Goal: Task Accomplishment & Management: Complete application form

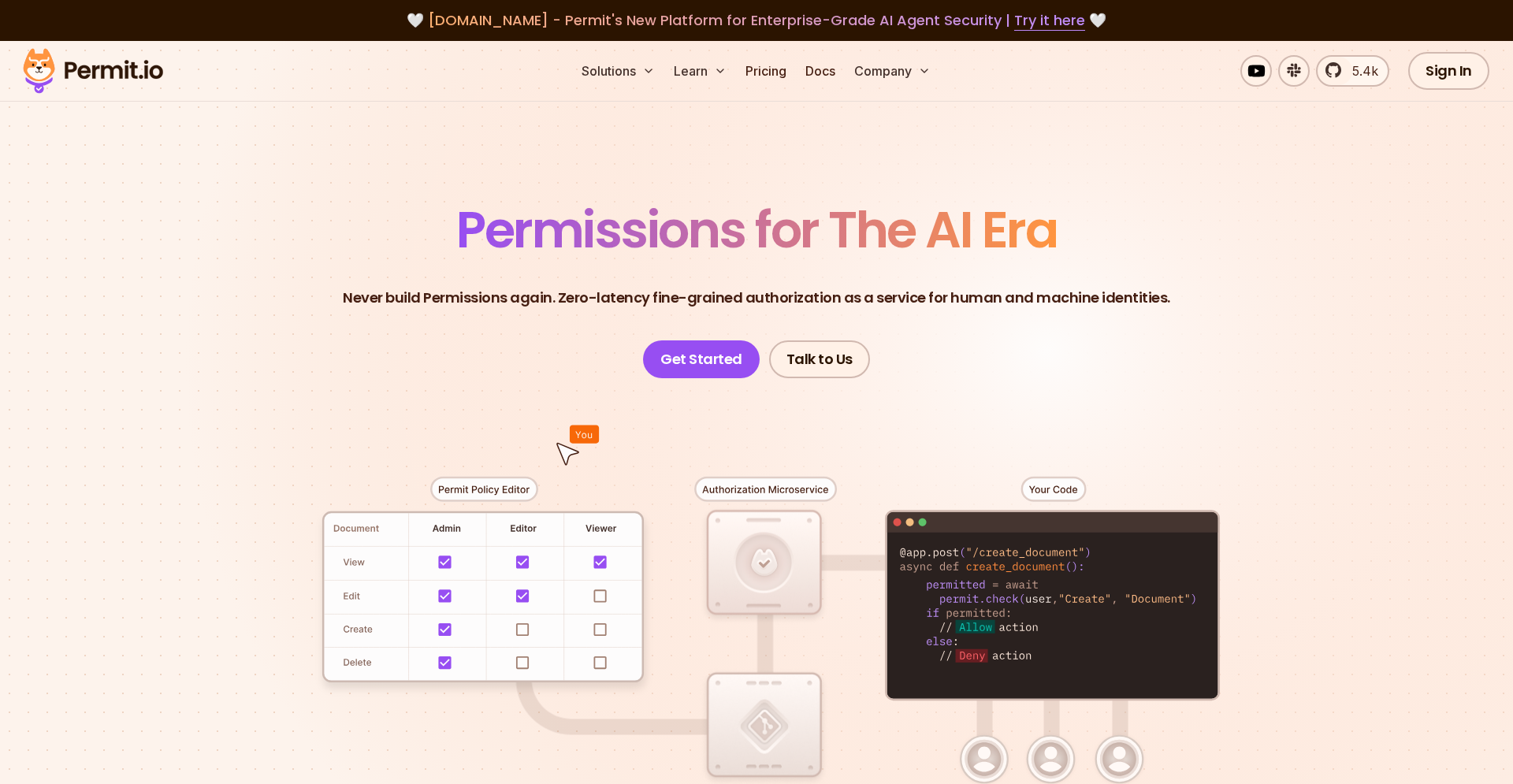
click at [1453, 63] on link "Sign In" at bounding box center [1448, 70] width 81 height 38
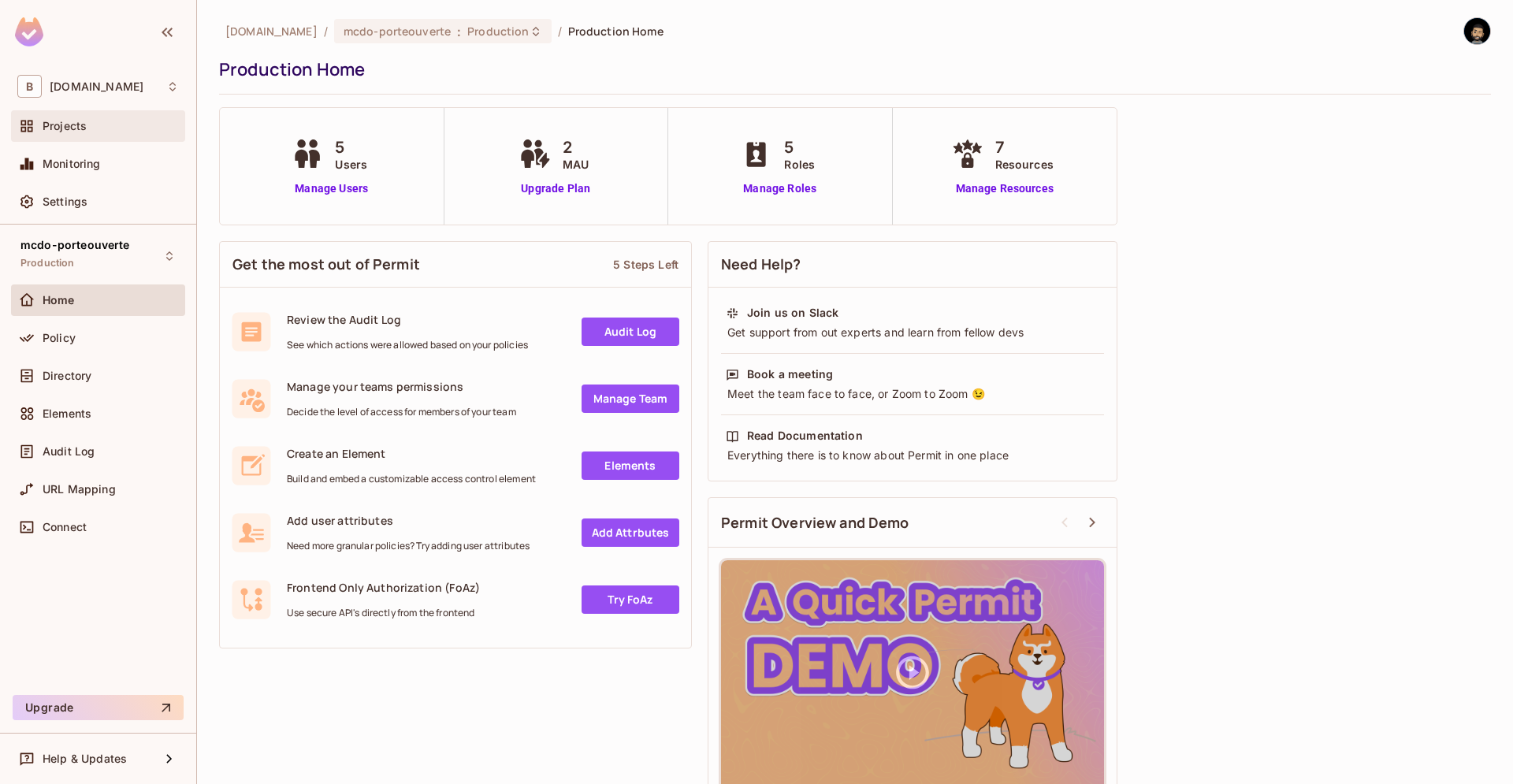
click at [129, 134] on div "Projects" at bounding box center [98, 126] width 162 height 19
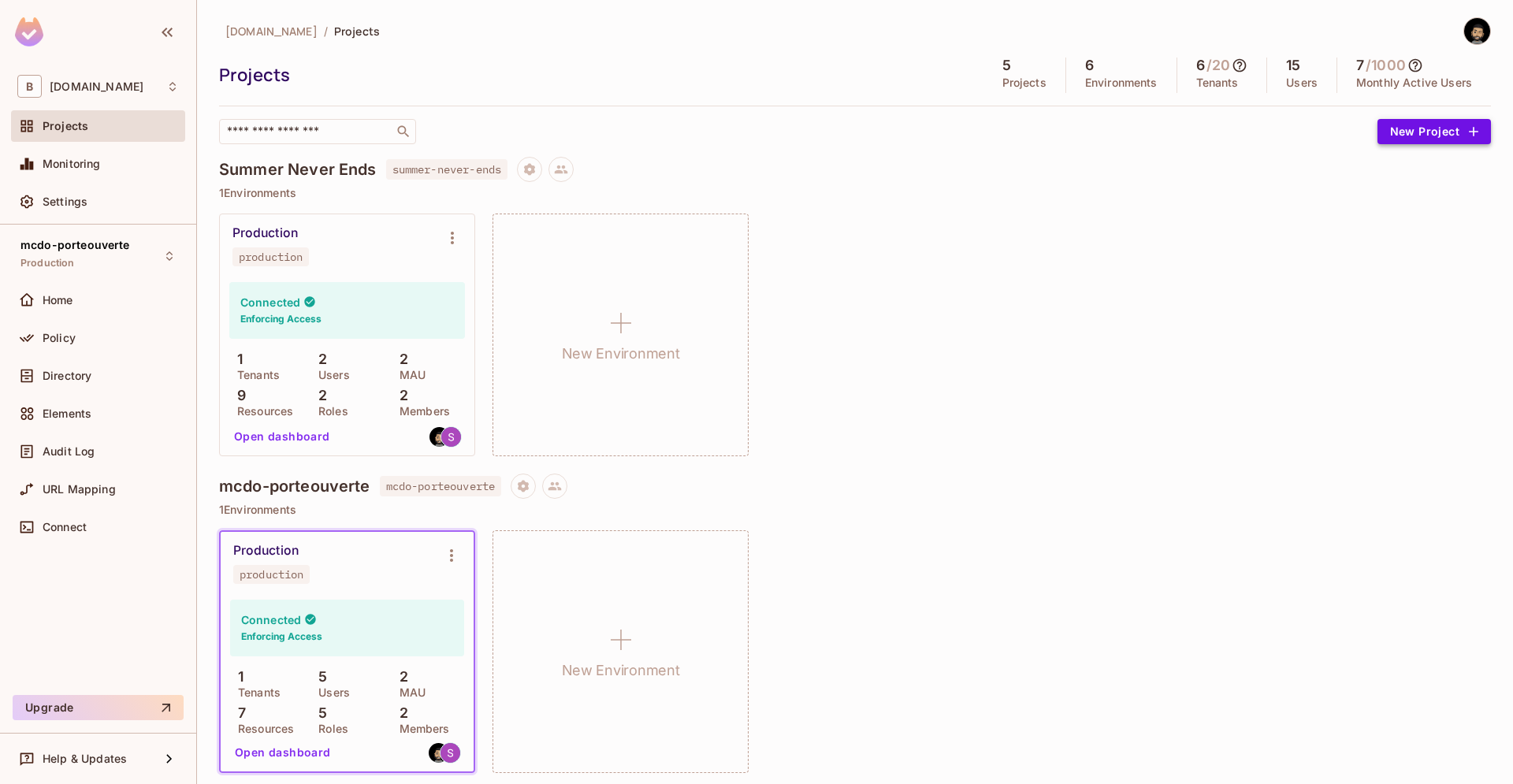
click at [1404, 125] on button "New Project" at bounding box center [1434, 132] width 113 height 25
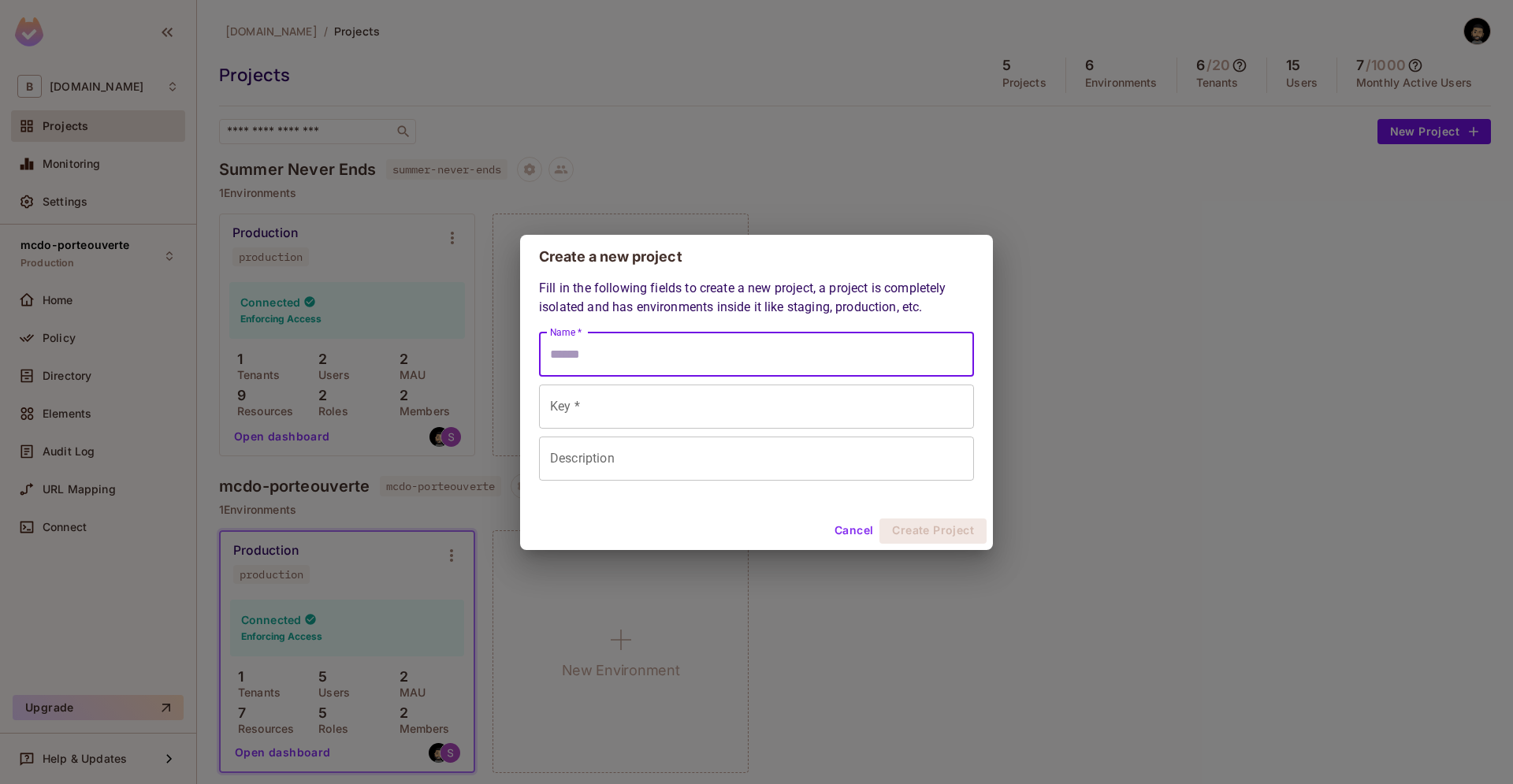
click at [685, 362] on input "Name *" at bounding box center [756, 355] width 435 height 44
type input "*"
type input "**"
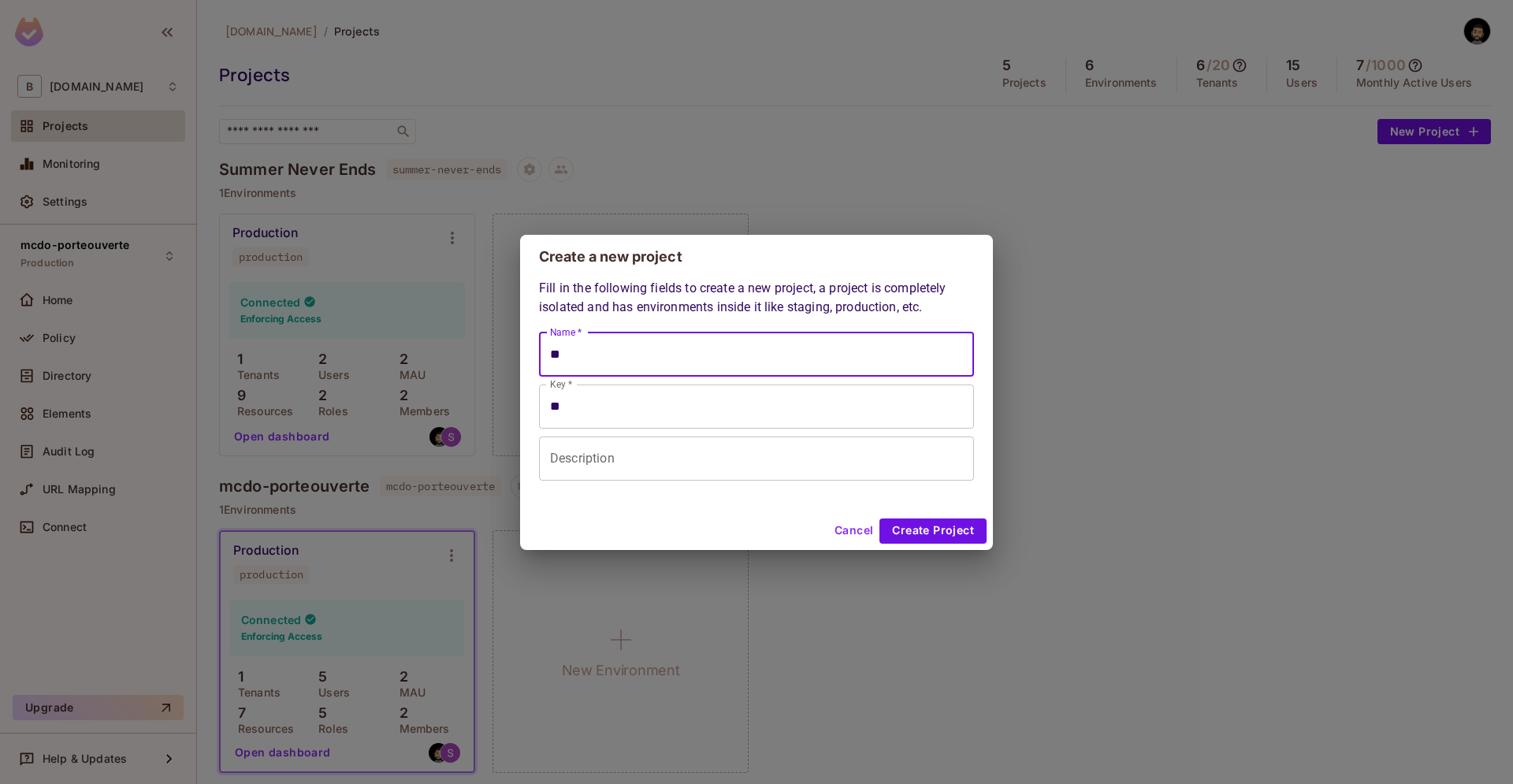
type input "***"
type input "****"
type input "*****"
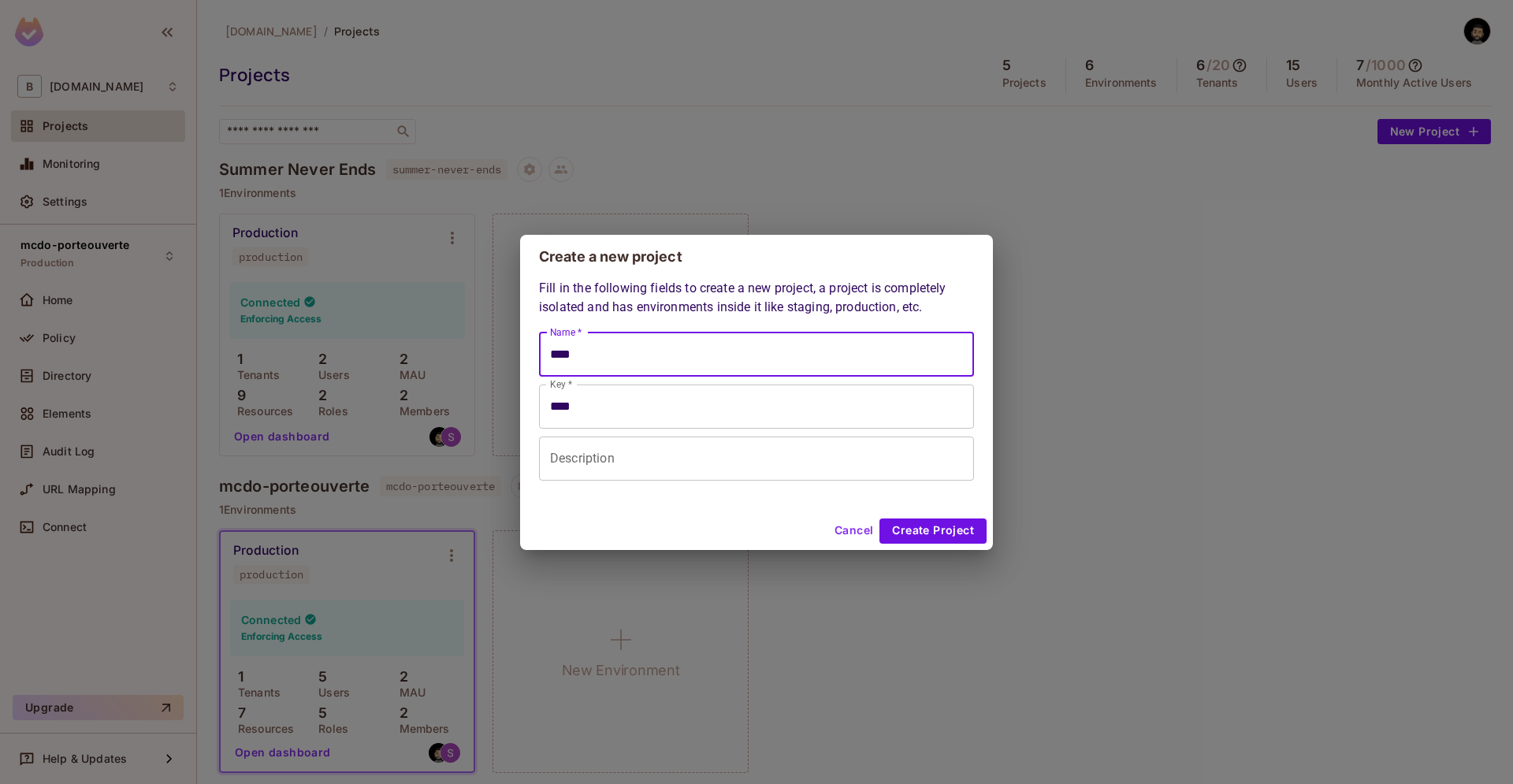
type input "*****"
type input "******"
type input "*******"
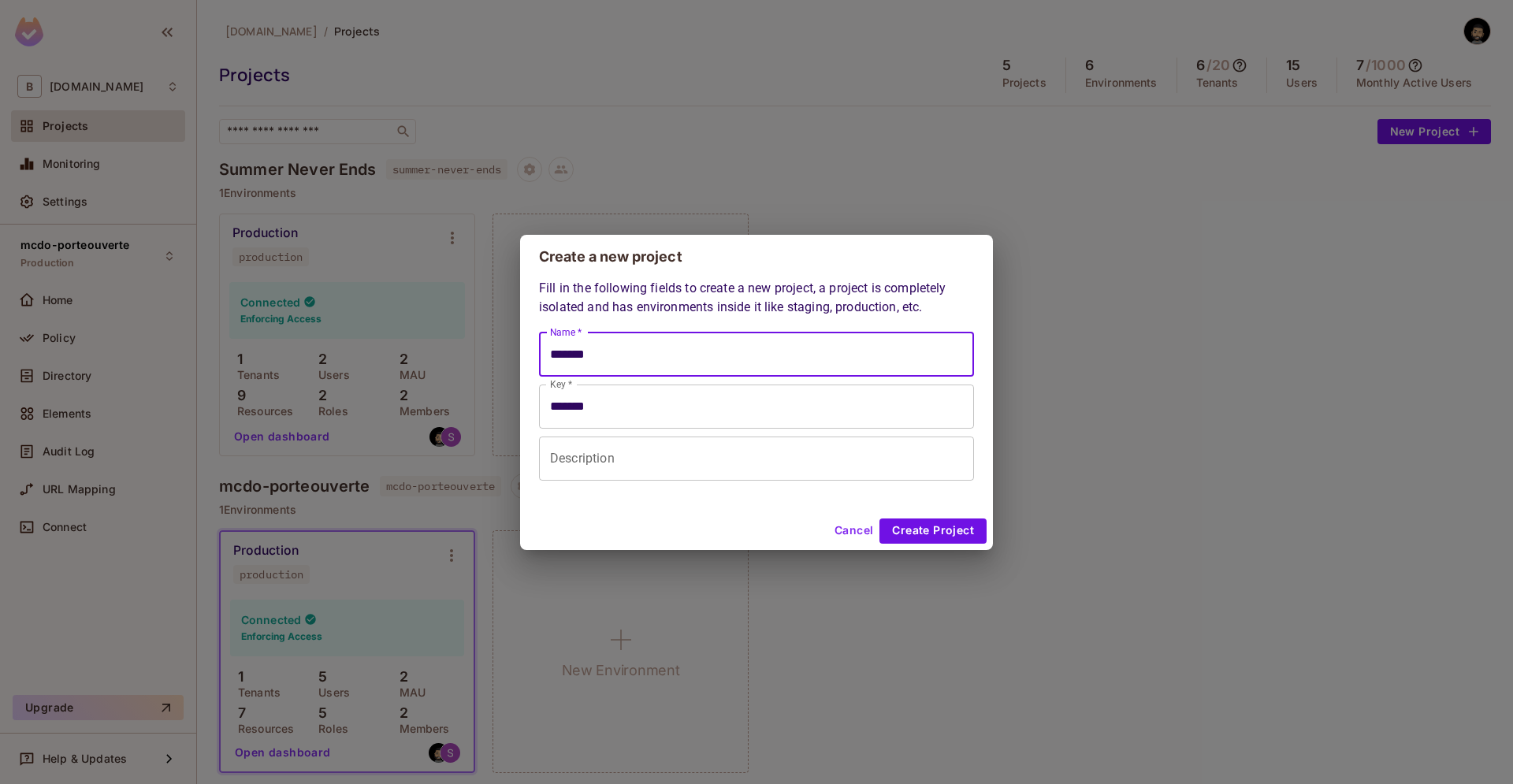
type input "********"
type input "*********"
type input "**********"
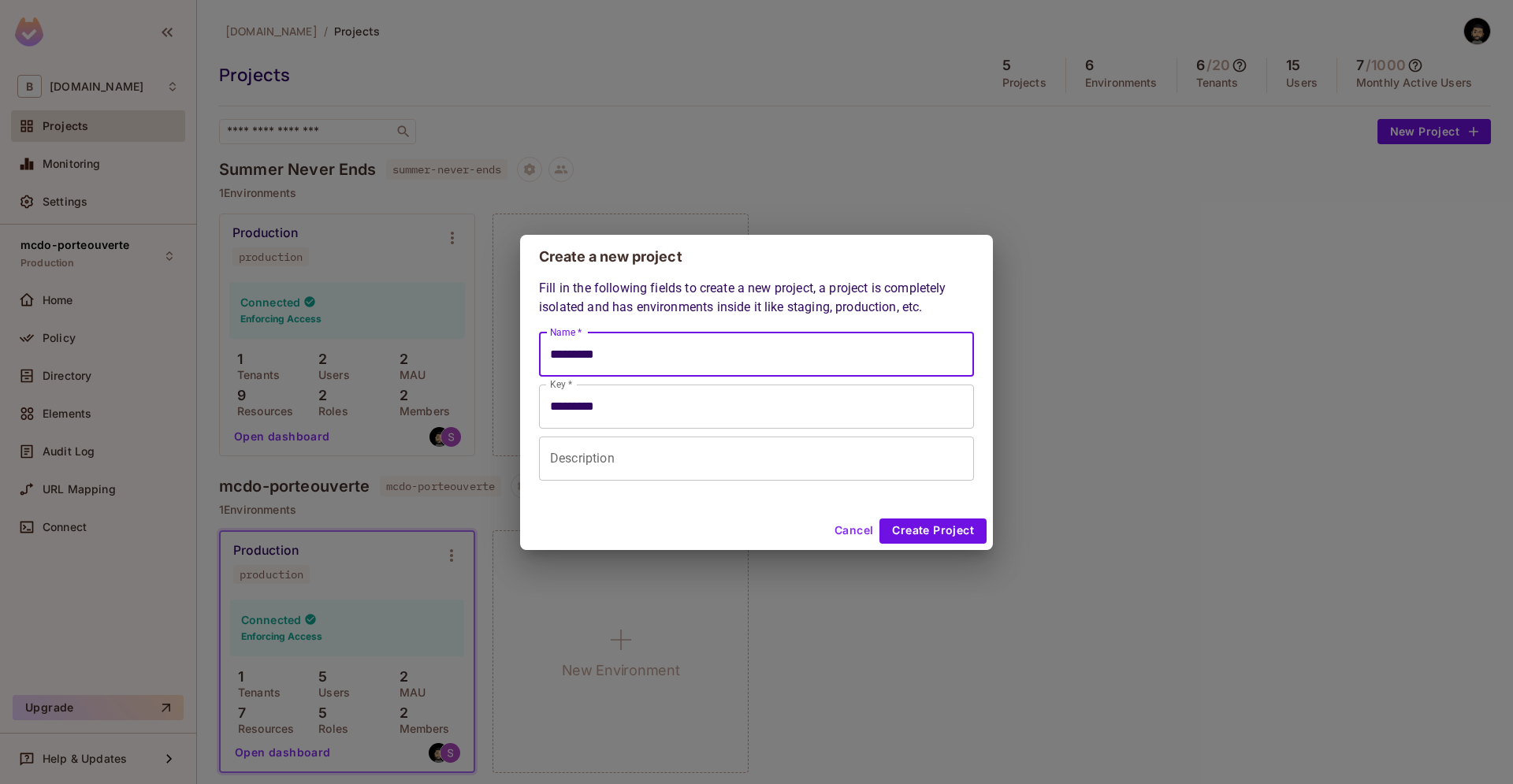
type input "**********"
click at [950, 530] on button "Create Project" at bounding box center [933, 531] width 107 height 25
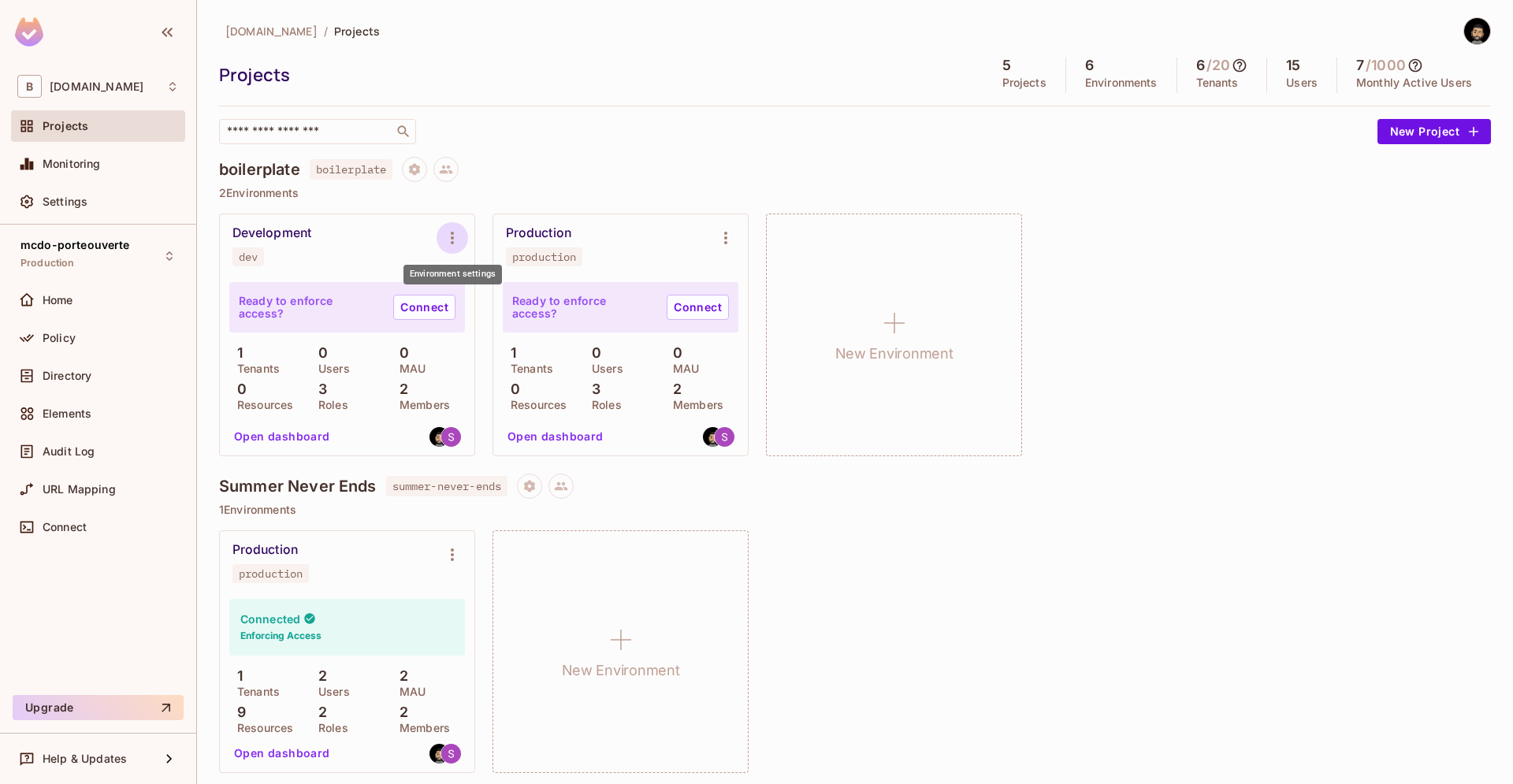
click at [445, 241] on icon "Environment settings" at bounding box center [452, 238] width 19 height 19
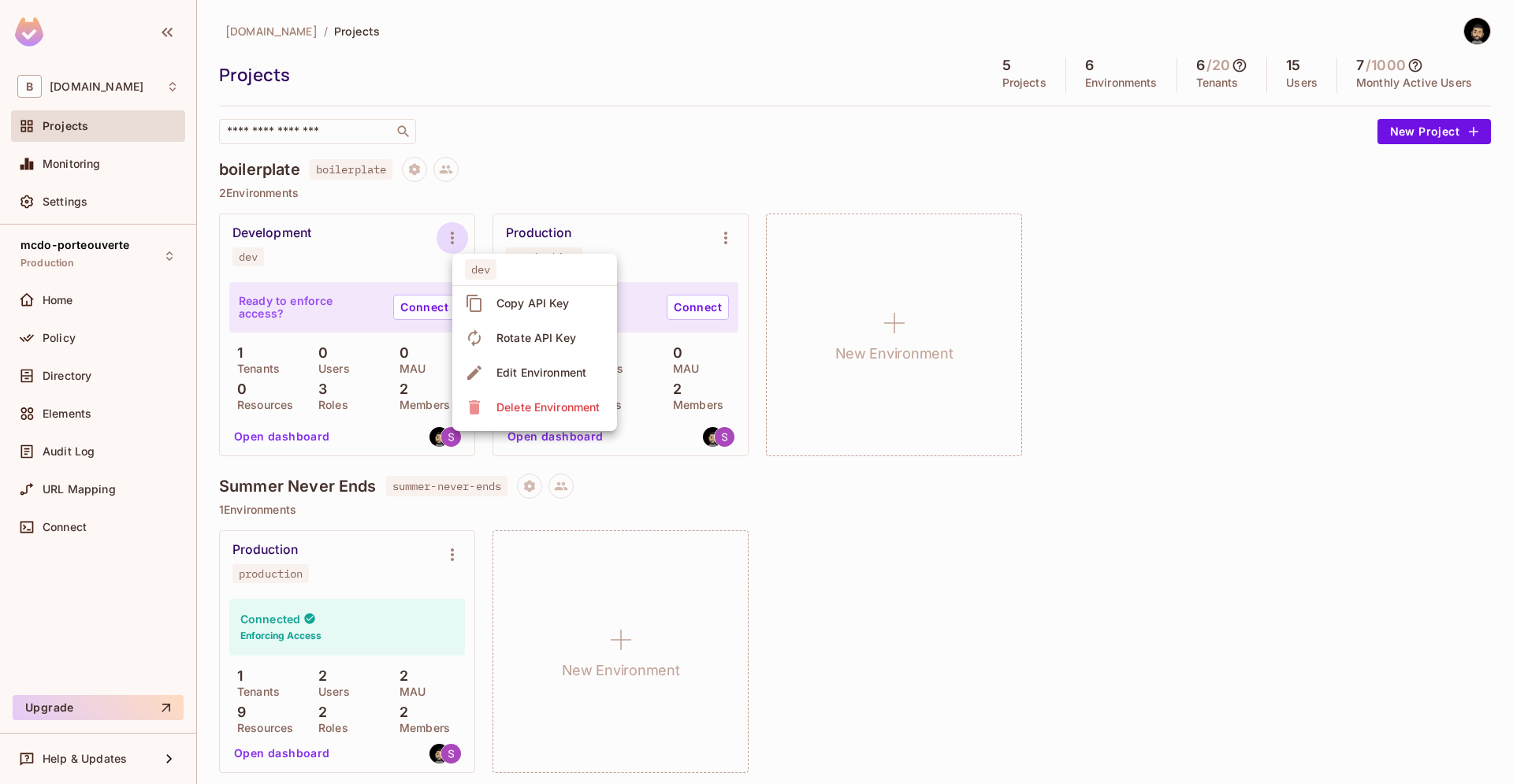
click at [518, 415] on span "Delete Environment" at bounding box center [548, 408] width 112 height 25
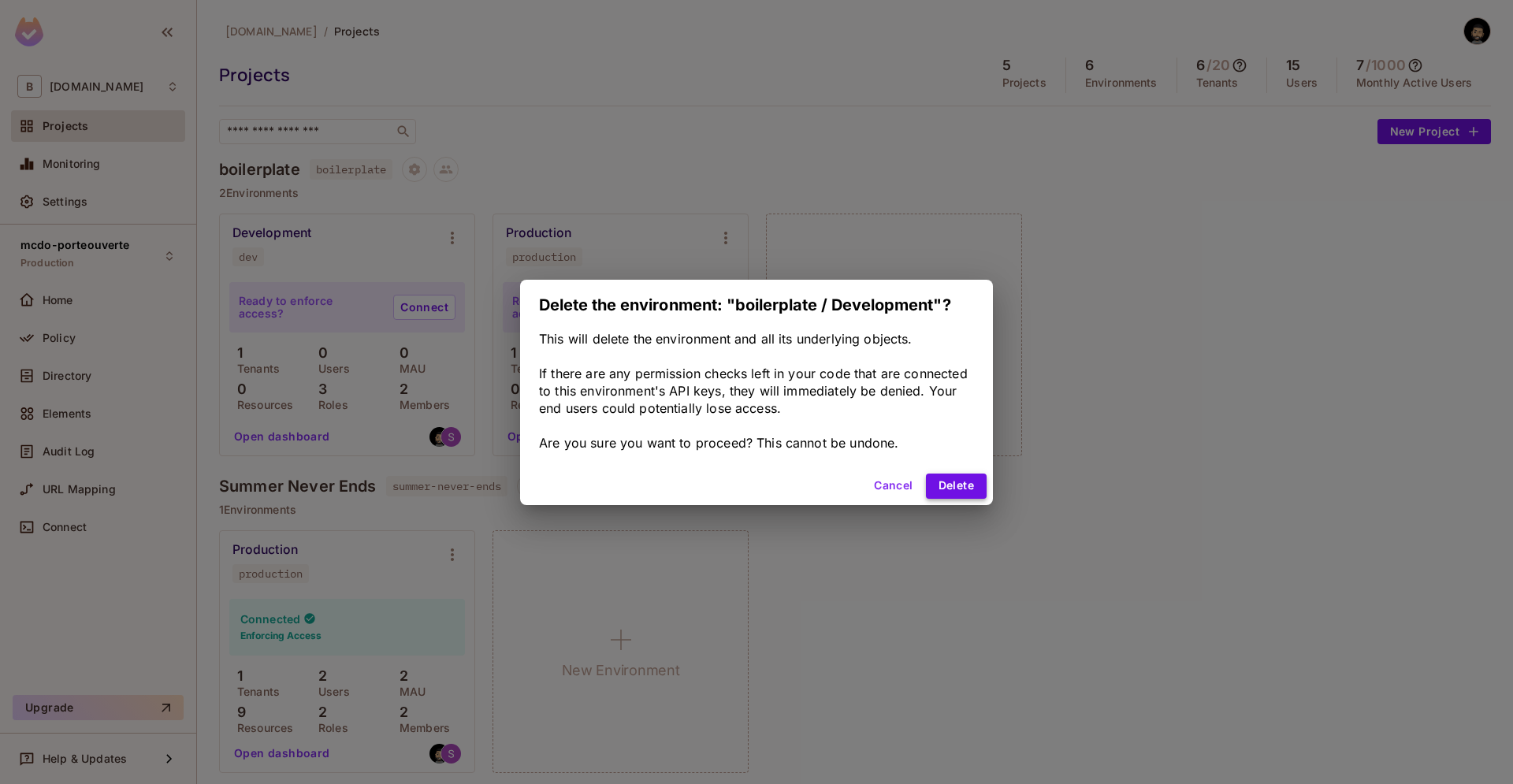
click at [942, 485] on button "Delete" at bounding box center [956, 486] width 60 height 25
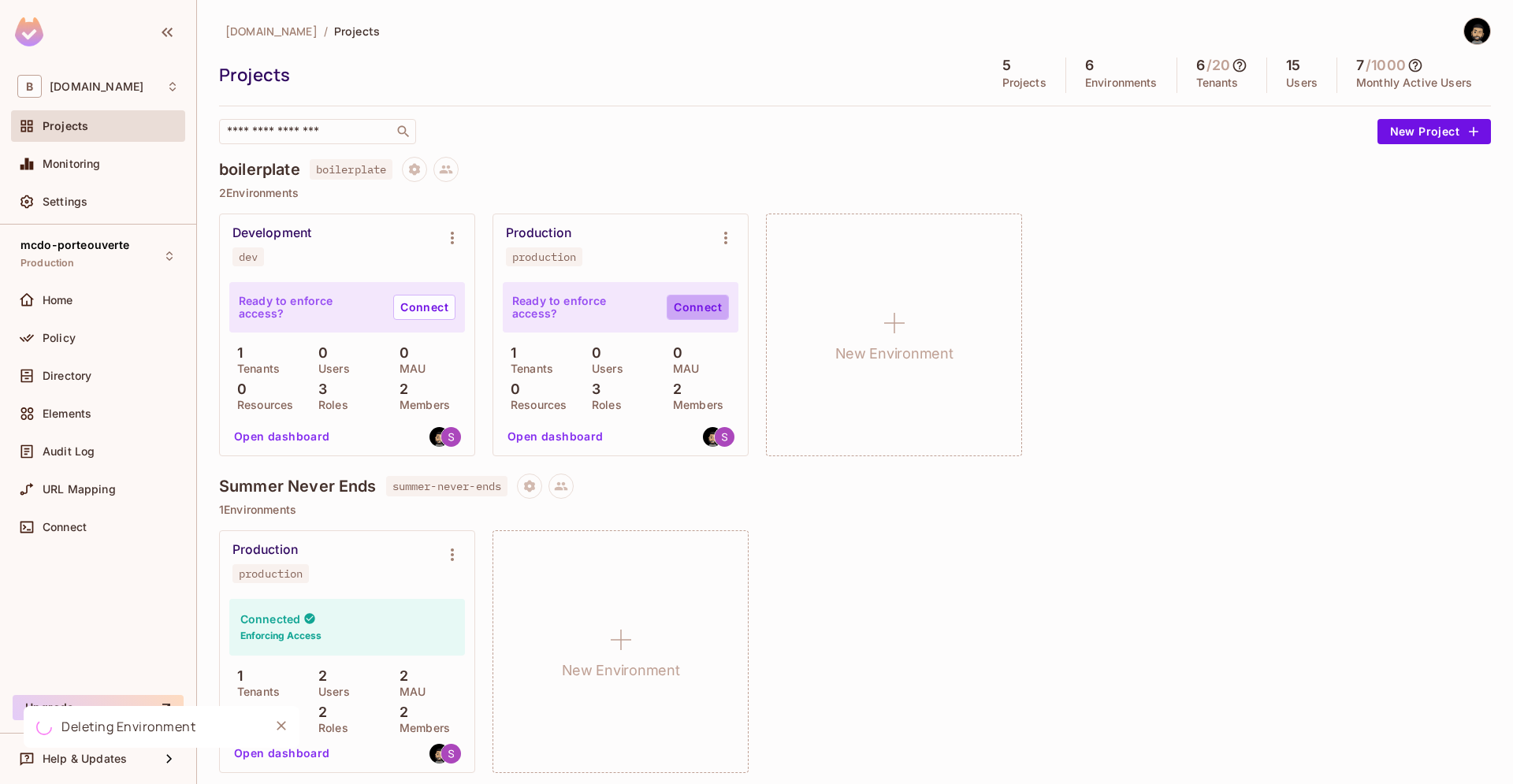
click at [688, 299] on link "Connect" at bounding box center [698, 307] width 62 height 25
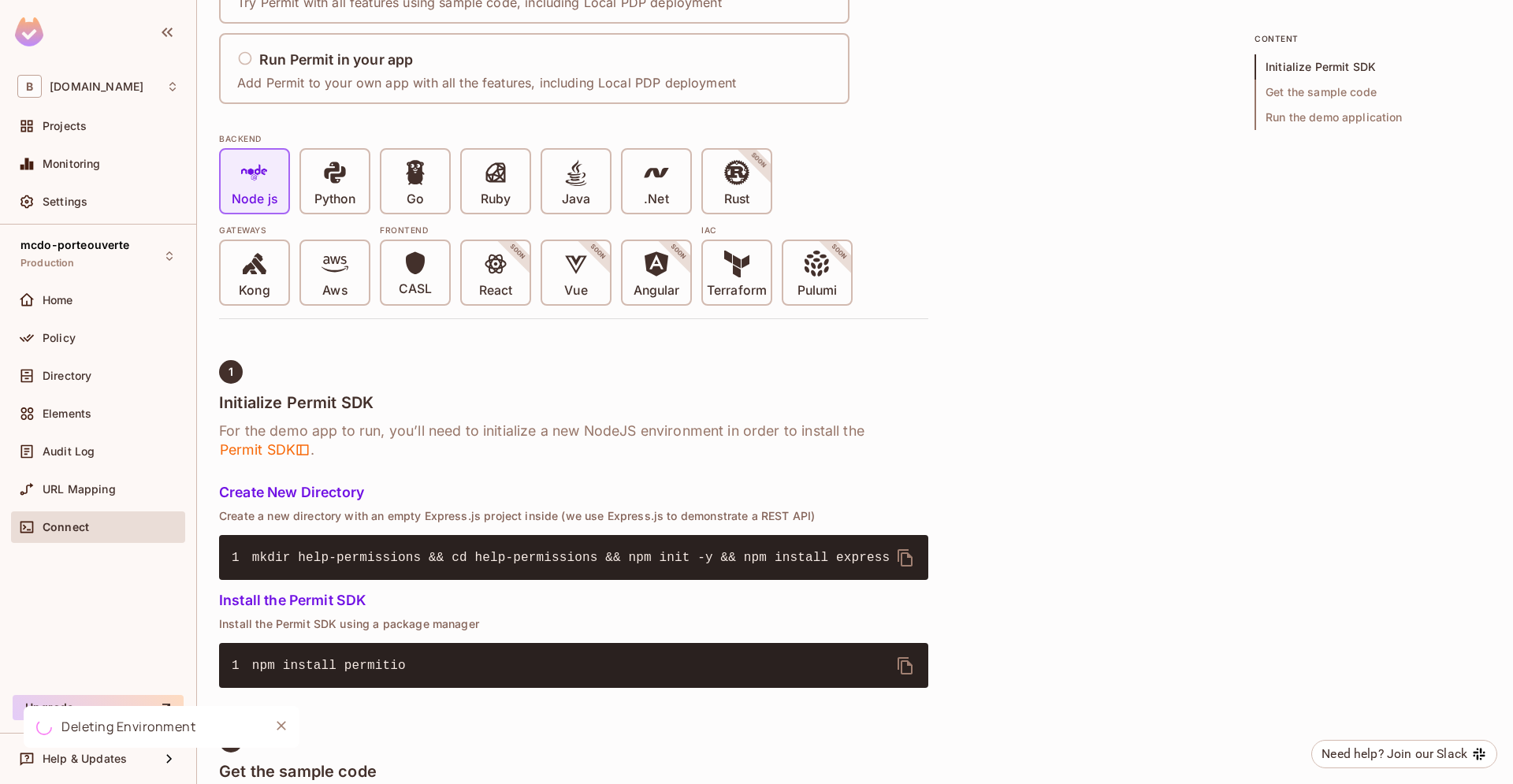
scroll to position [360, 0]
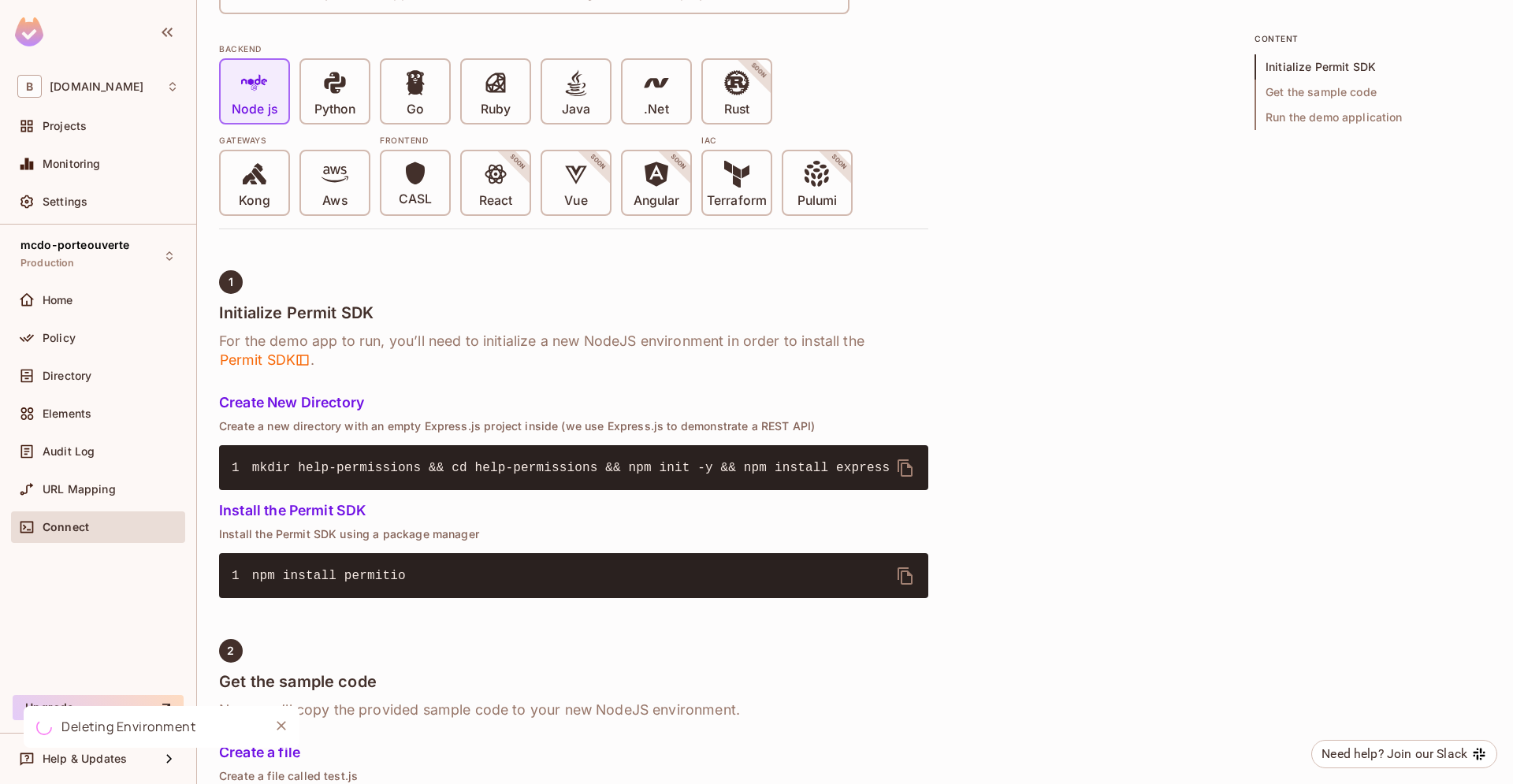
click at [420, 468] on span "mkdir help-permissions && cd help-permissions && npm init -y && npm install exp…" at bounding box center [571, 468] width 637 height 14
copy span "1"
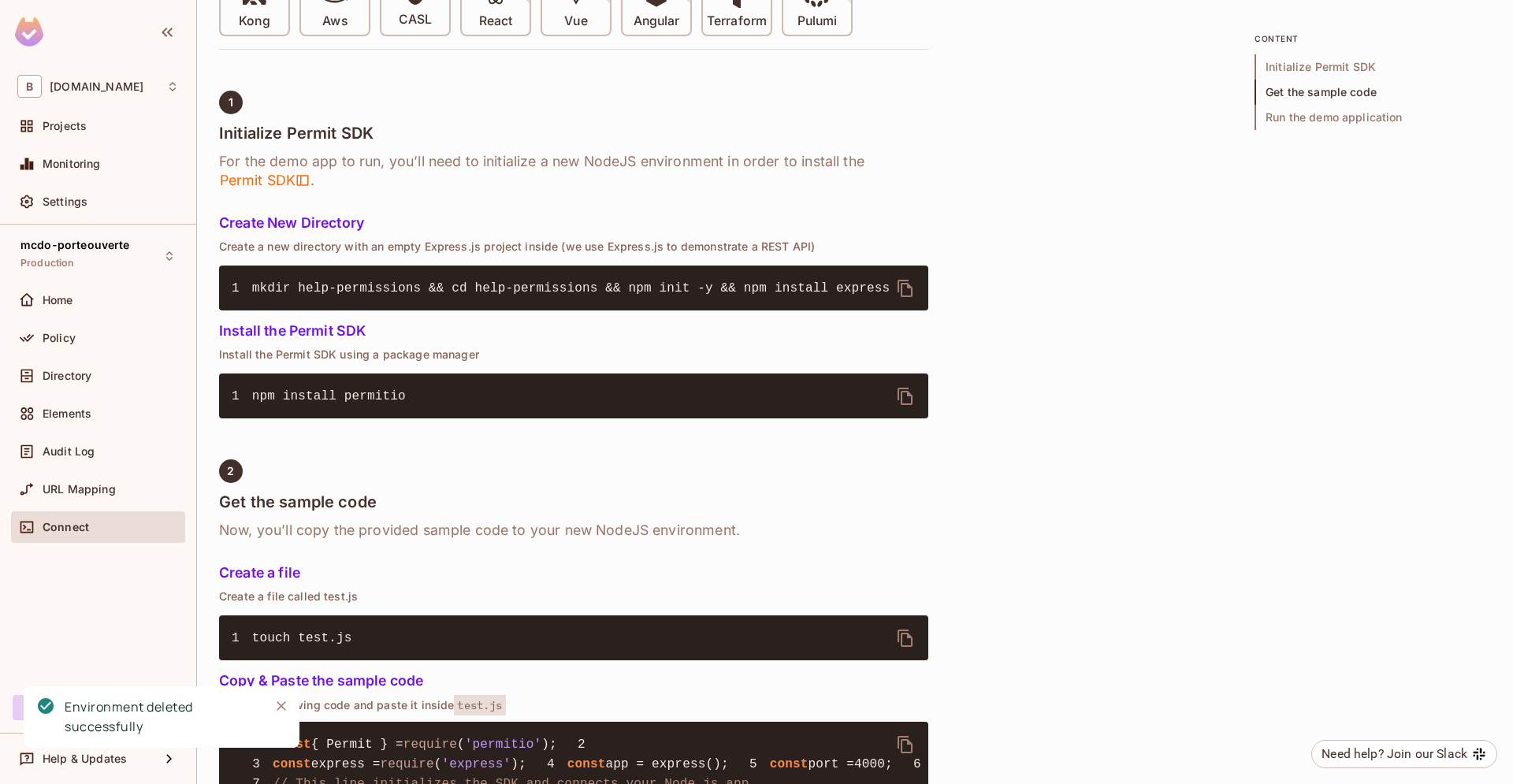
click at [908, 406] on button "delete" at bounding box center [905, 396] width 38 height 38
click at [908, 640] on icon "delete" at bounding box center [906, 638] width 19 height 19
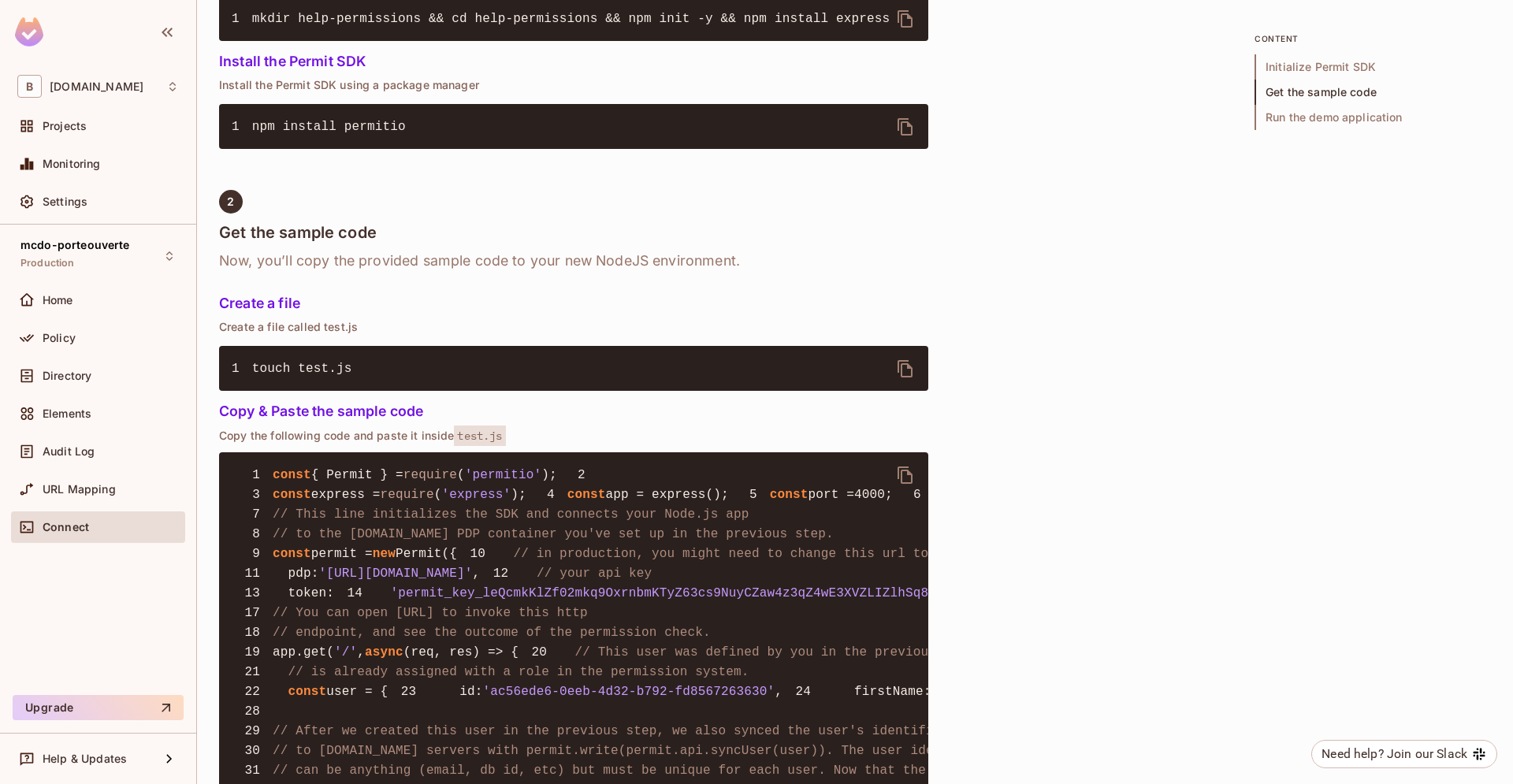
scroll to position [989, 0]
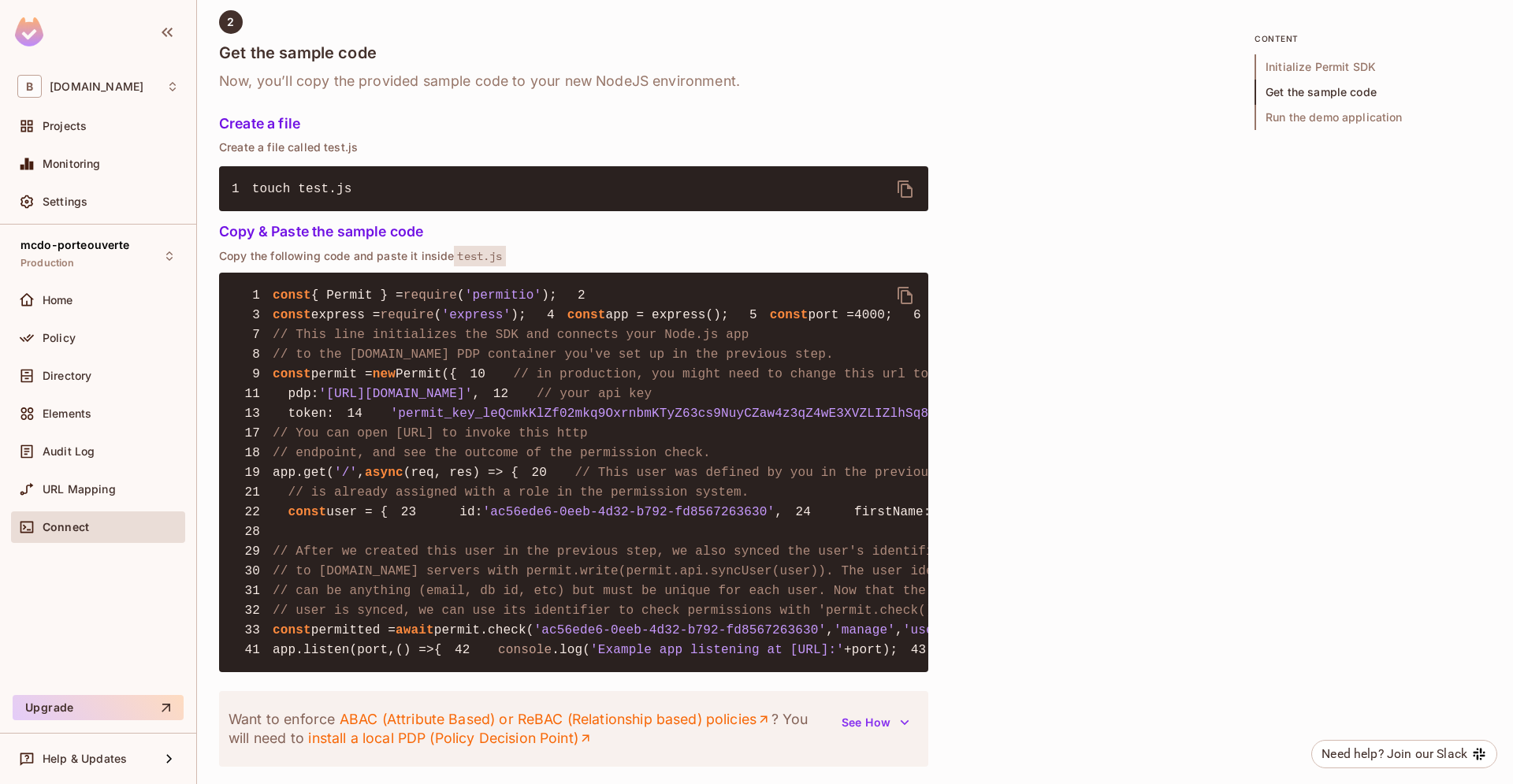
click at [900, 294] on icon "delete" at bounding box center [906, 295] width 19 height 19
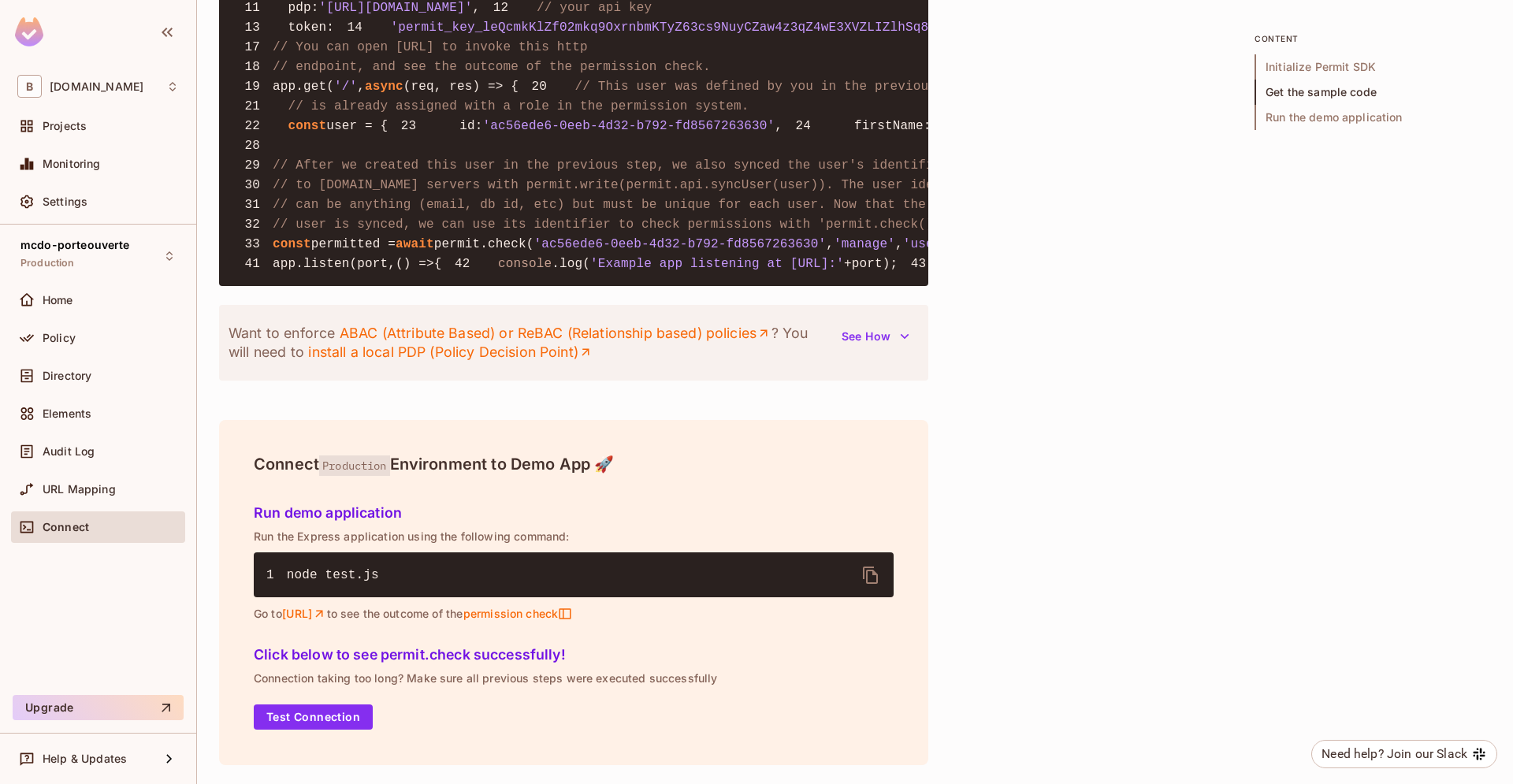
scroll to position [1847, 0]
click at [871, 572] on icon "delete" at bounding box center [871, 575] width 19 height 19
click at [302, 714] on button "Test Connection" at bounding box center [314, 717] width 119 height 25
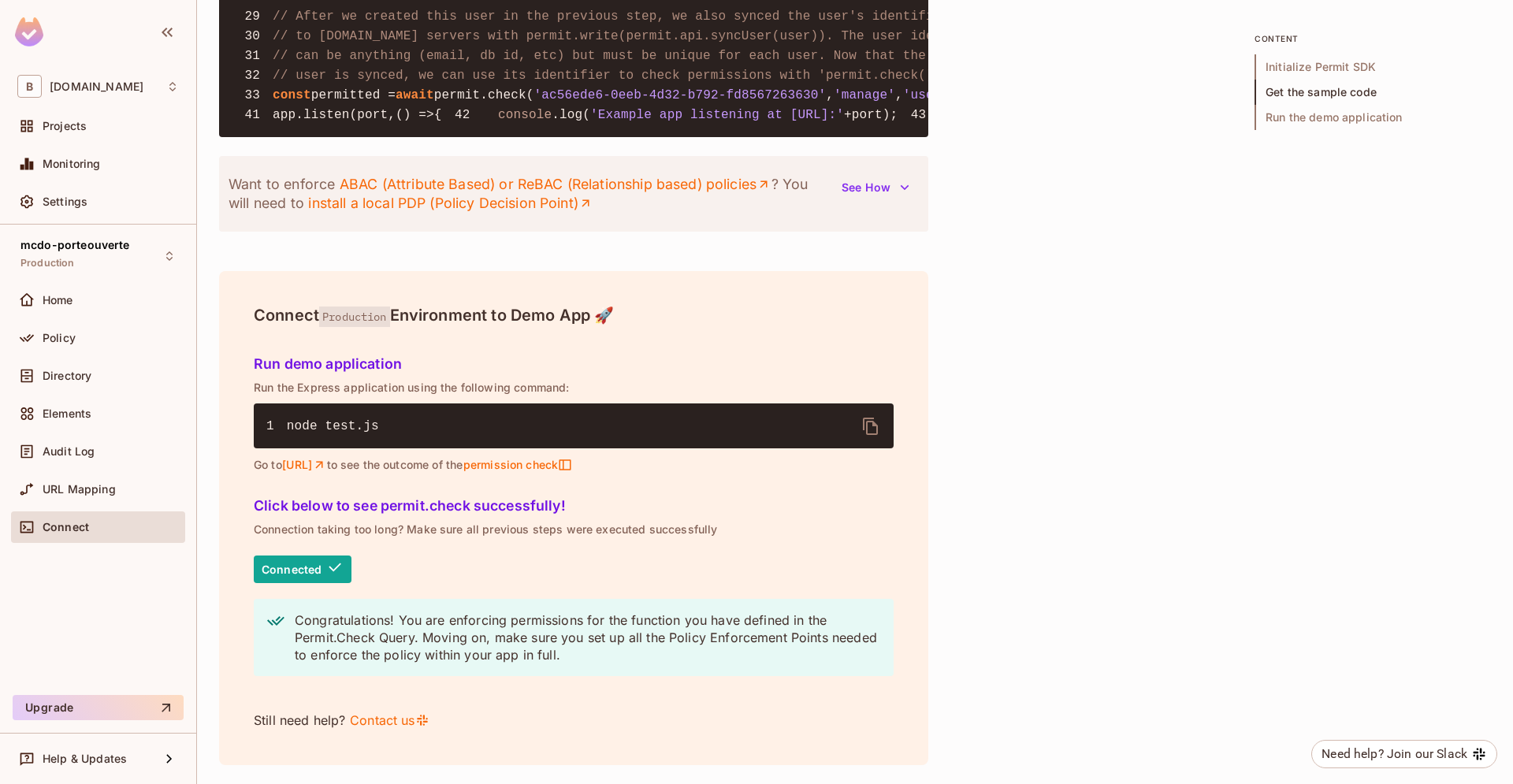
scroll to position [1368, 0]
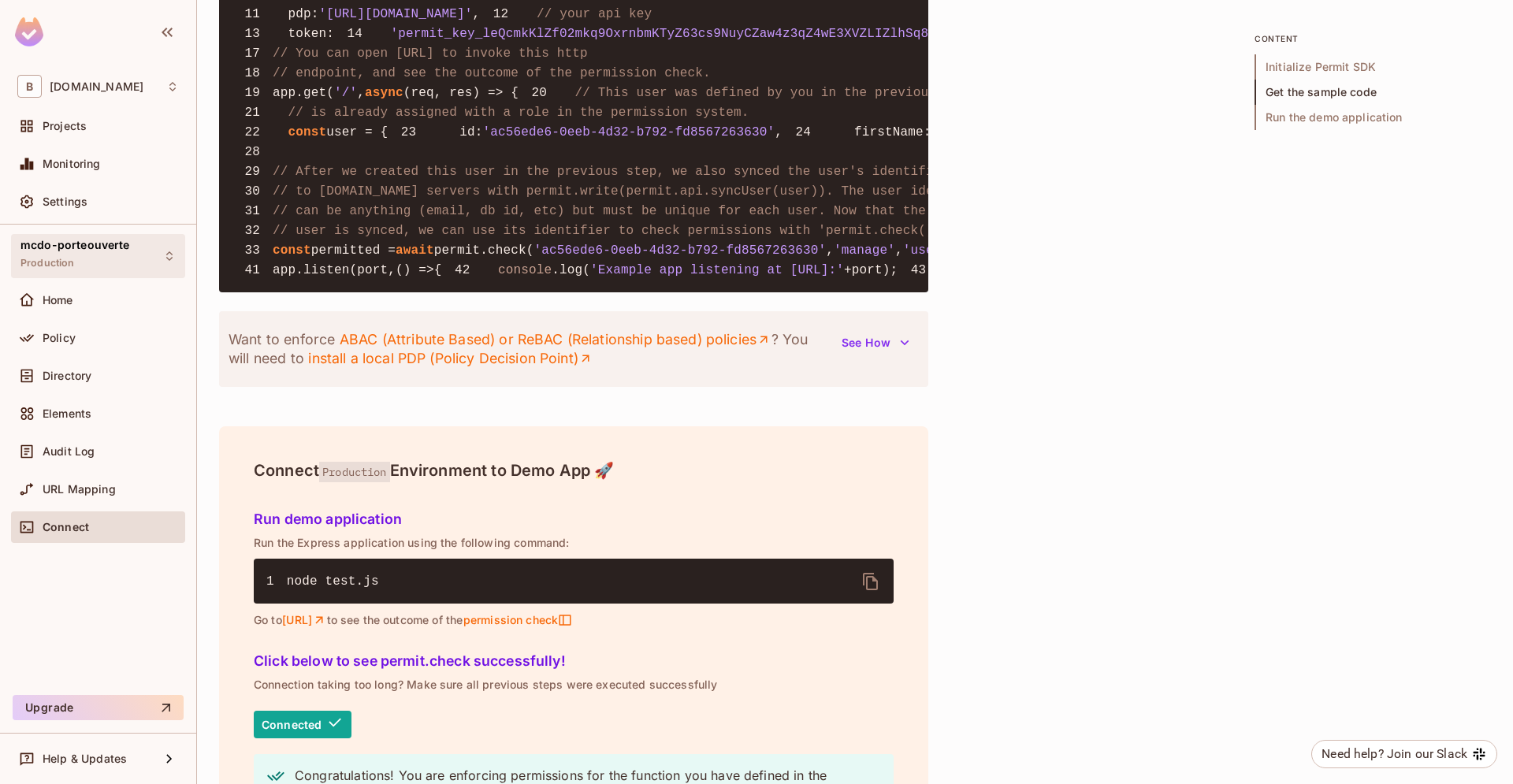
click at [168, 257] on icon at bounding box center [169, 256] width 13 height 13
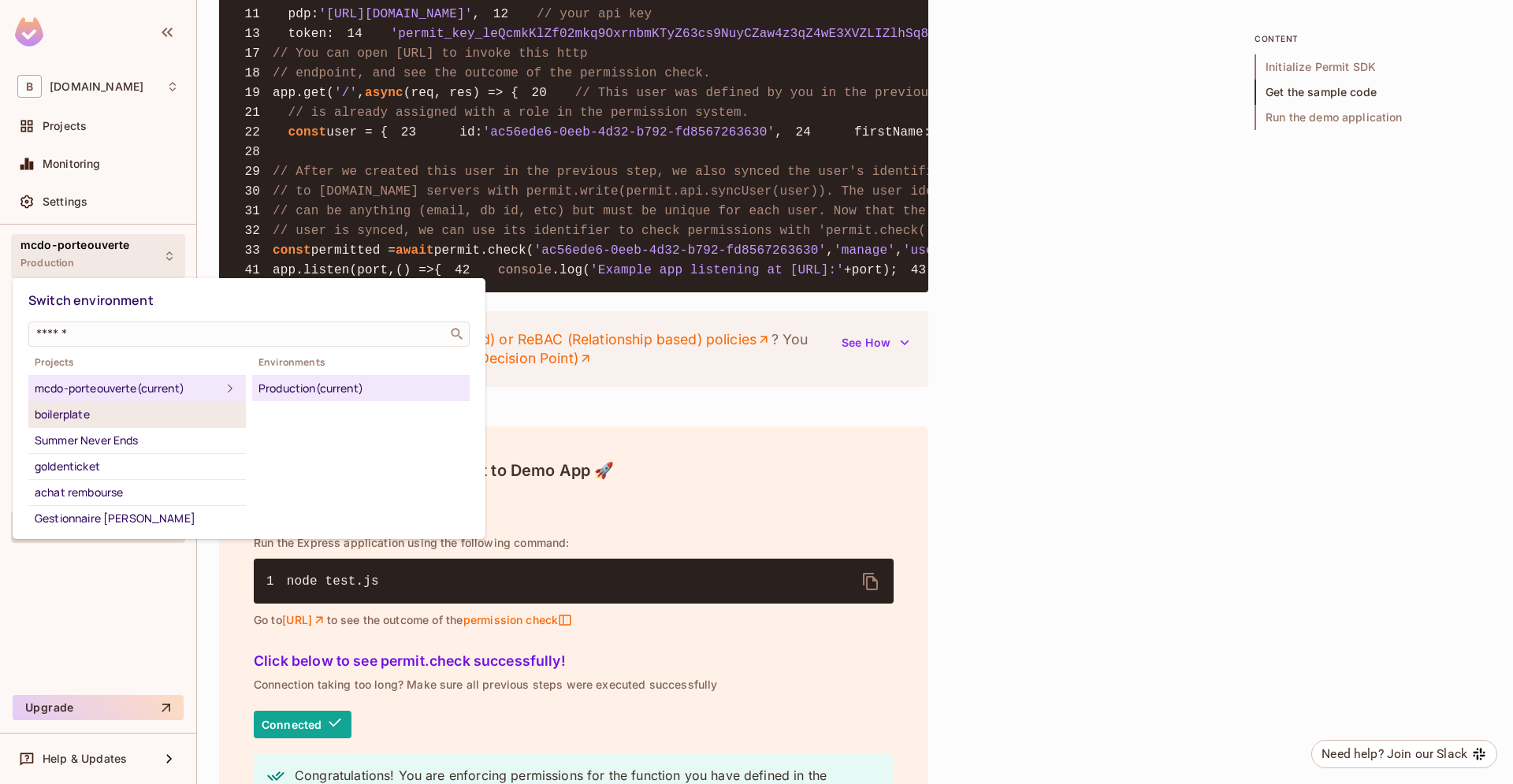
click at [133, 424] on li "boilerplate" at bounding box center [137, 414] width 217 height 26
click at [267, 387] on div "Production" at bounding box center [361, 388] width 205 height 19
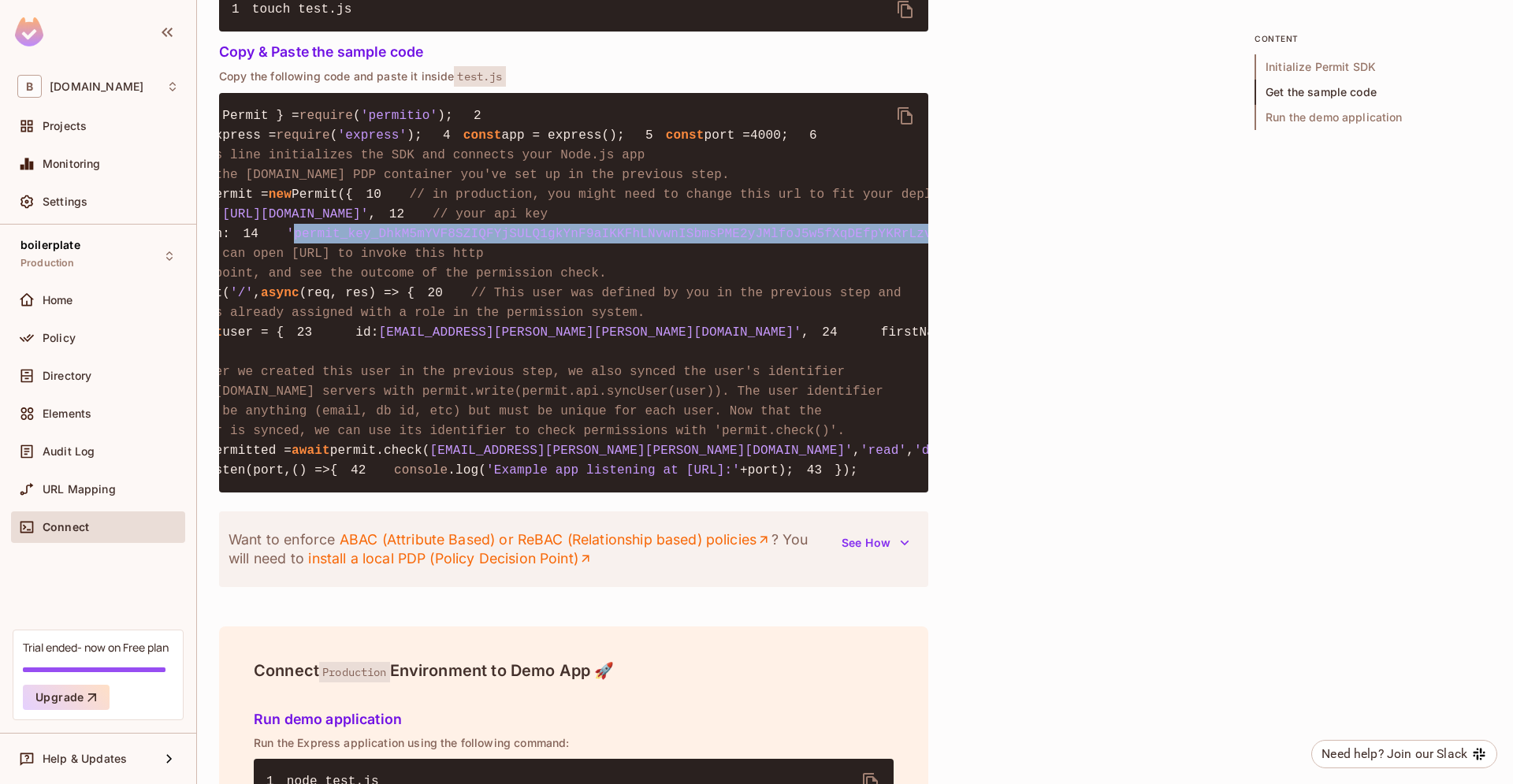
scroll to position [0, 148]
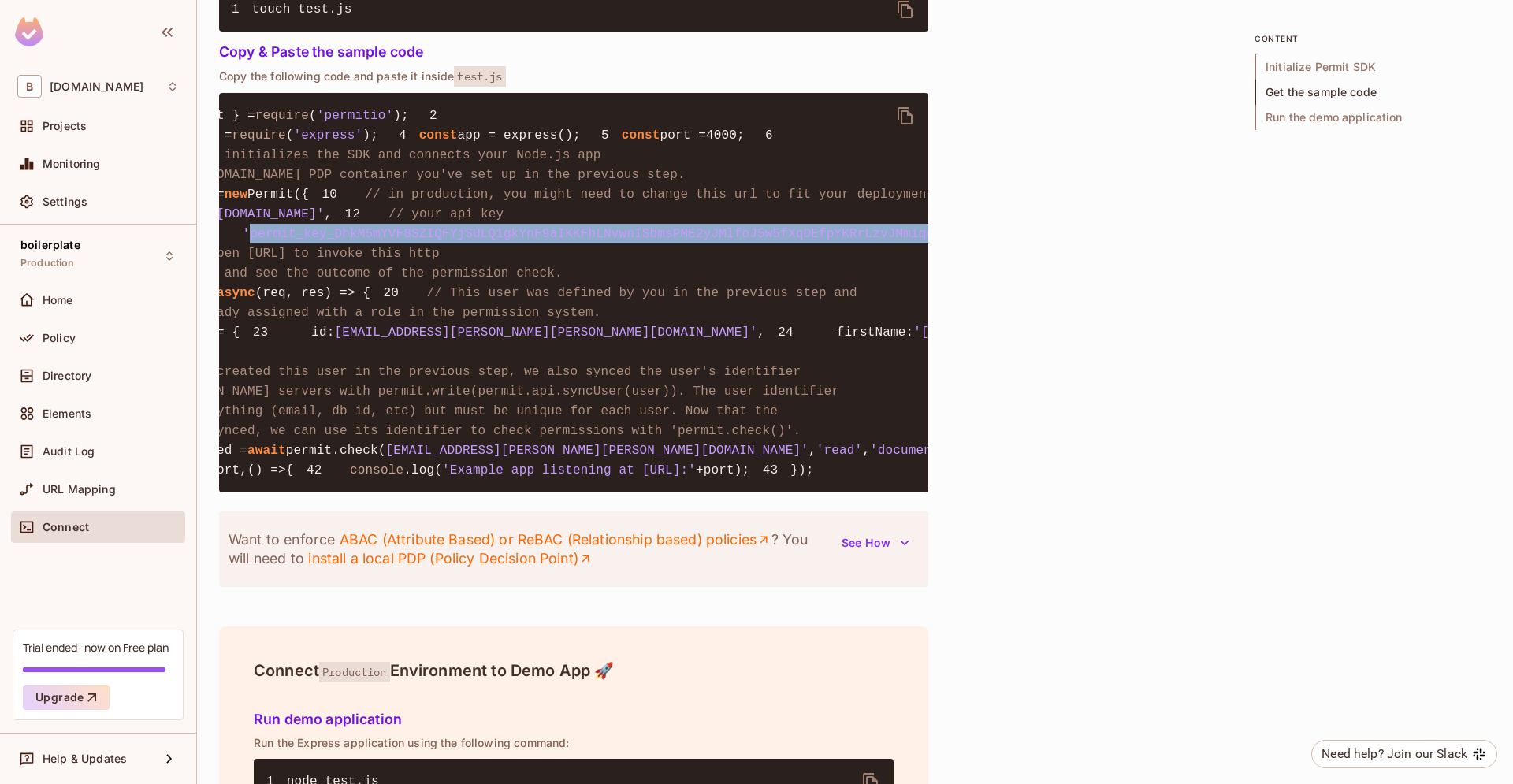
drag, startPoint x: 295, startPoint y: 372, endPoint x: 886, endPoint y: 370, distance: 591.0
click at [886, 241] on span "'permit_key_DhkM5mYVF8SZIQFYjSULQ1gkYnF9aIKKFhLNvwnISbmsPME2yJMlfoJ5w5fXqDEfpYK…" at bounding box center [619, 234] width 753 height 14
copy span "permit_key_DhkM5mYVF8SZIQFYjSULQ1gkYnF9aIKKFhLNvwnISbmsPME2yJMlfoJ5w5fXqDEfpYKR…"
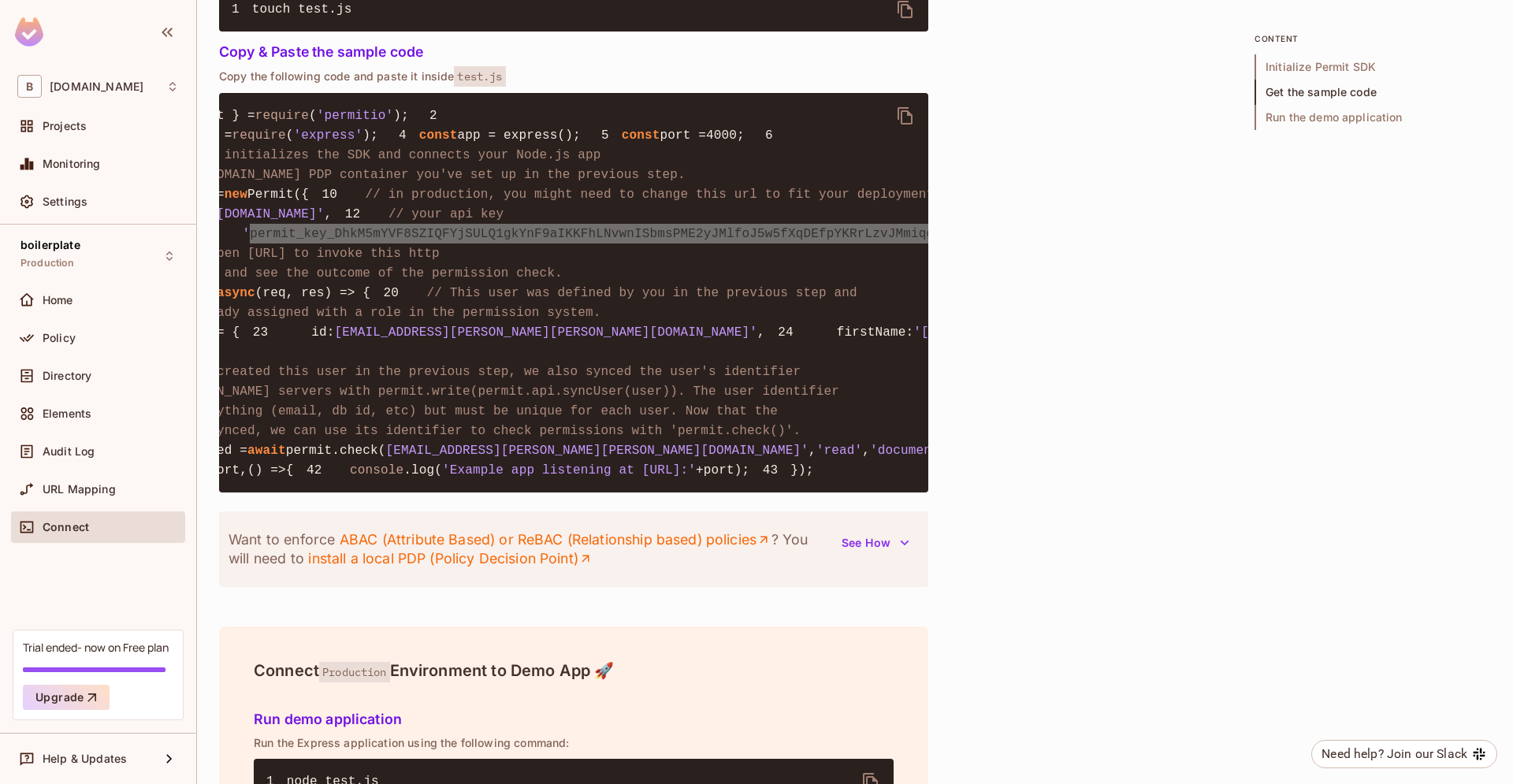
scroll to position [0, 0]
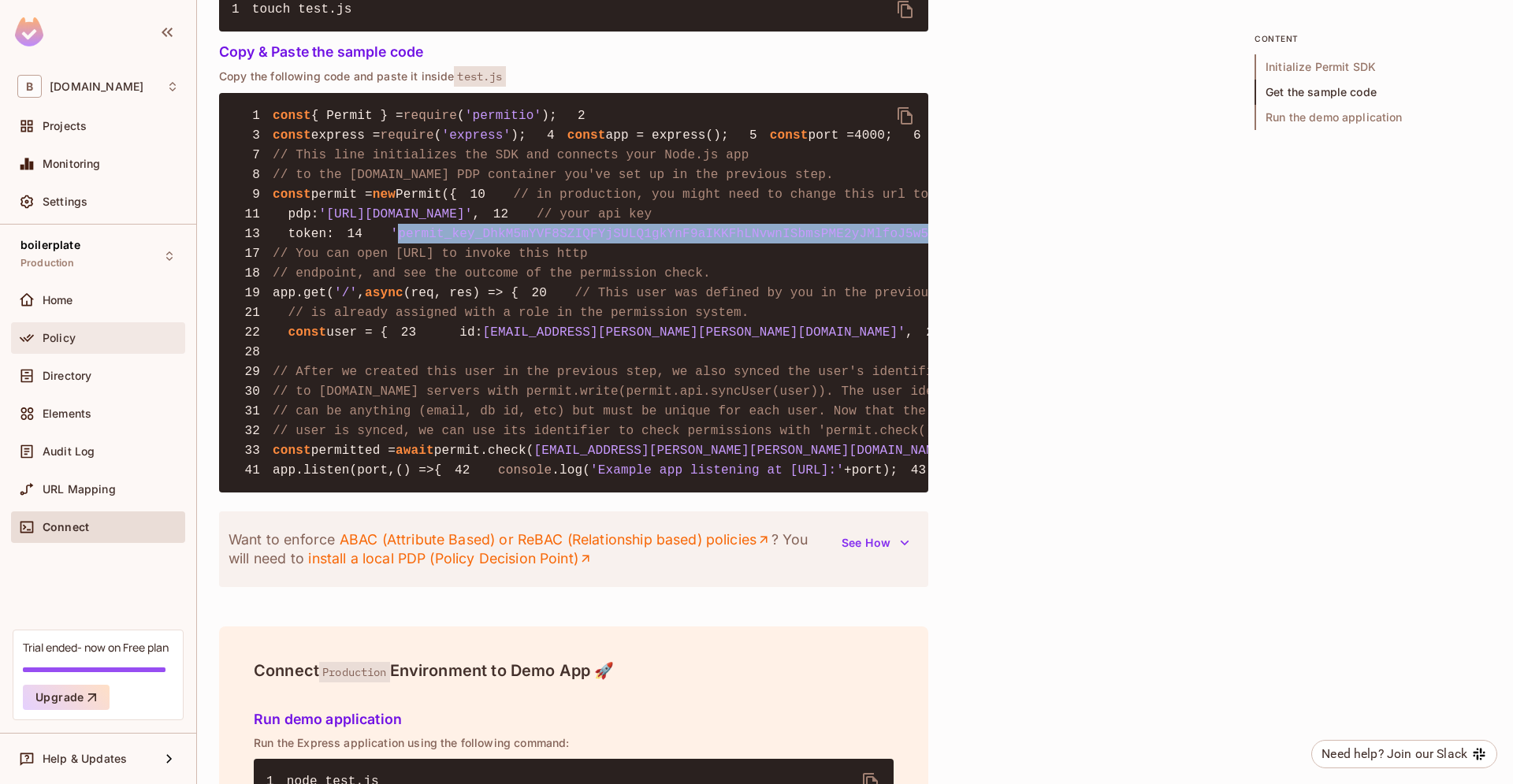
click at [122, 341] on div "Policy" at bounding box center [111, 338] width 137 height 13
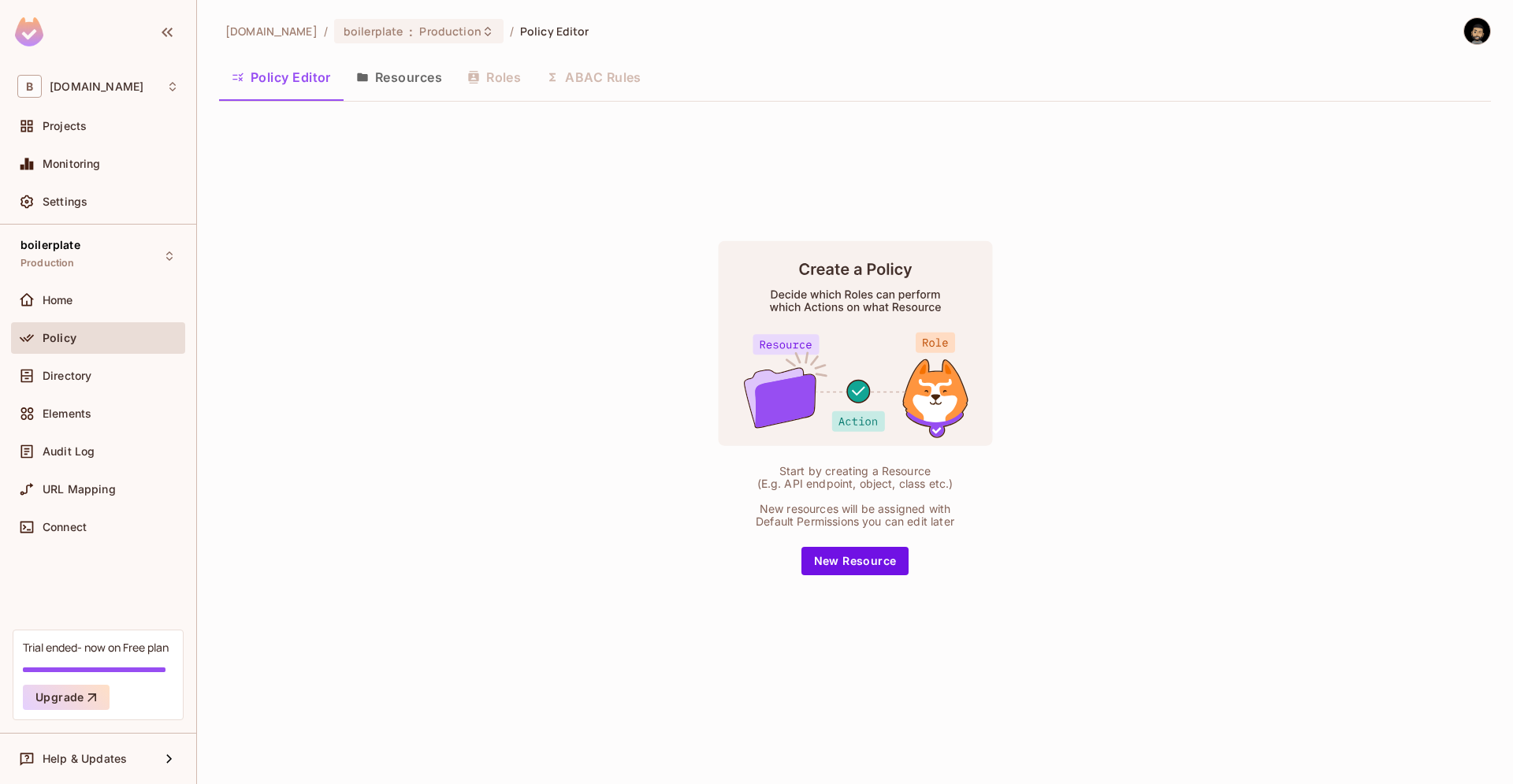
click at [352, 62] on button "Resources" at bounding box center [399, 77] width 112 height 39
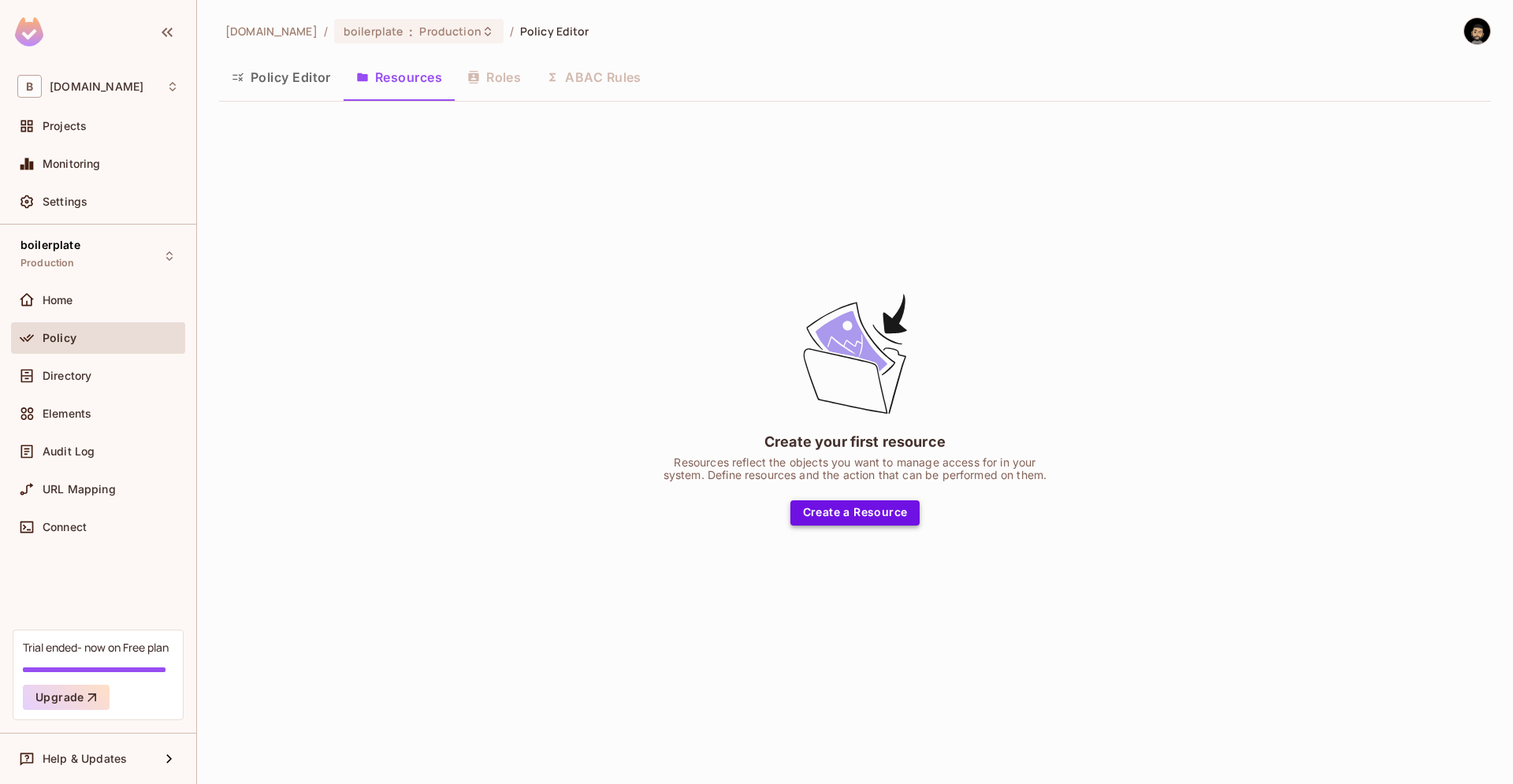
click at [866, 506] on button "Create a Resource" at bounding box center [855, 513] width 130 height 25
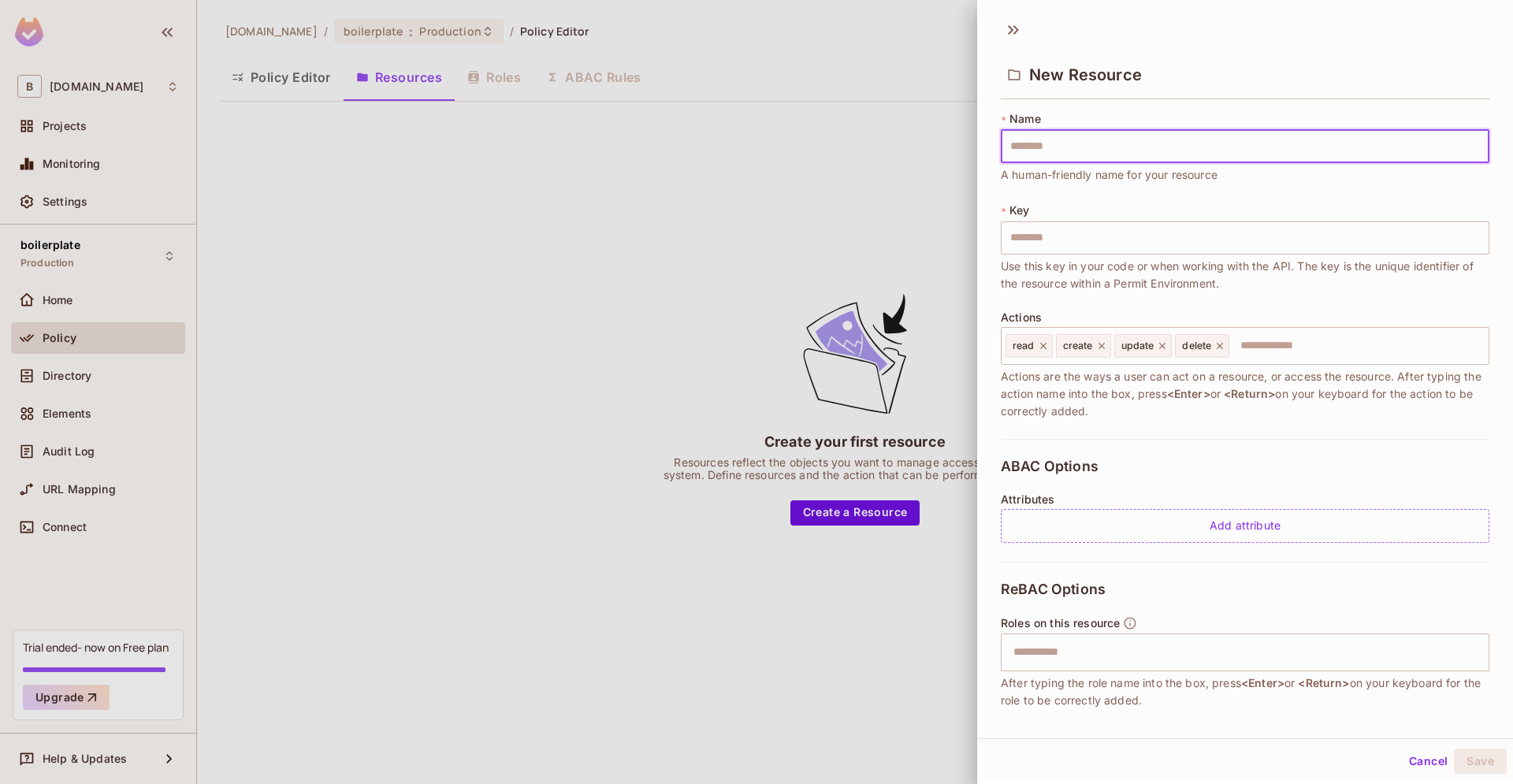
type input "*"
type input "**"
type input "*********"
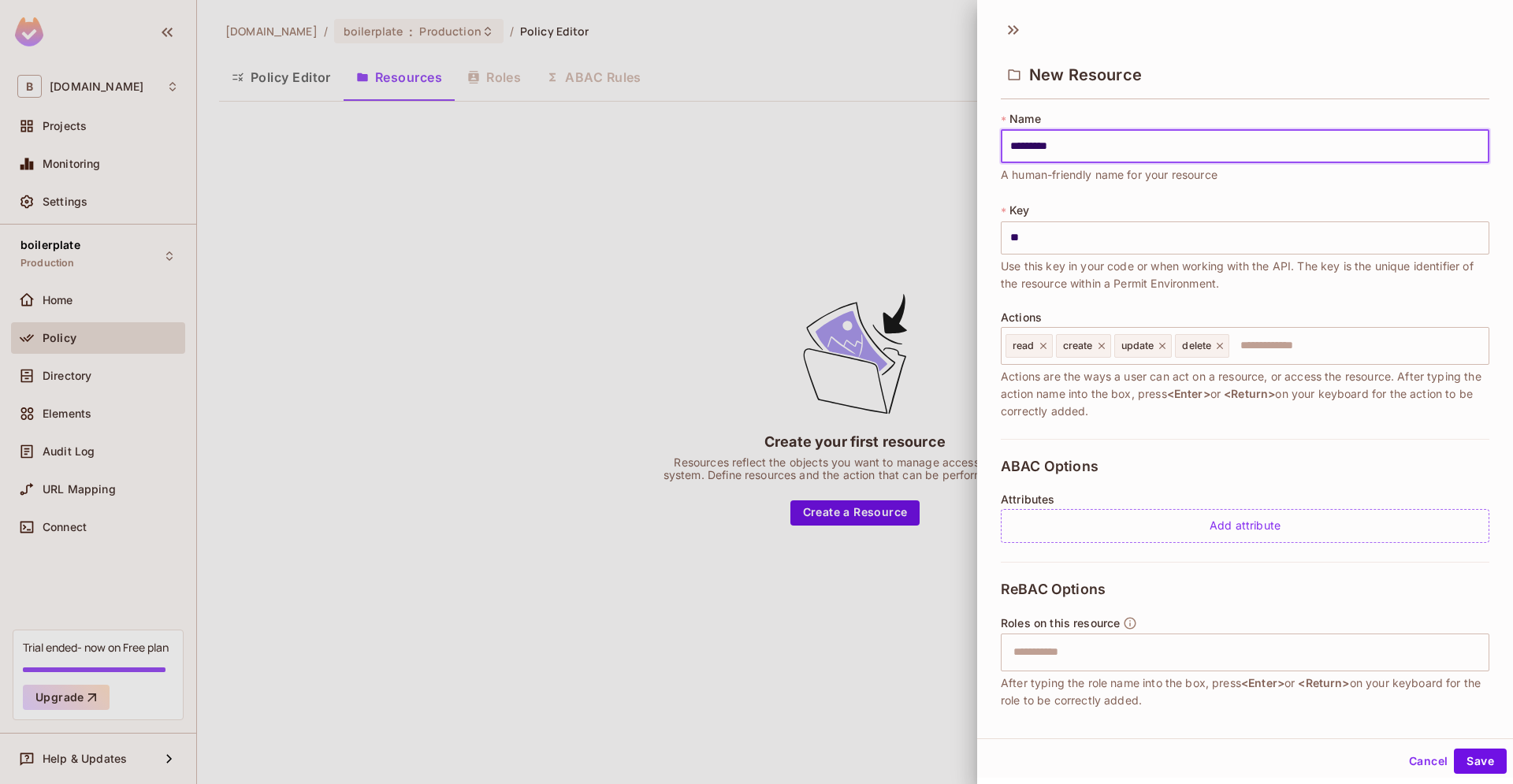
type input "*********"
click at [1481, 766] on button "Save" at bounding box center [1480, 761] width 53 height 25
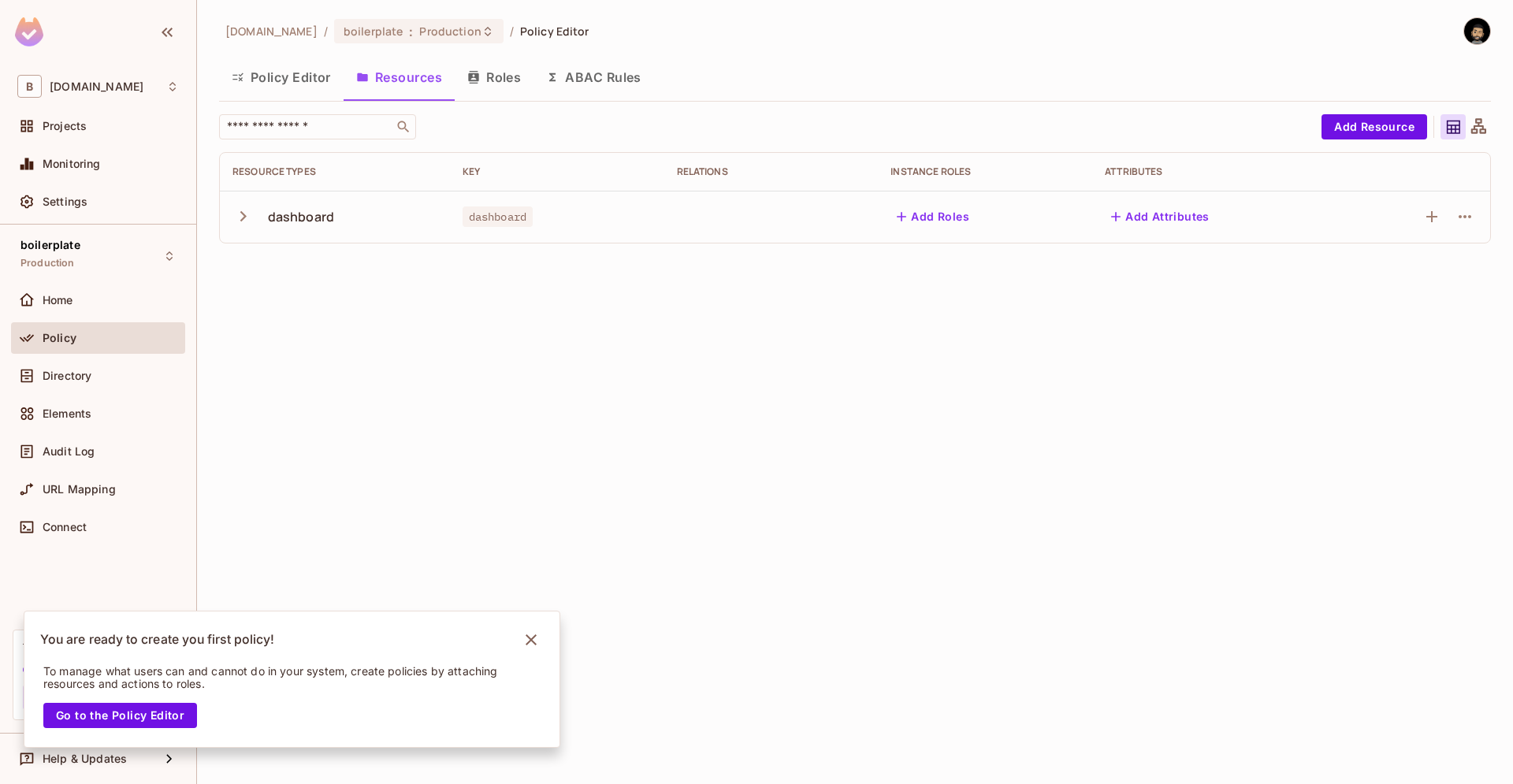
click at [511, 88] on button "Roles" at bounding box center [494, 77] width 79 height 39
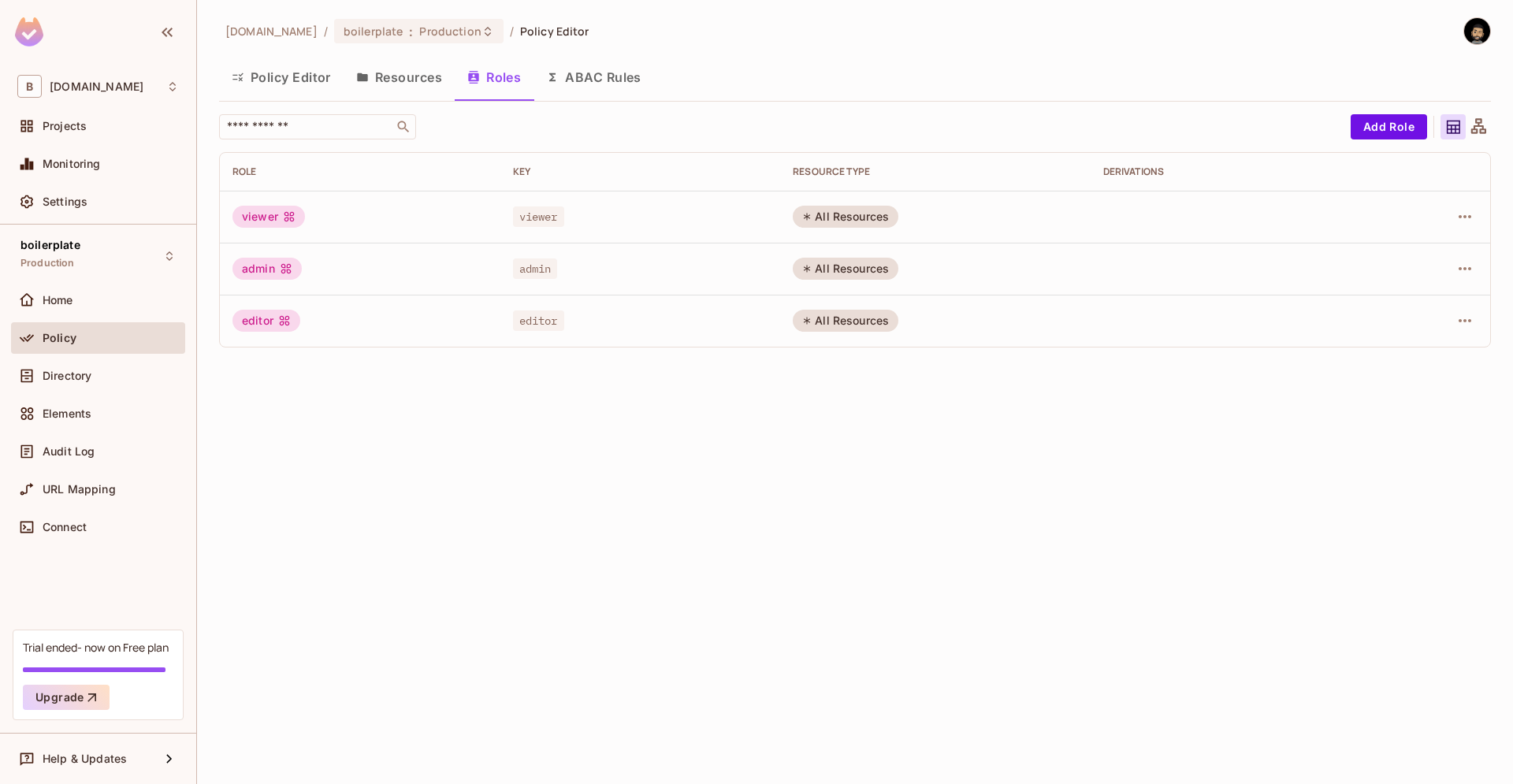
click at [949, 454] on div "beecee.fr / boilerplate : Production / Policy Editor Policy Editor Resources Ro…" at bounding box center [855, 392] width 1316 height 784
click at [400, 67] on button "Resources" at bounding box center [399, 77] width 112 height 39
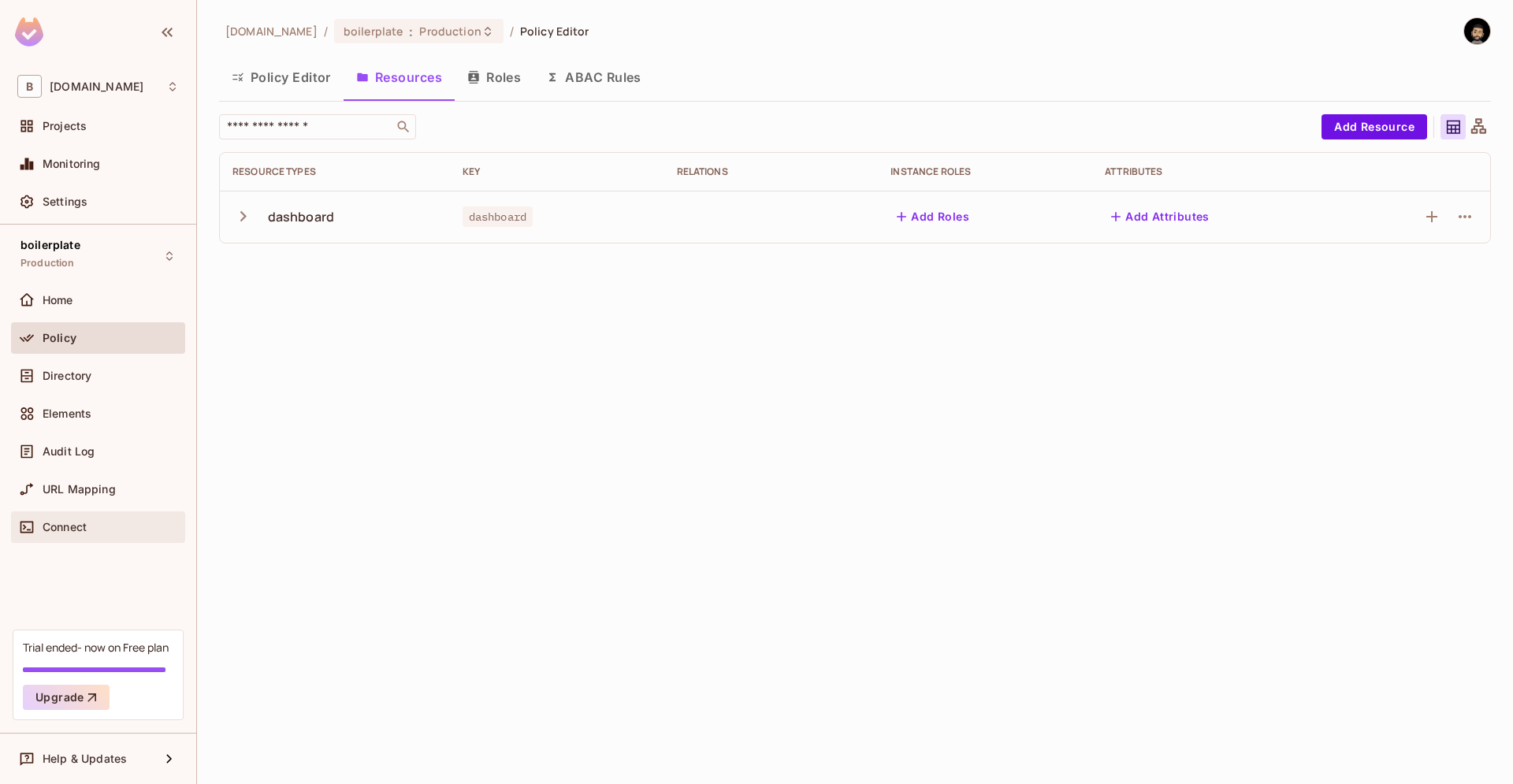
click at [75, 540] on div "Connect" at bounding box center [98, 527] width 174 height 32
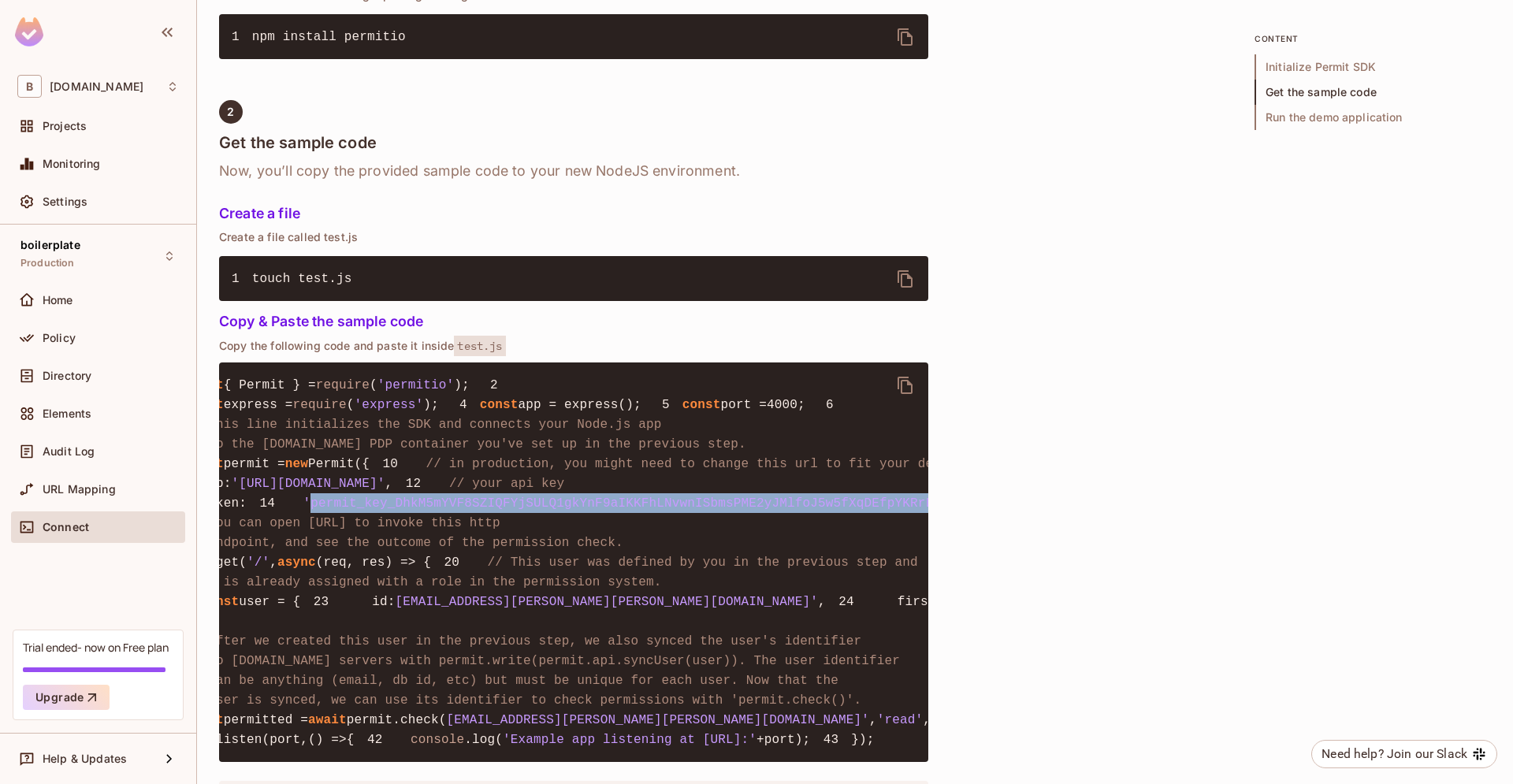
scroll to position [0, 156]
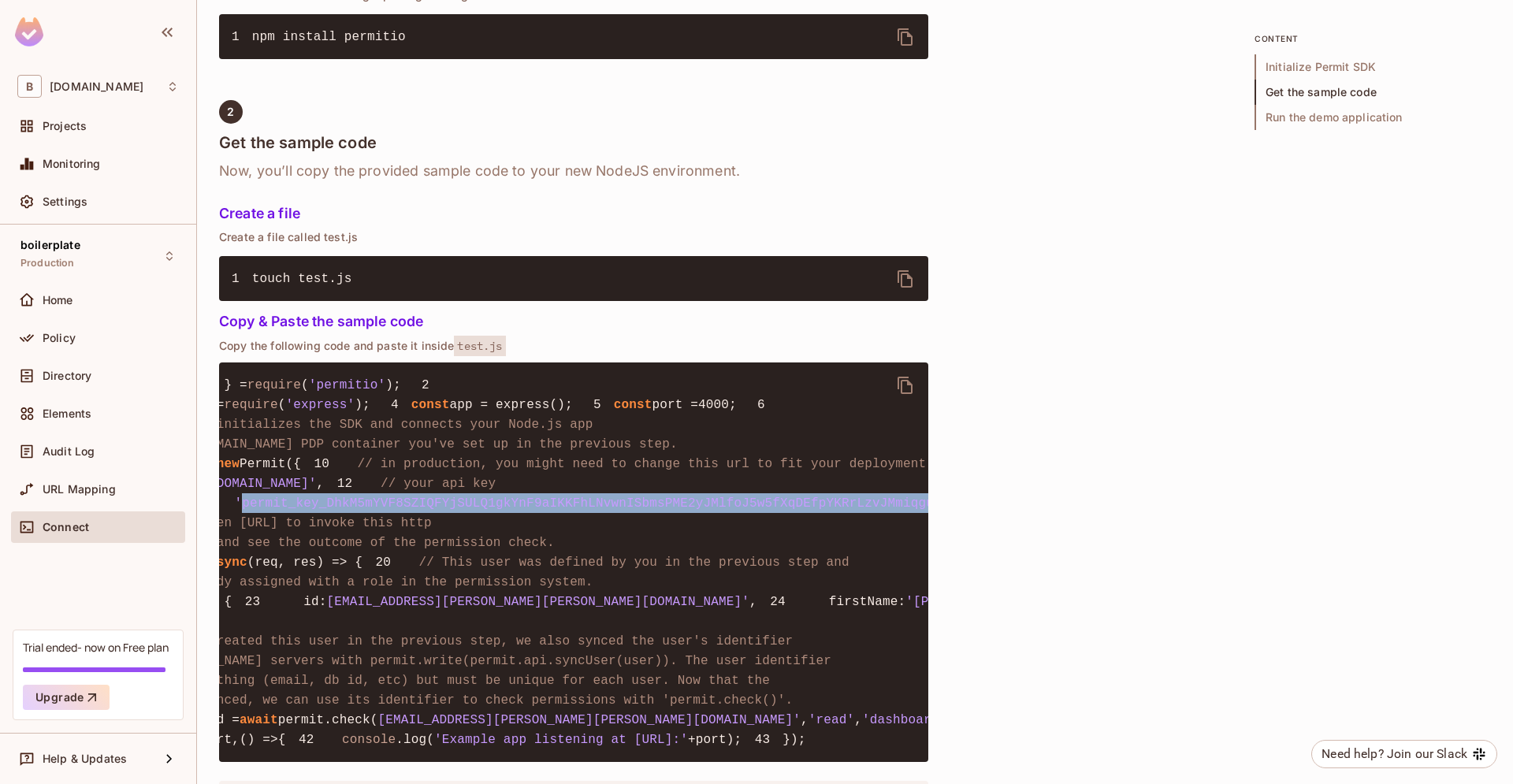
drag, startPoint x: 294, startPoint y: 648, endPoint x: 875, endPoint y: 645, distance: 581.0
click at [875, 511] on span "'permit_key_DhkM5mYVF8SZIQFYjSULQ1gkYnF9aIKKFhLNvwnISbmsPME2yJMlfoJ5w5fXqDEfpYK…" at bounding box center [611, 503] width 753 height 14
click at [131, 444] on div "Audit Log" at bounding box center [98, 451] width 162 height 19
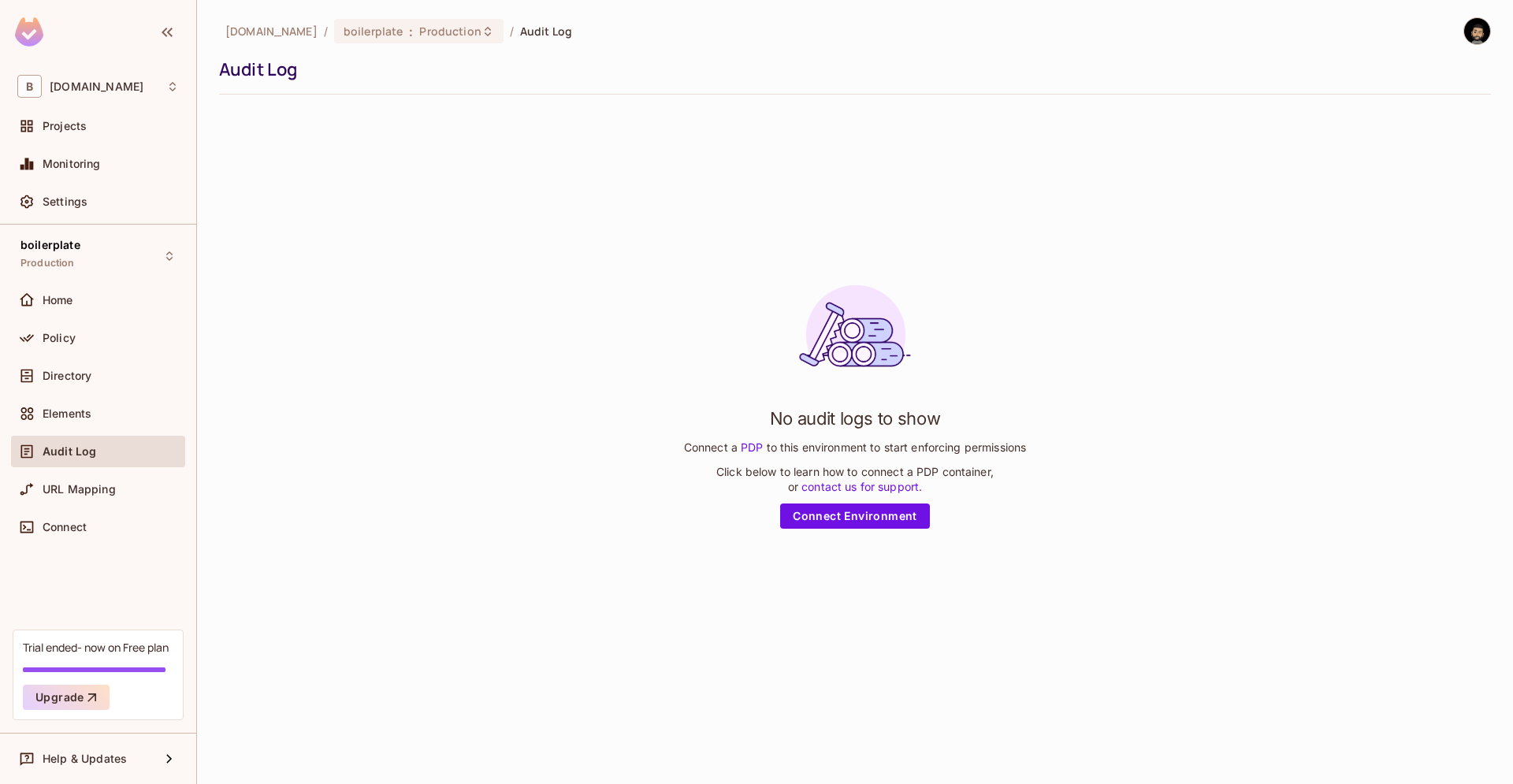
click at [798, 499] on div "No audit logs to show Connect a PDP to this environment to start enforcing perm…" at bounding box center [855, 400] width 342 height 256
click at [806, 510] on link "Connect Environment" at bounding box center [855, 517] width 150 height 25
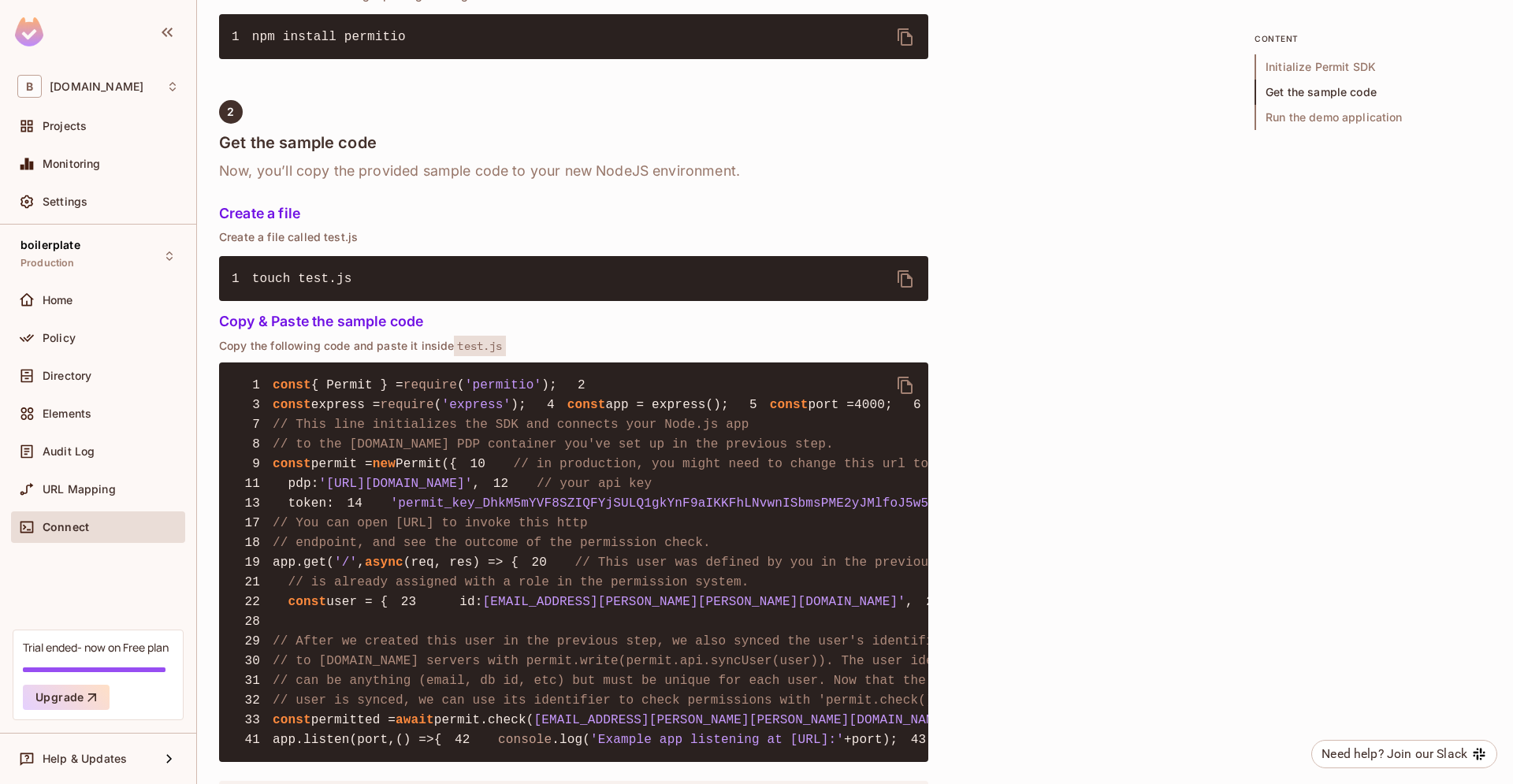
scroll to position [1258, 0]
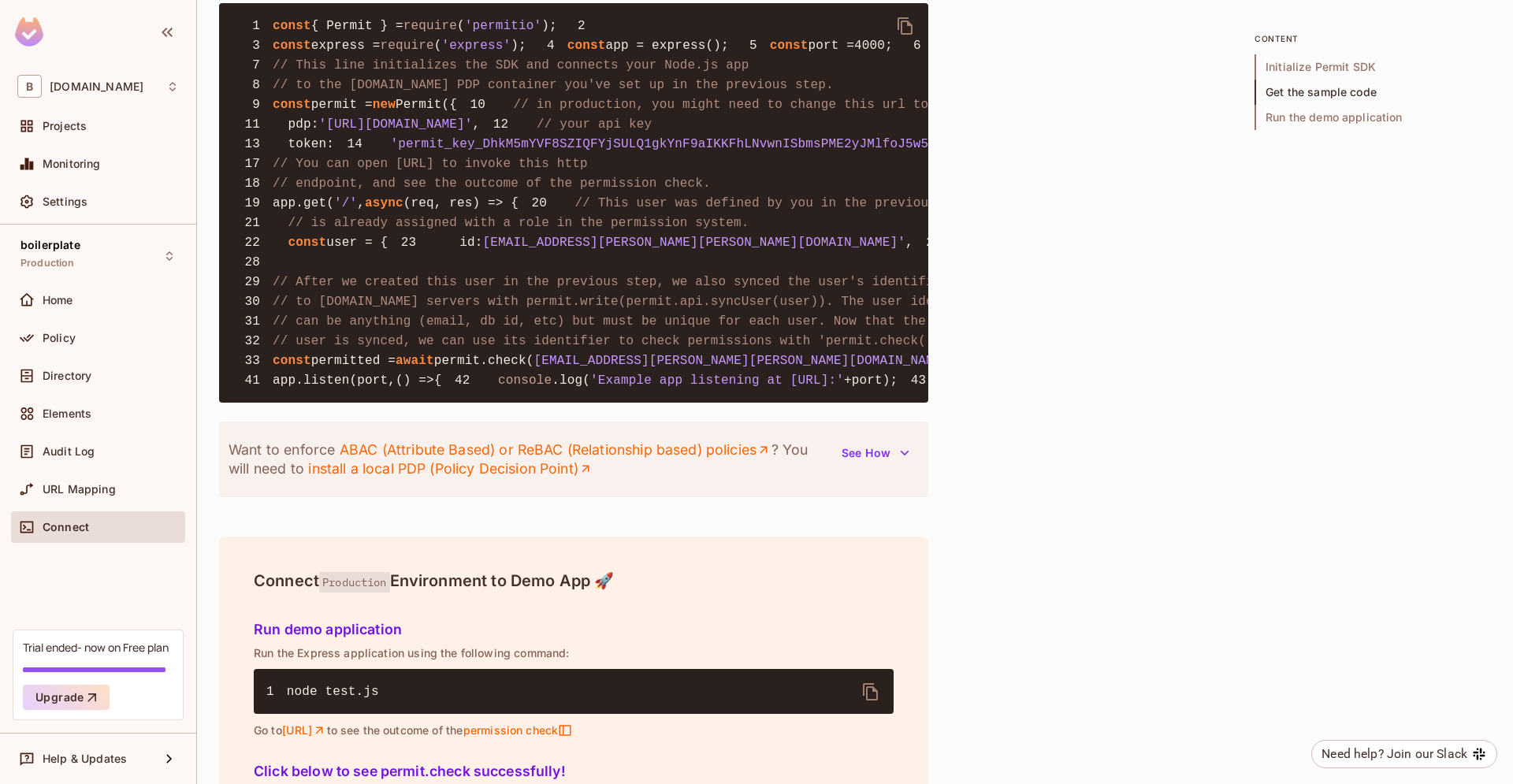
click at [901, 32] on icon "delete" at bounding box center [906, 26] width 19 height 19
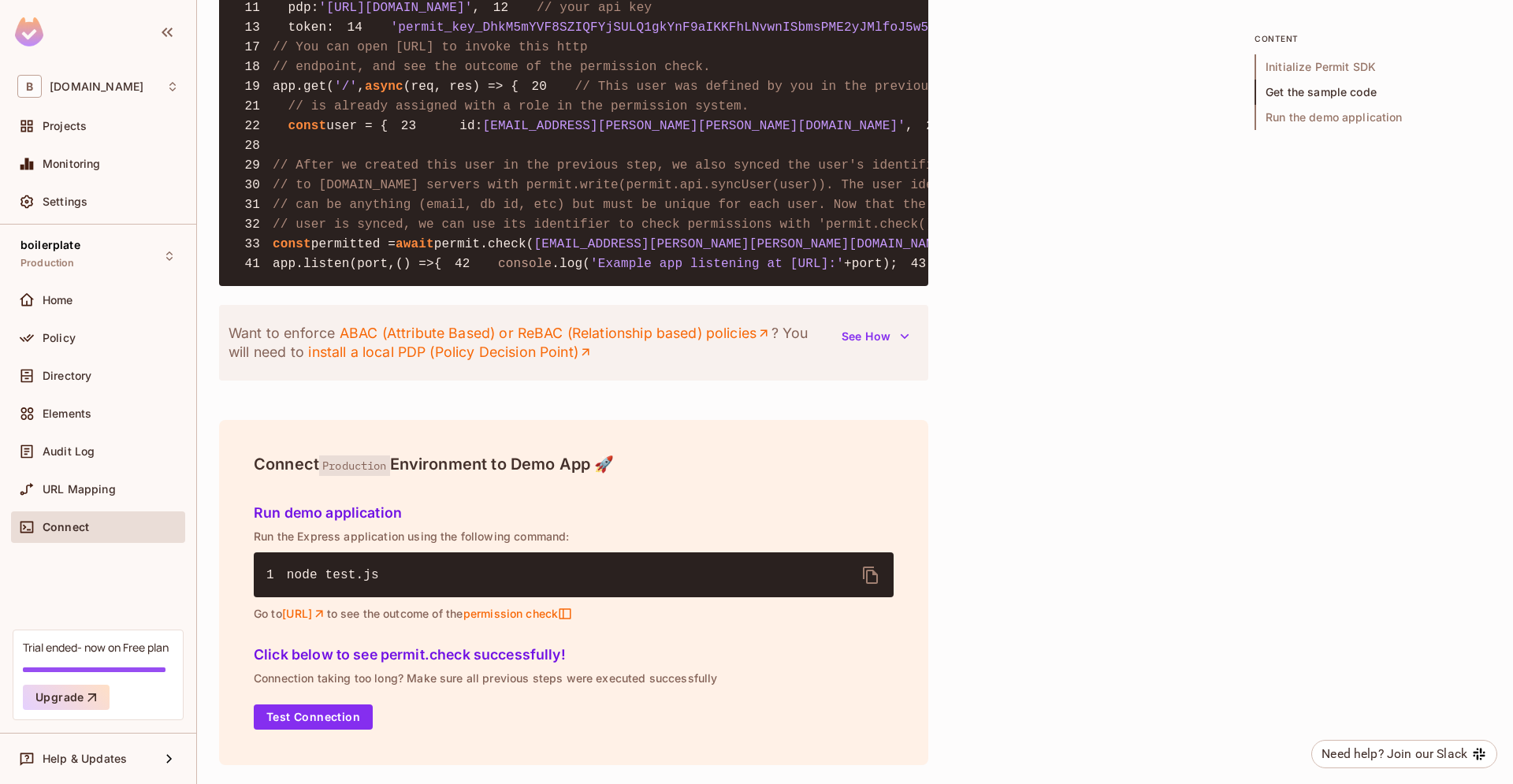
scroll to position [1707, 0]
click at [459, 597] on pre "1 node test.js" at bounding box center [574, 575] width 640 height 45
copy span "1"
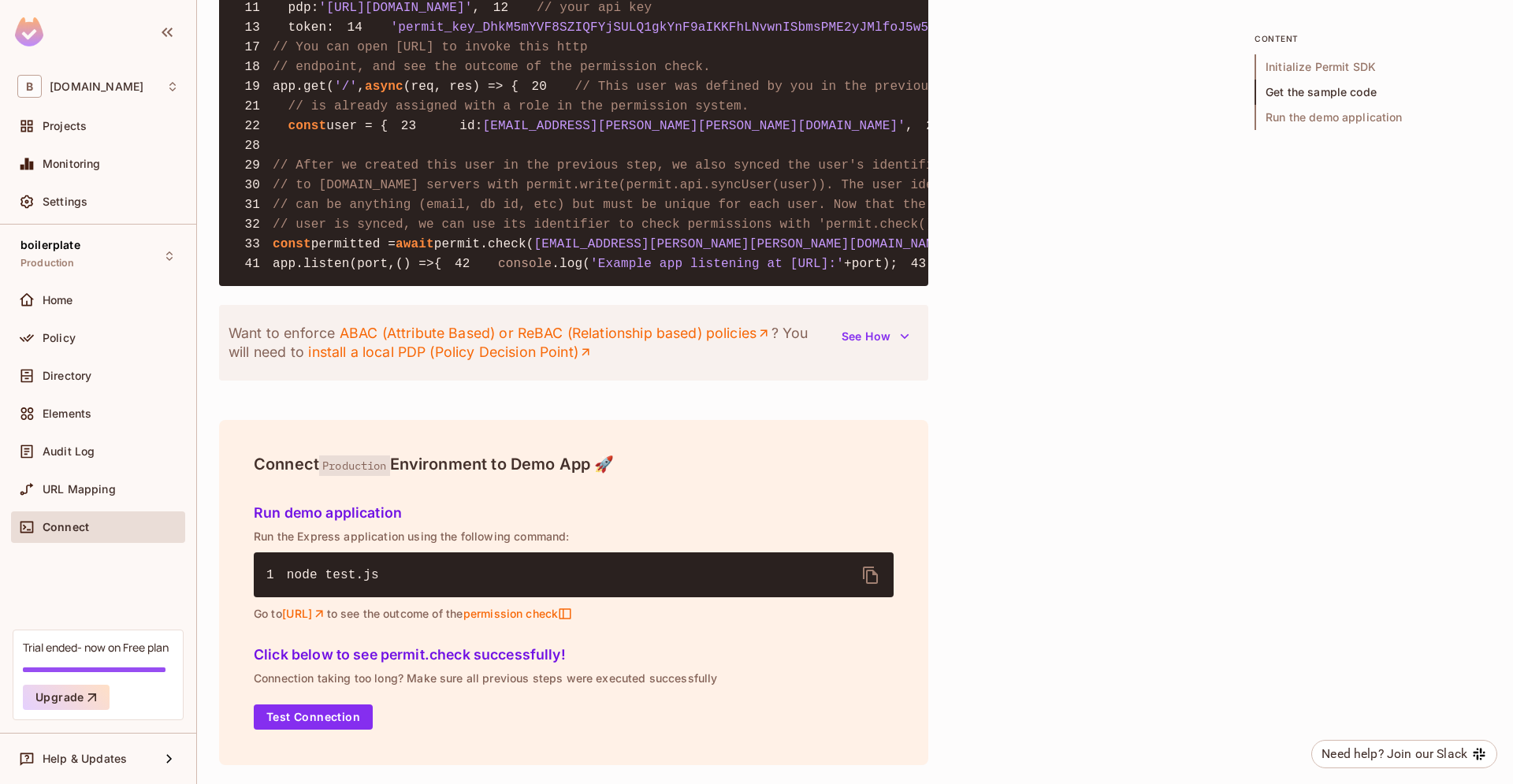
scroll to position [1847, 0]
click at [304, 714] on button "Test Connection" at bounding box center [314, 717] width 119 height 25
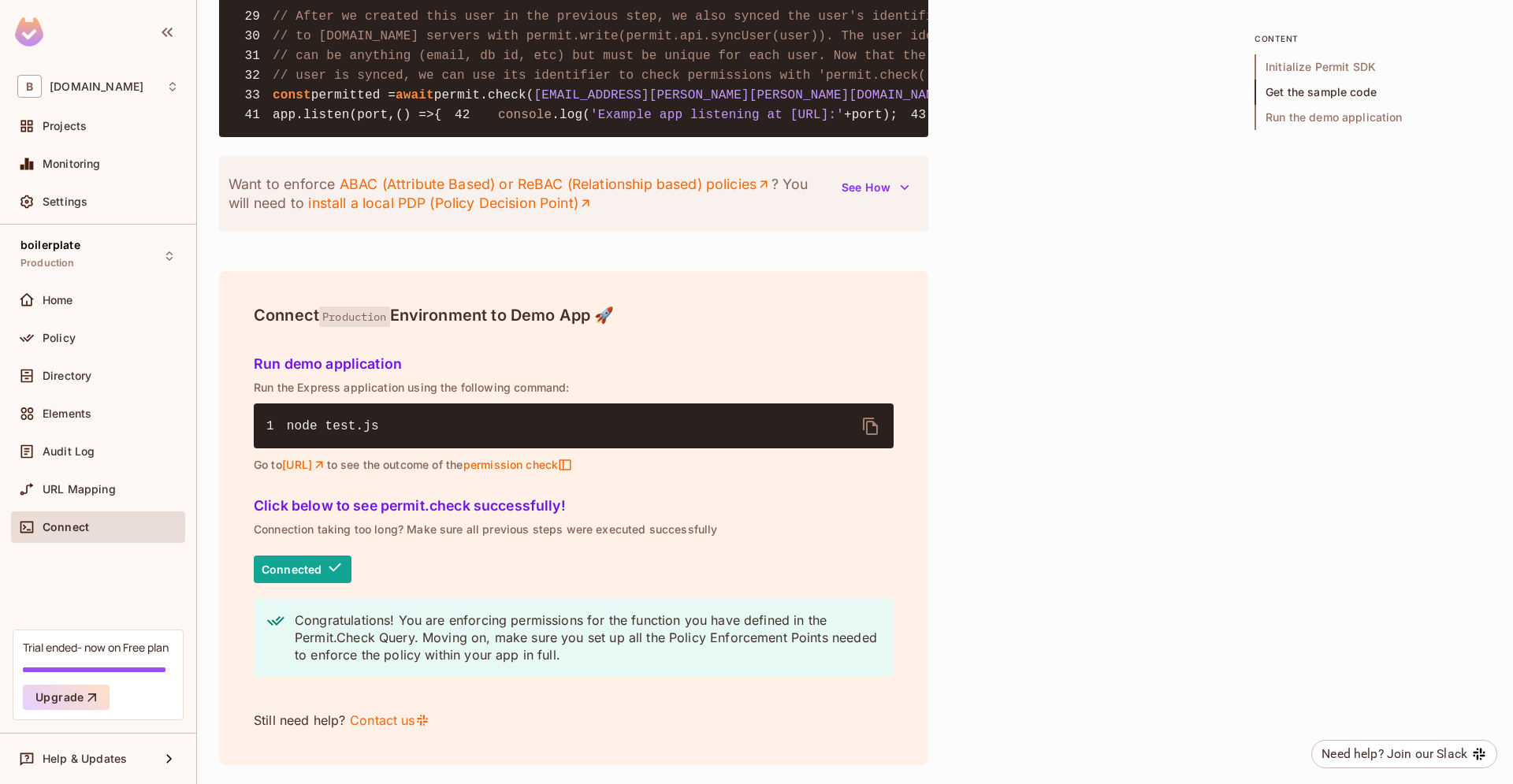
scroll to position [1548, 0]
click at [86, 331] on div "Policy" at bounding box center [98, 338] width 162 height 19
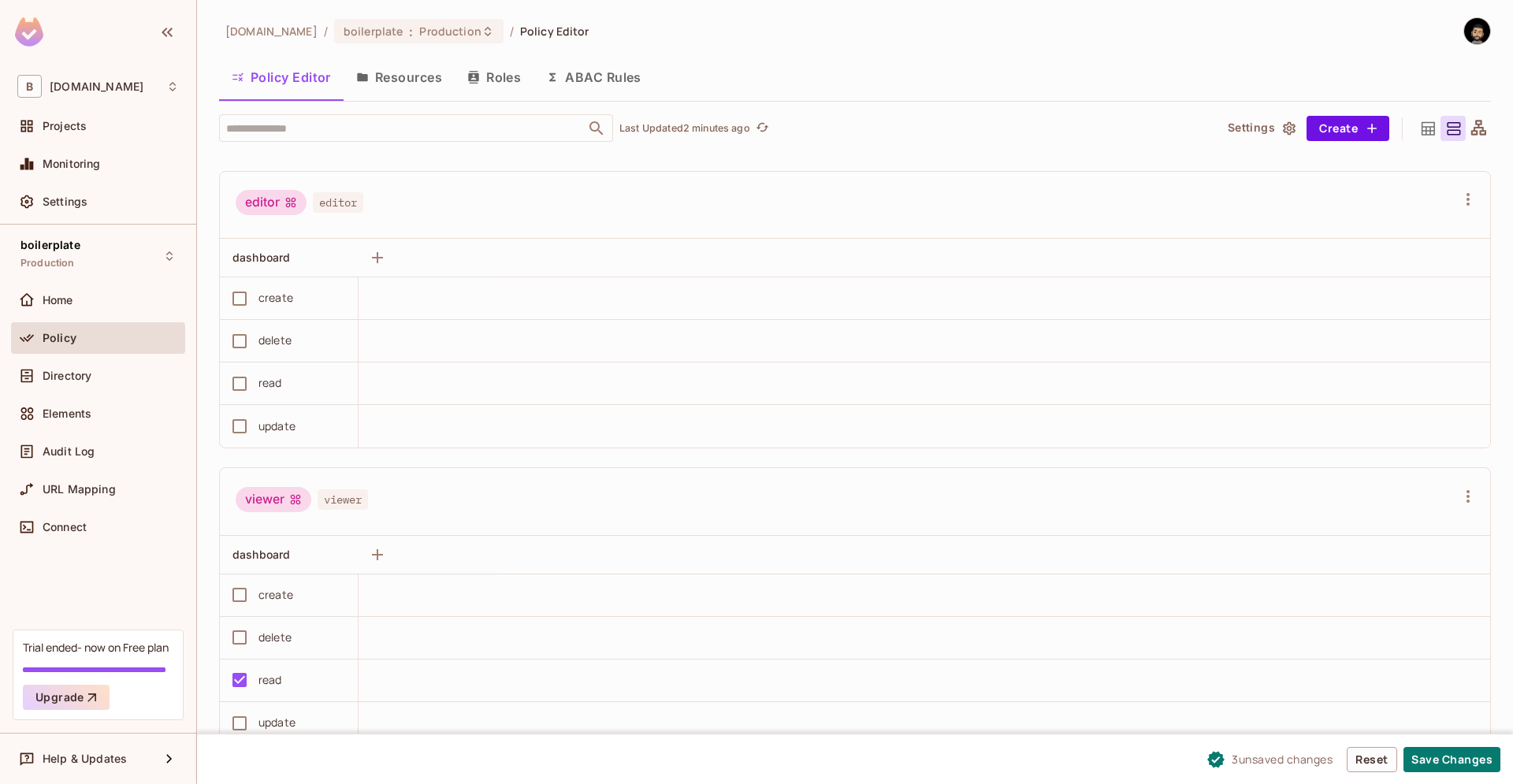
scroll to position [1, 0]
click at [490, 74] on button "Roles" at bounding box center [494, 76] width 79 height 39
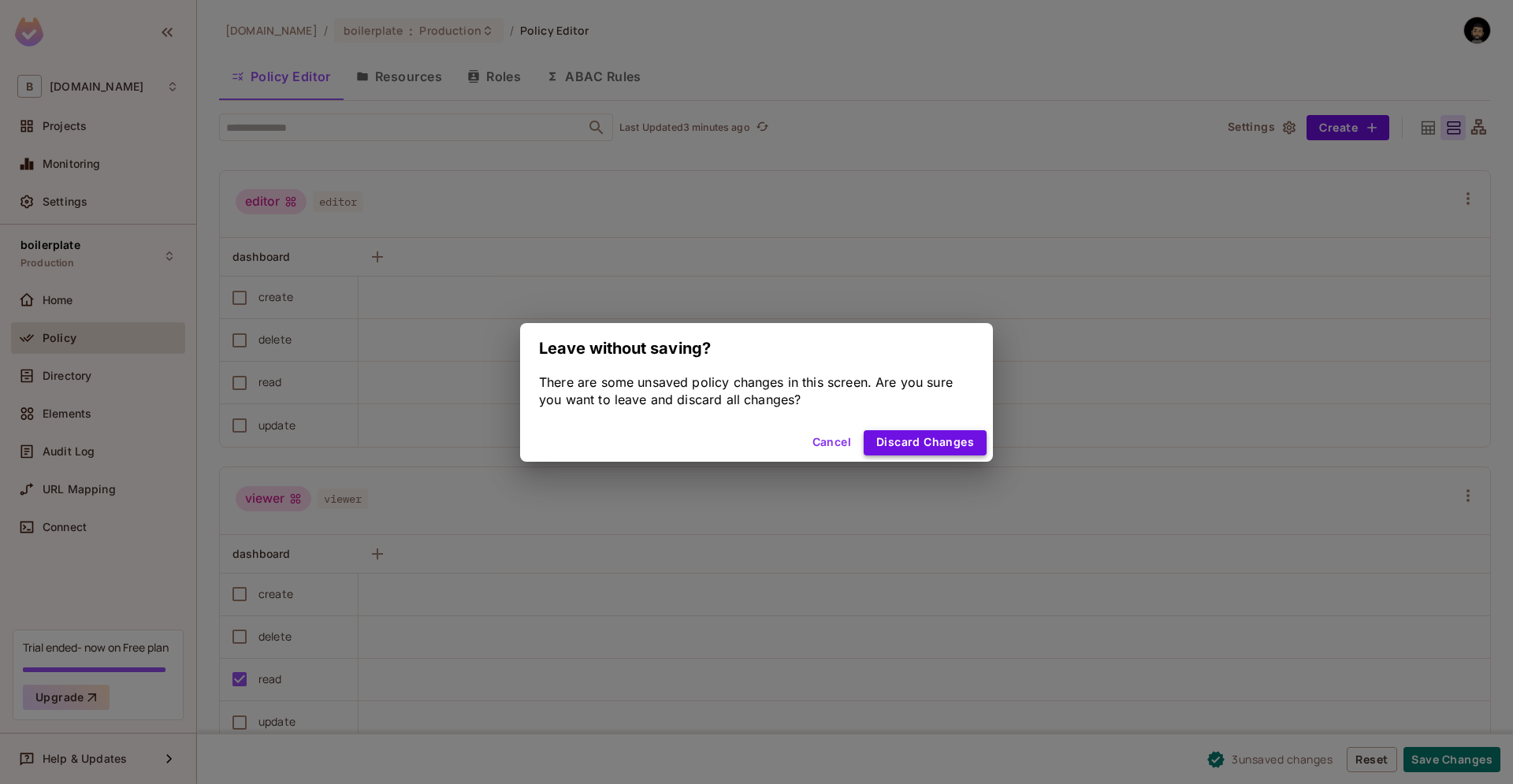
click at [911, 448] on button "Discard Changes" at bounding box center [925, 443] width 123 height 25
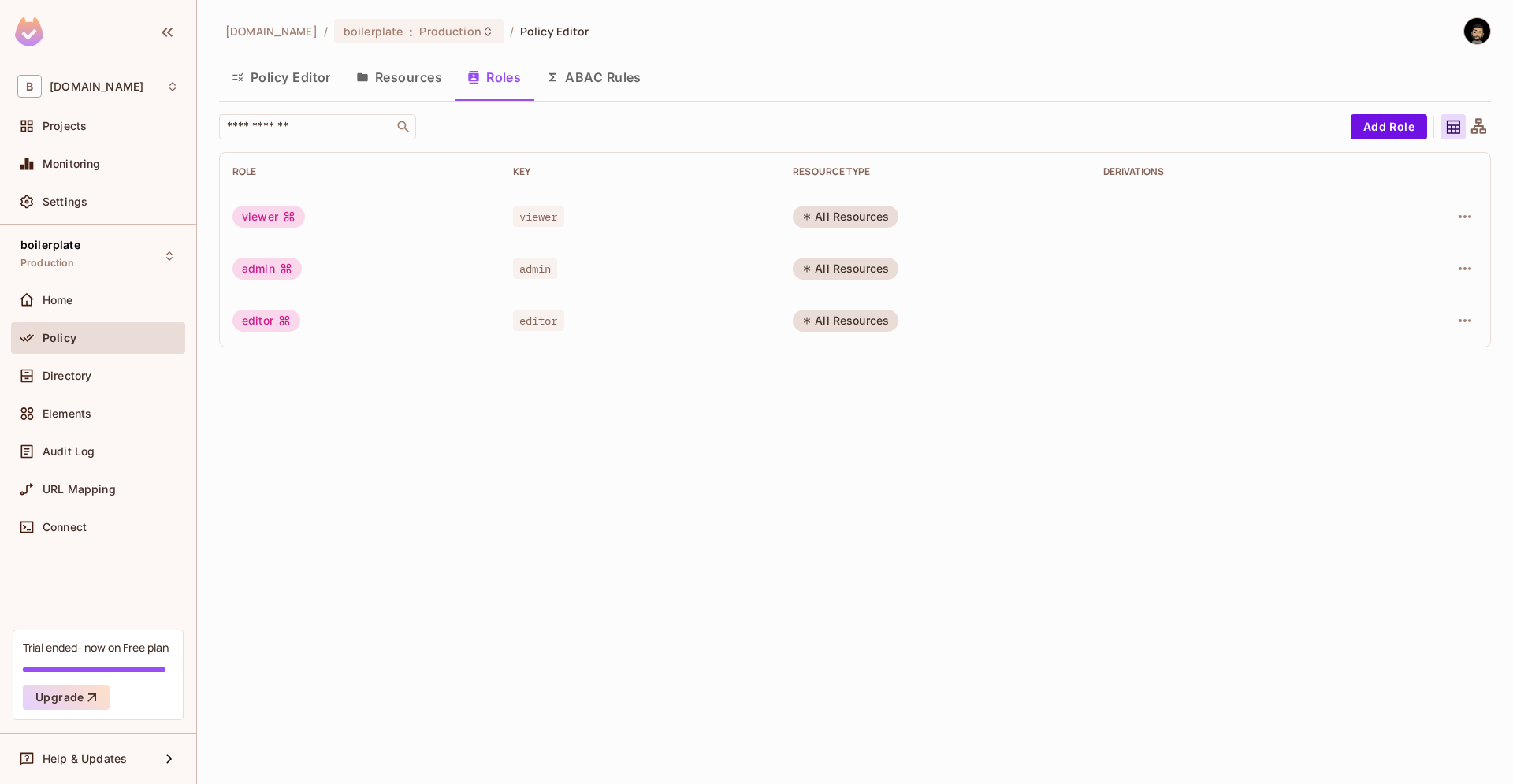
drag, startPoint x: 371, startPoint y: 55, endPoint x: 376, endPoint y: 77, distance: 22.6
click at [371, 57] on div "beecee.fr / boilerplate : Production / Policy Editor Policy Editor Resources Ro…" at bounding box center [855, 189] width 1272 height 343
click at [376, 77] on button "Resources" at bounding box center [399, 77] width 112 height 39
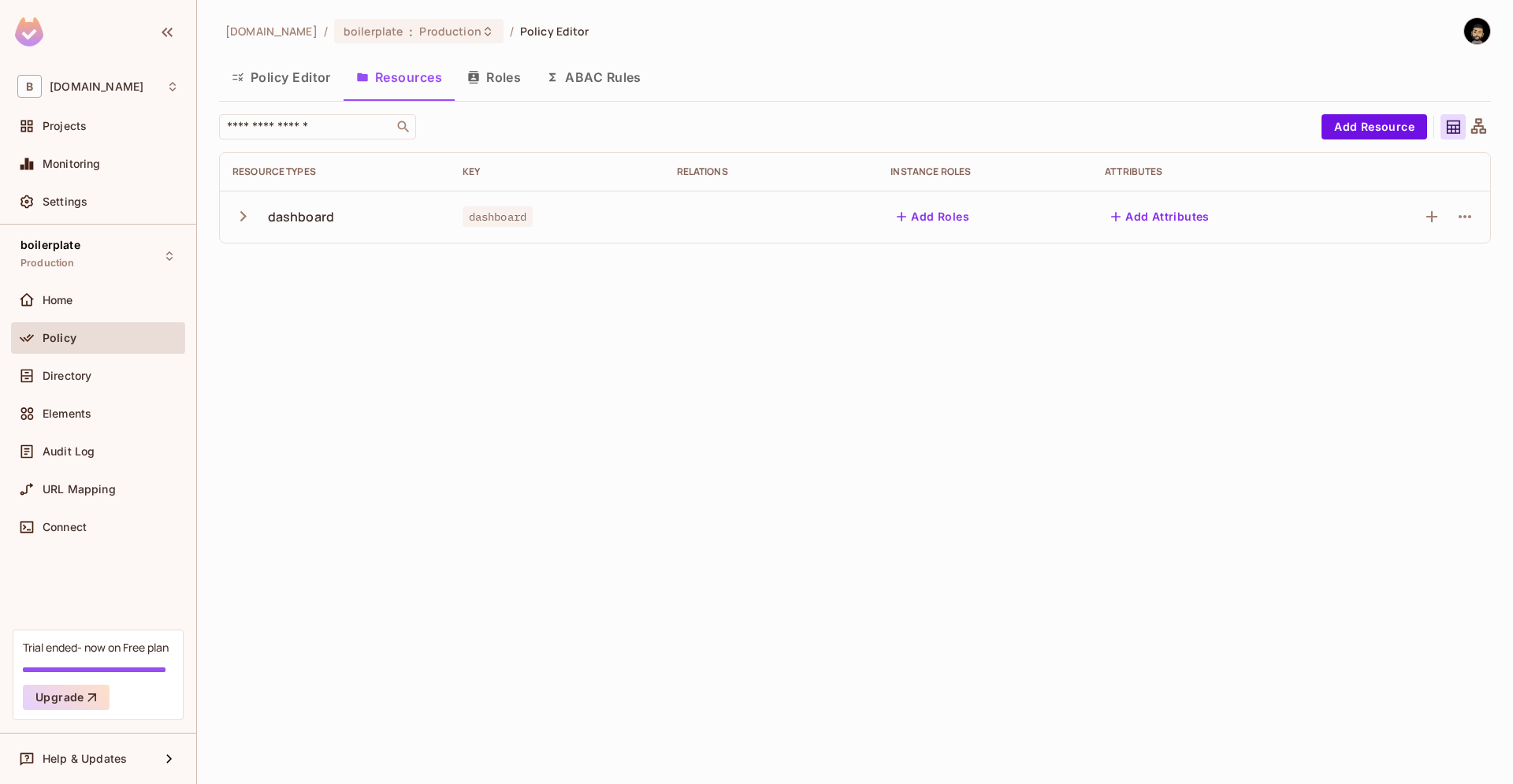
click at [486, 78] on button "Roles" at bounding box center [494, 77] width 79 height 39
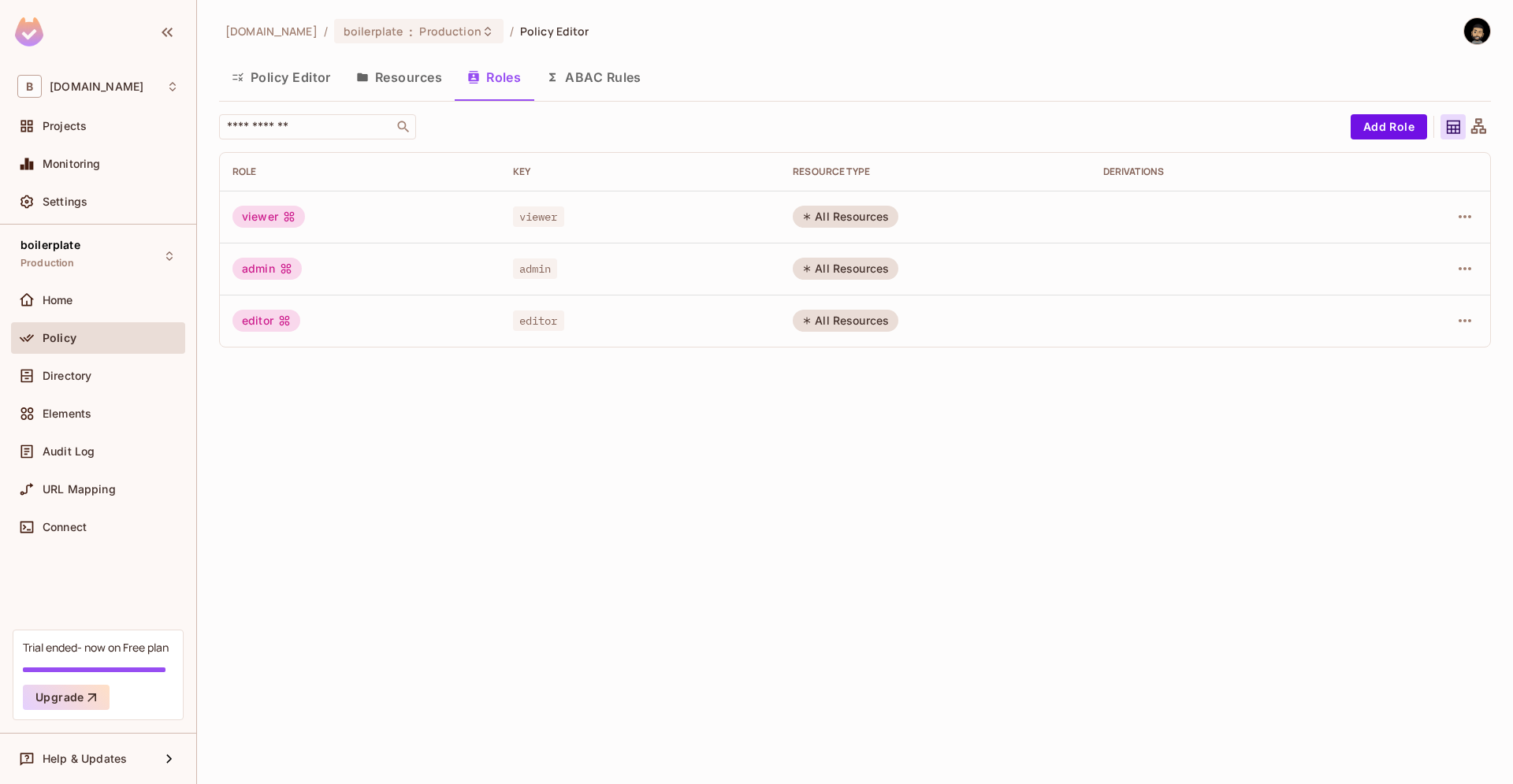
click at [372, 93] on button "Resources" at bounding box center [399, 77] width 112 height 39
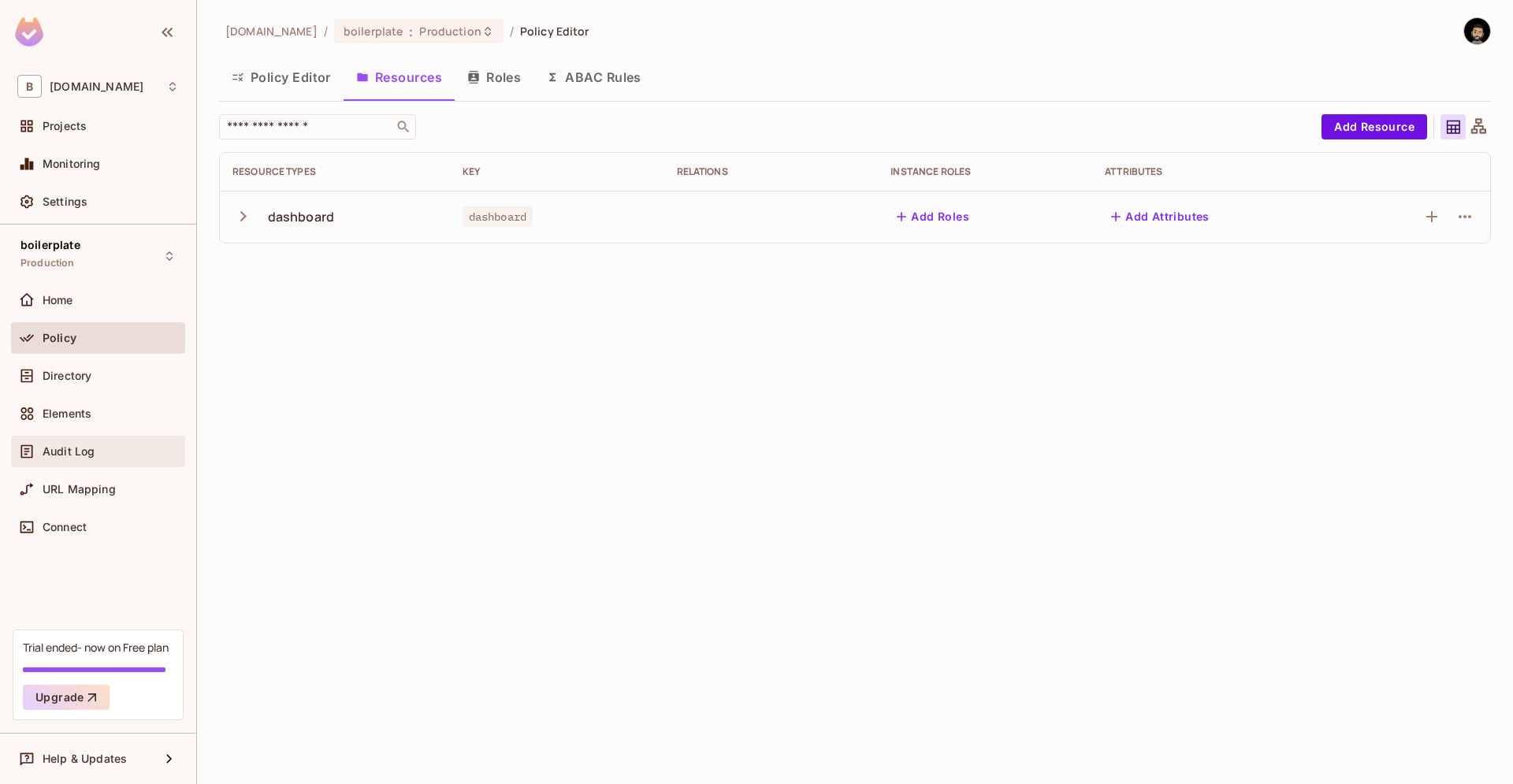
click at [94, 453] on span "Audit Log" at bounding box center [69, 451] width 52 height 13
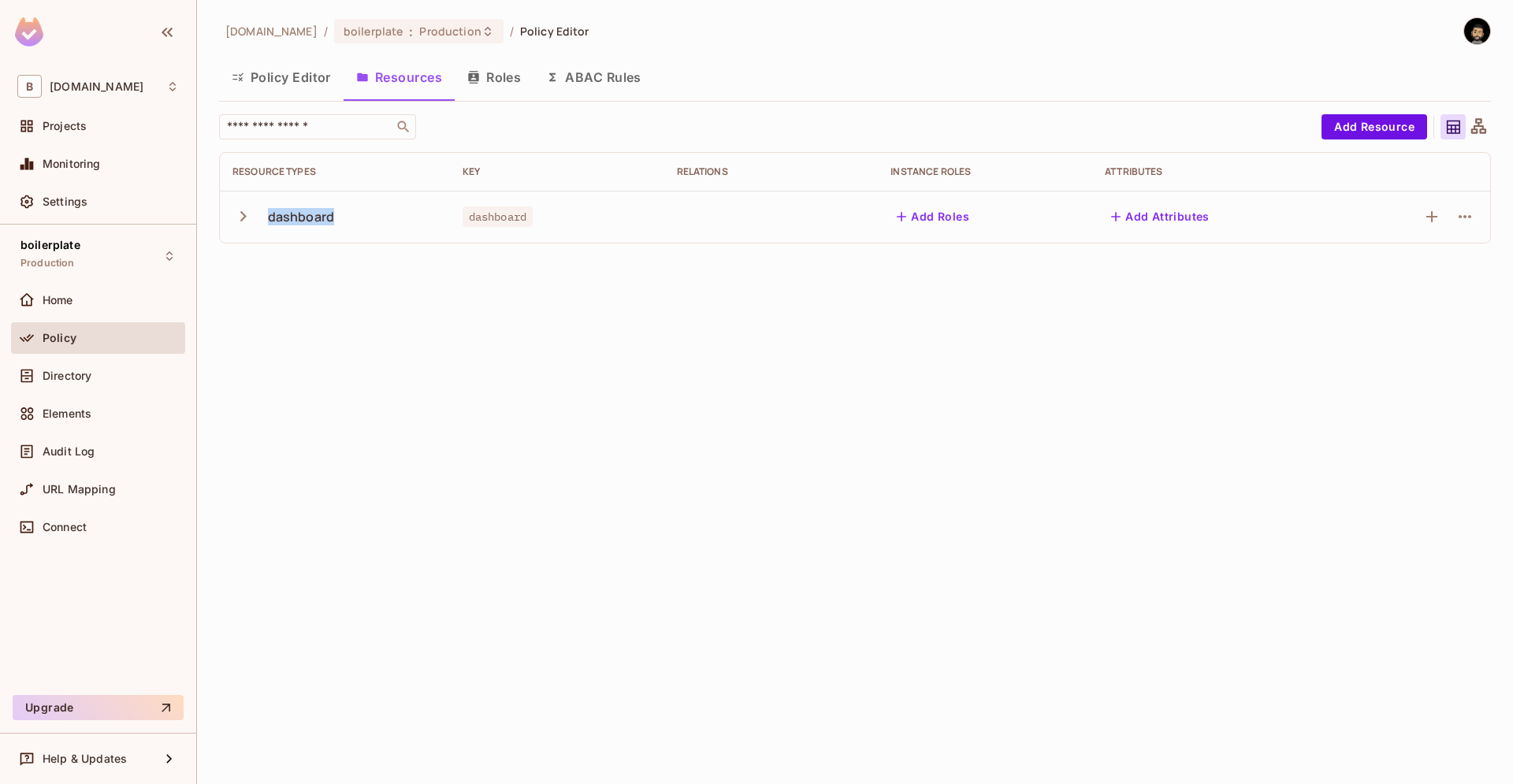
drag, startPoint x: 345, startPoint y: 210, endPoint x: 263, endPoint y: 216, distance: 82.2
click at [263, 216] on div "dashboard" at bounding box center [335, 216] width 205 height 33
click at [247, 214] on icon "button" at bounding box center [242, 215] width 21 height 21
copy div "dashboard"
click at [491, 83] on button "Roles" at bounding box center [494, 77] width 79 height 39
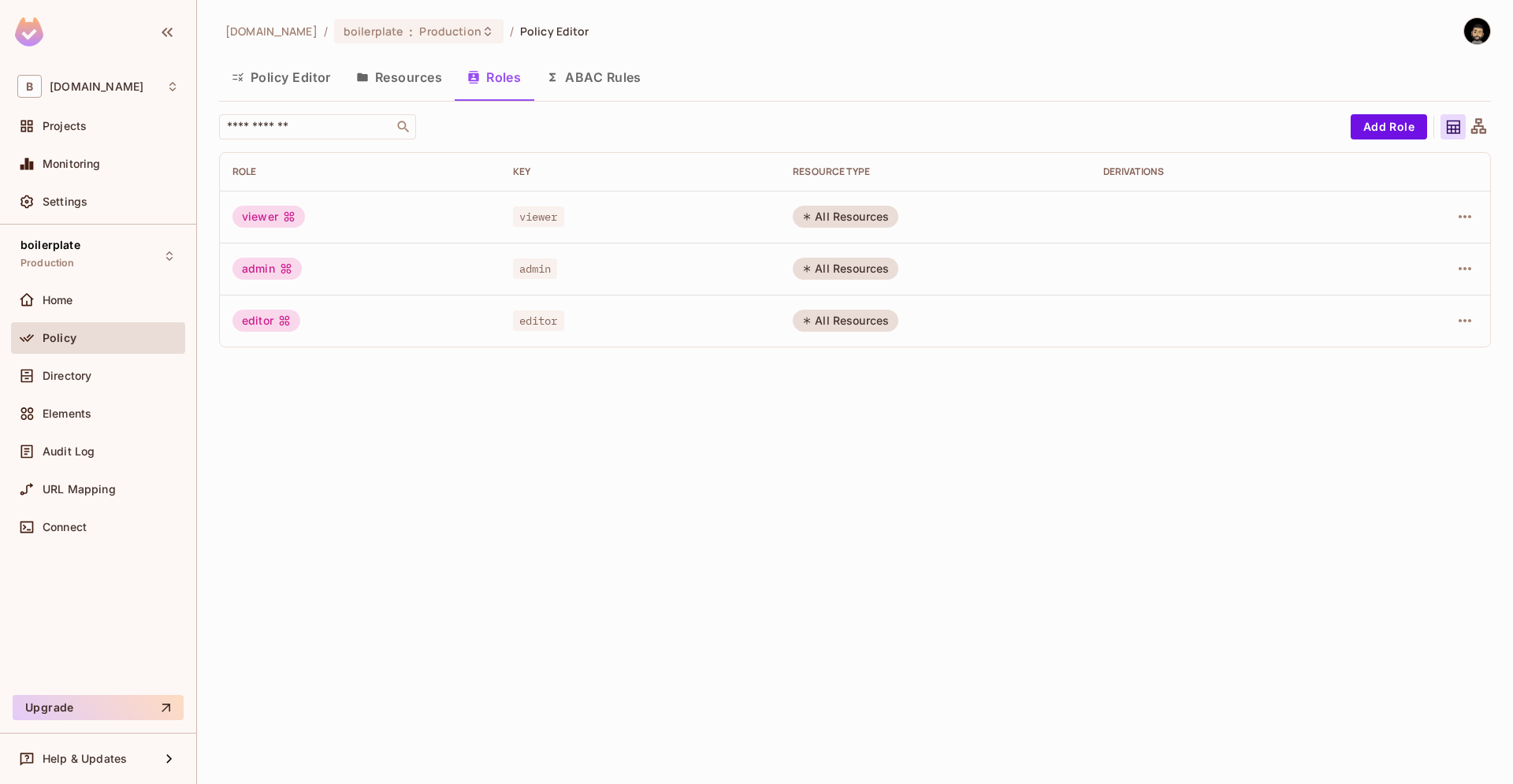
click at [297, 84] on button "Policy Editor" at bounding box center [281, 77] width 124 height 39
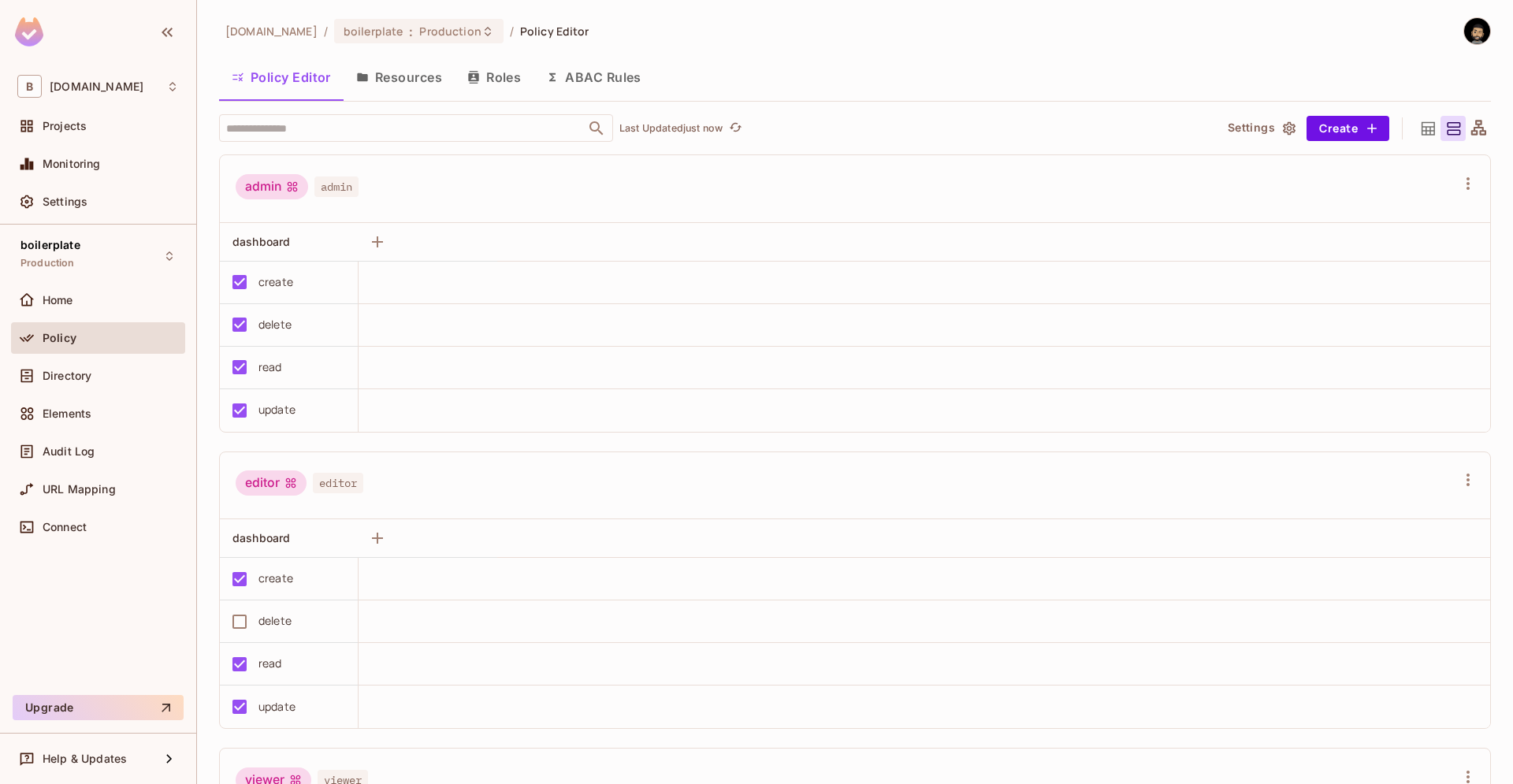
click at [393, 95] on button "Resources" at bounding box center [399, 77] width 112 height 39
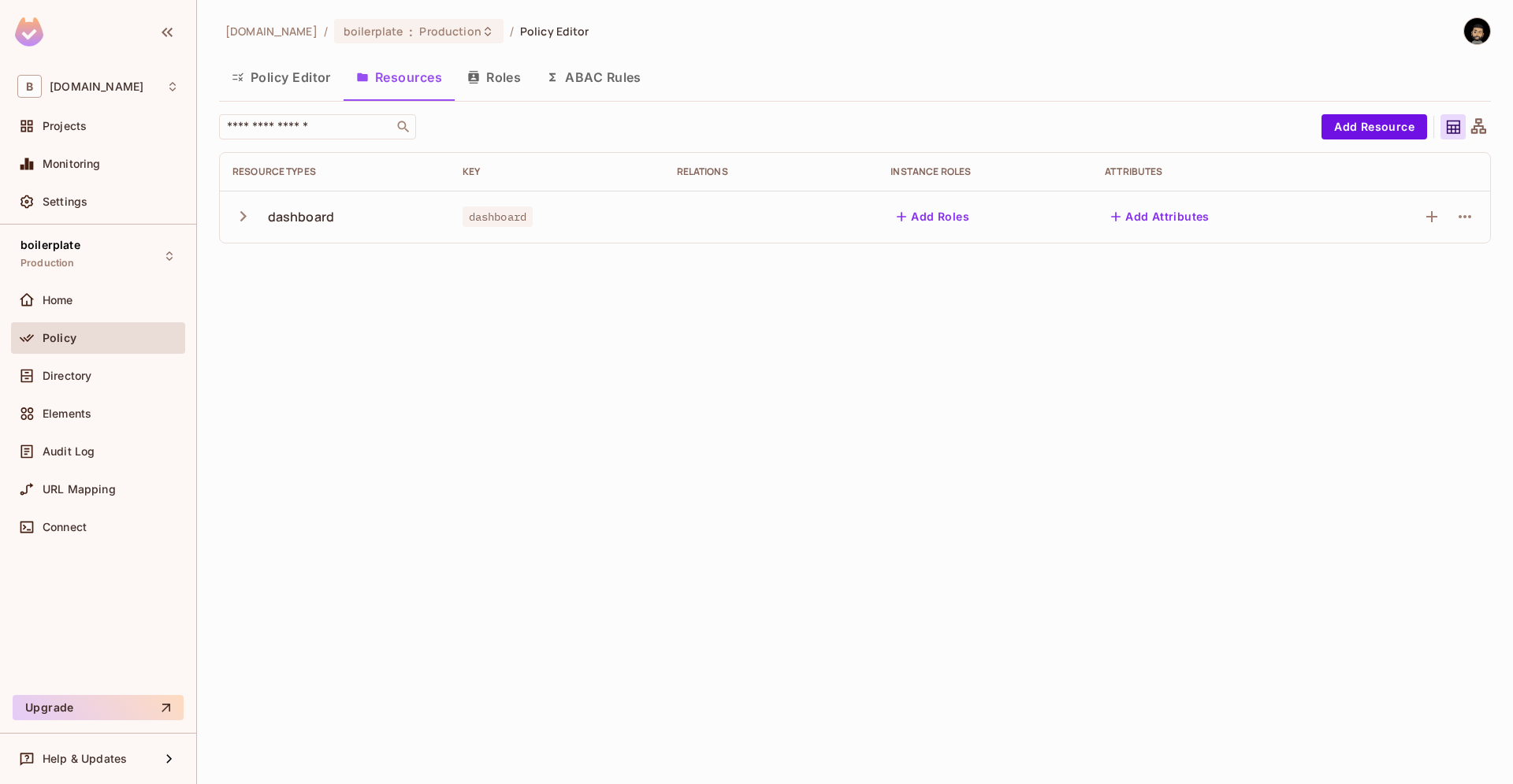
click at [316, 221] on div "dashboard" at bounding box center [301, 216] width 66 height 18
click at [221, 216] on td "dashboard" at bounding box center [335, 216] width 230 height 52
click at [266, 73] on button "Policy Editor" at bounding box center [281, 77] width 124 height 39
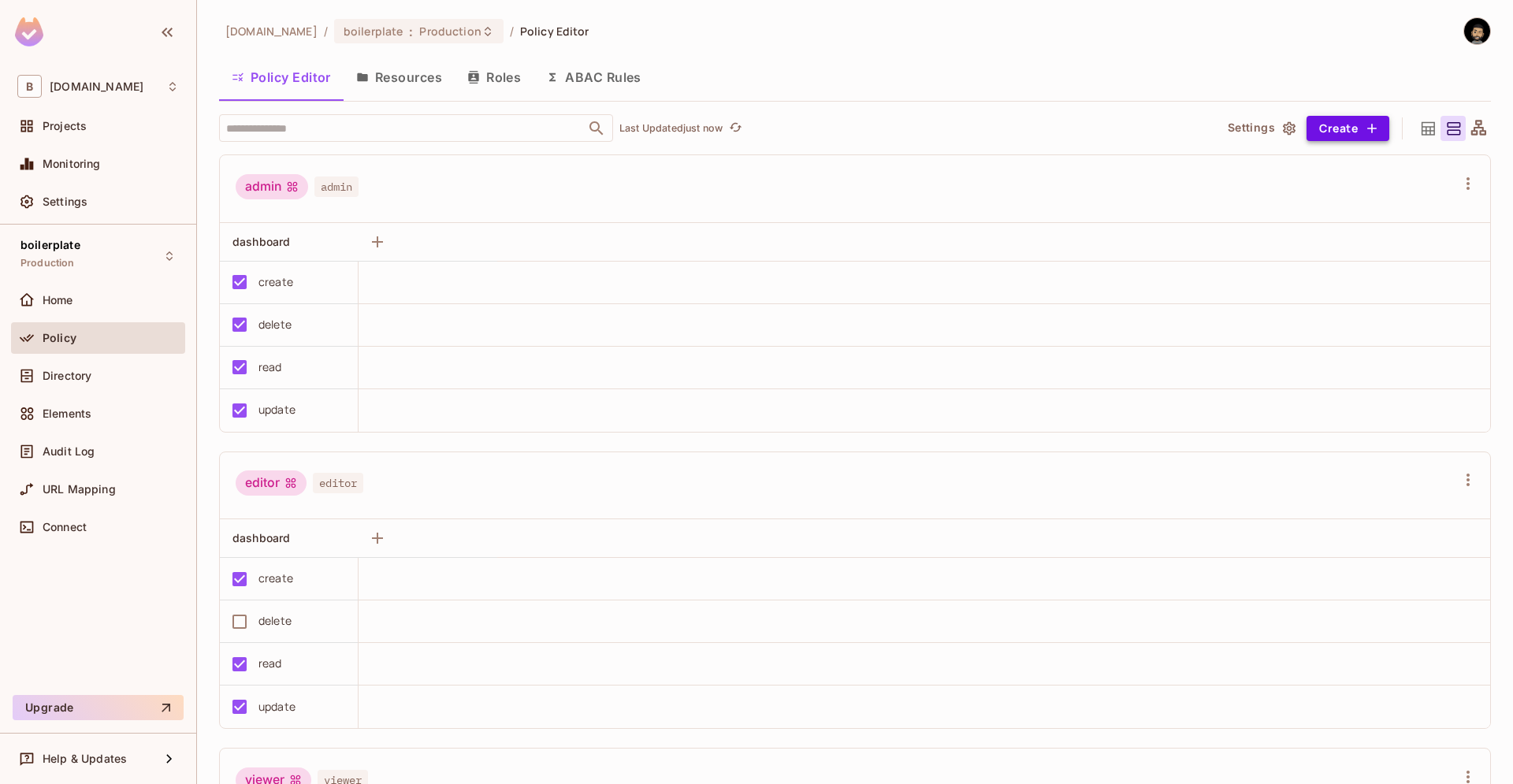
click at [1345, 128] on button "Create" at bounding box center [1348, 128] width 83 height 25
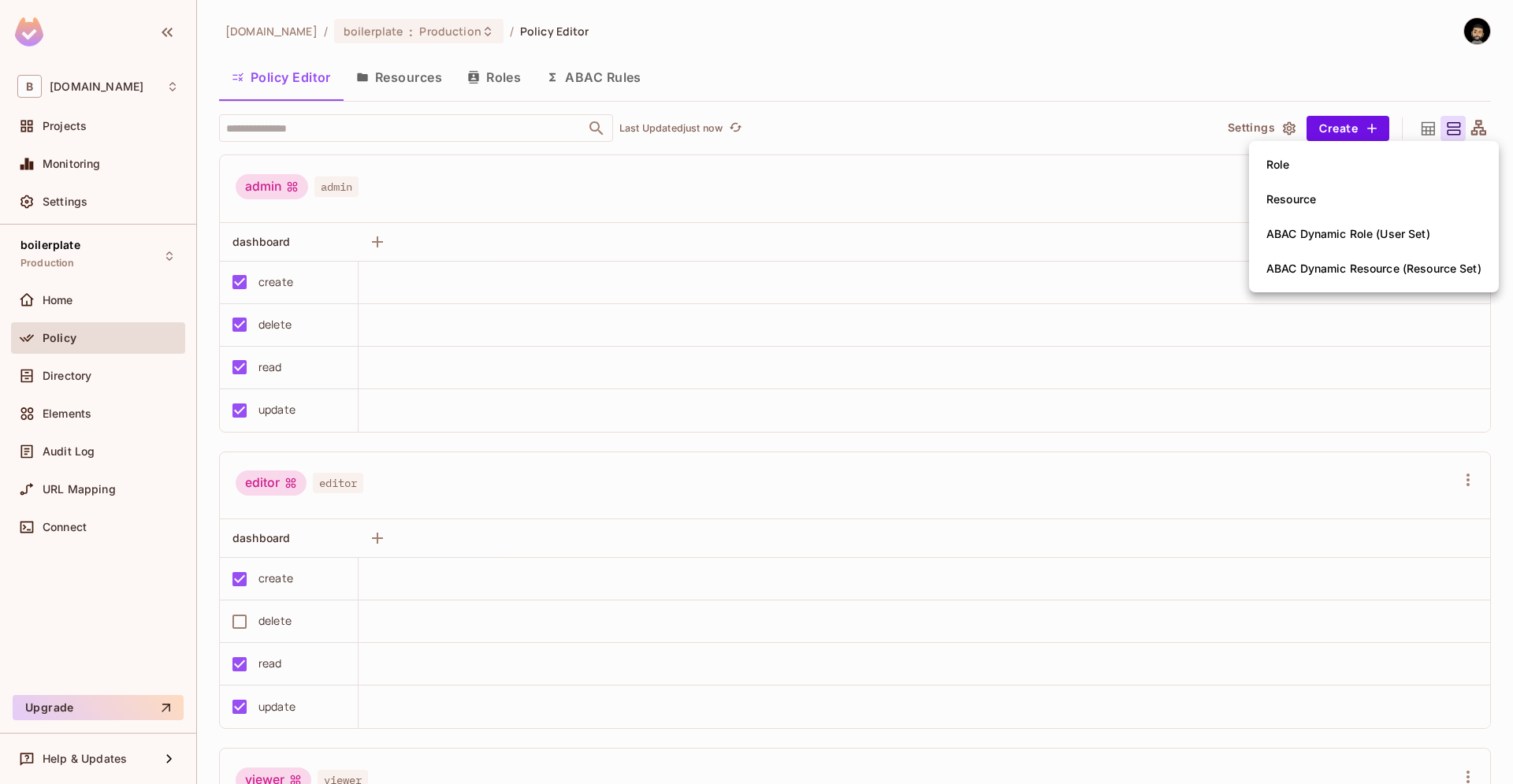
click at [1204, 164] on div at bounding box center [756, 392] width 1513 height 784
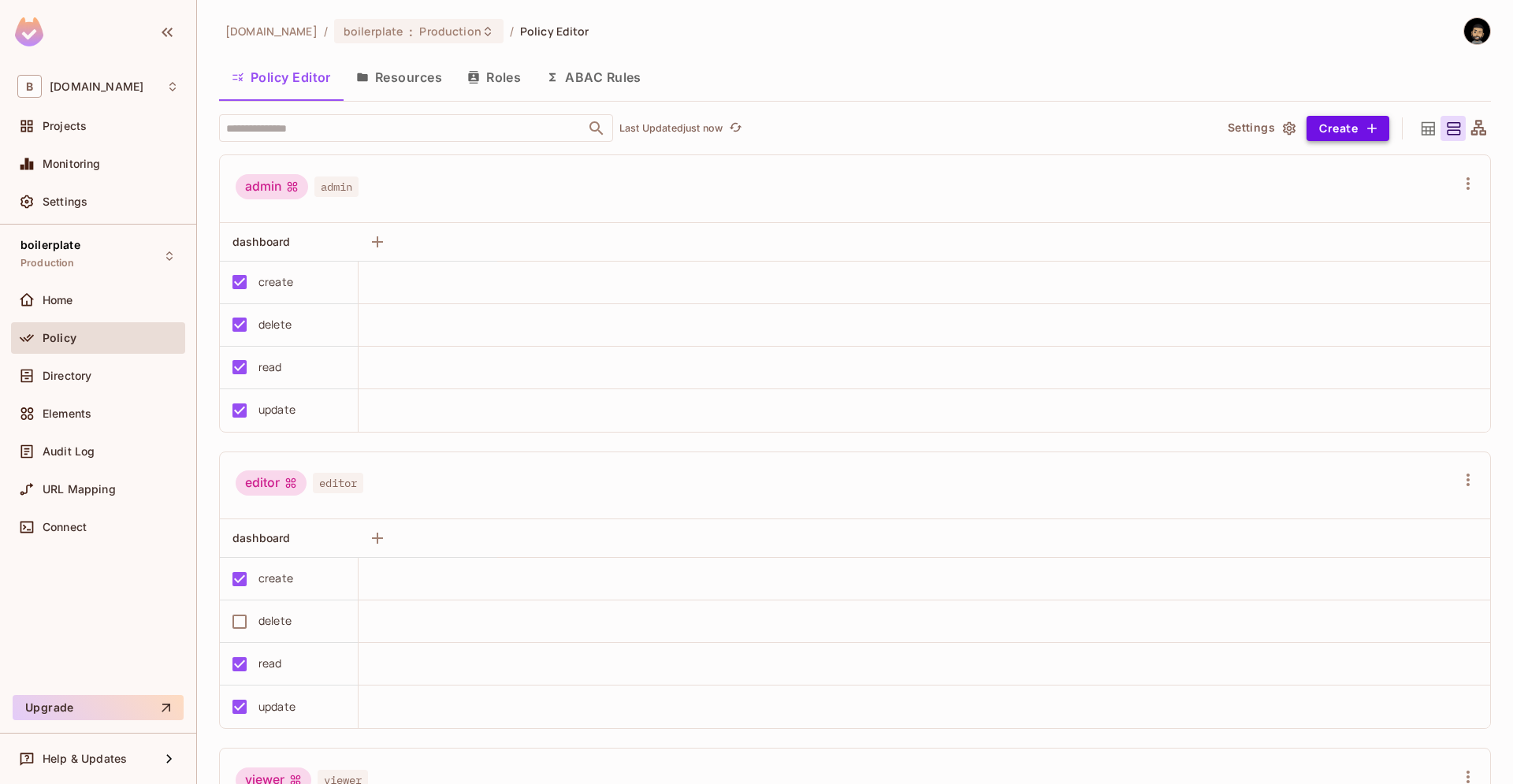
click at [1374, 134] on icon "button" at bounding box center [1372, 128] width 16 height 16
click at [408, 83] on button "Resources" at bounding box center [399, 77] width 112 height 39
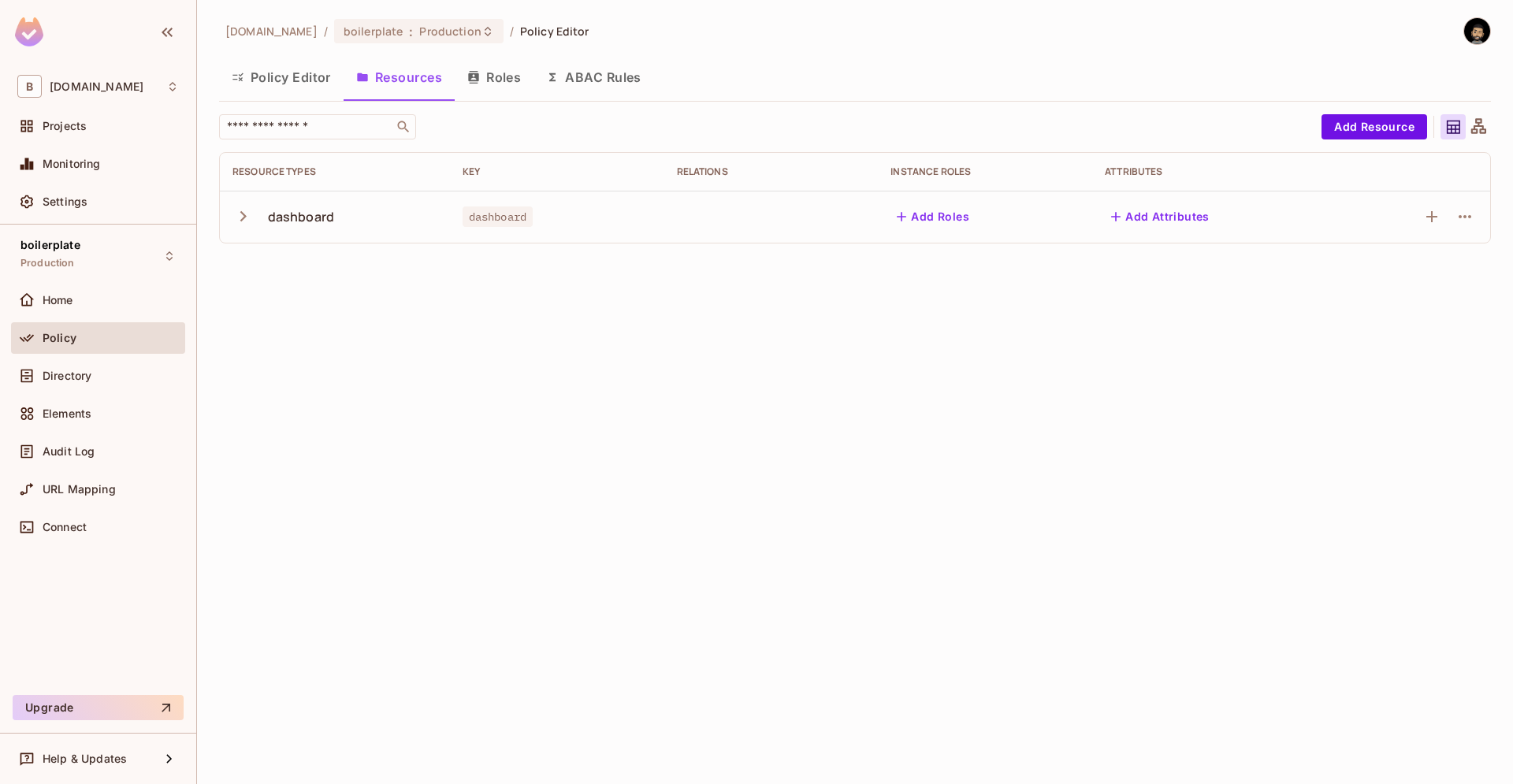
click at [268, 225] on div "dashboard" at bounding box center [301, 216] width 66 height 18
click at [240, 218] on icon "button" at bounding box center [242, 215] width 21 height 21
click at [1343, 130] on button "Add Resource" at bounding box center [1375, 127] width 106 height 25
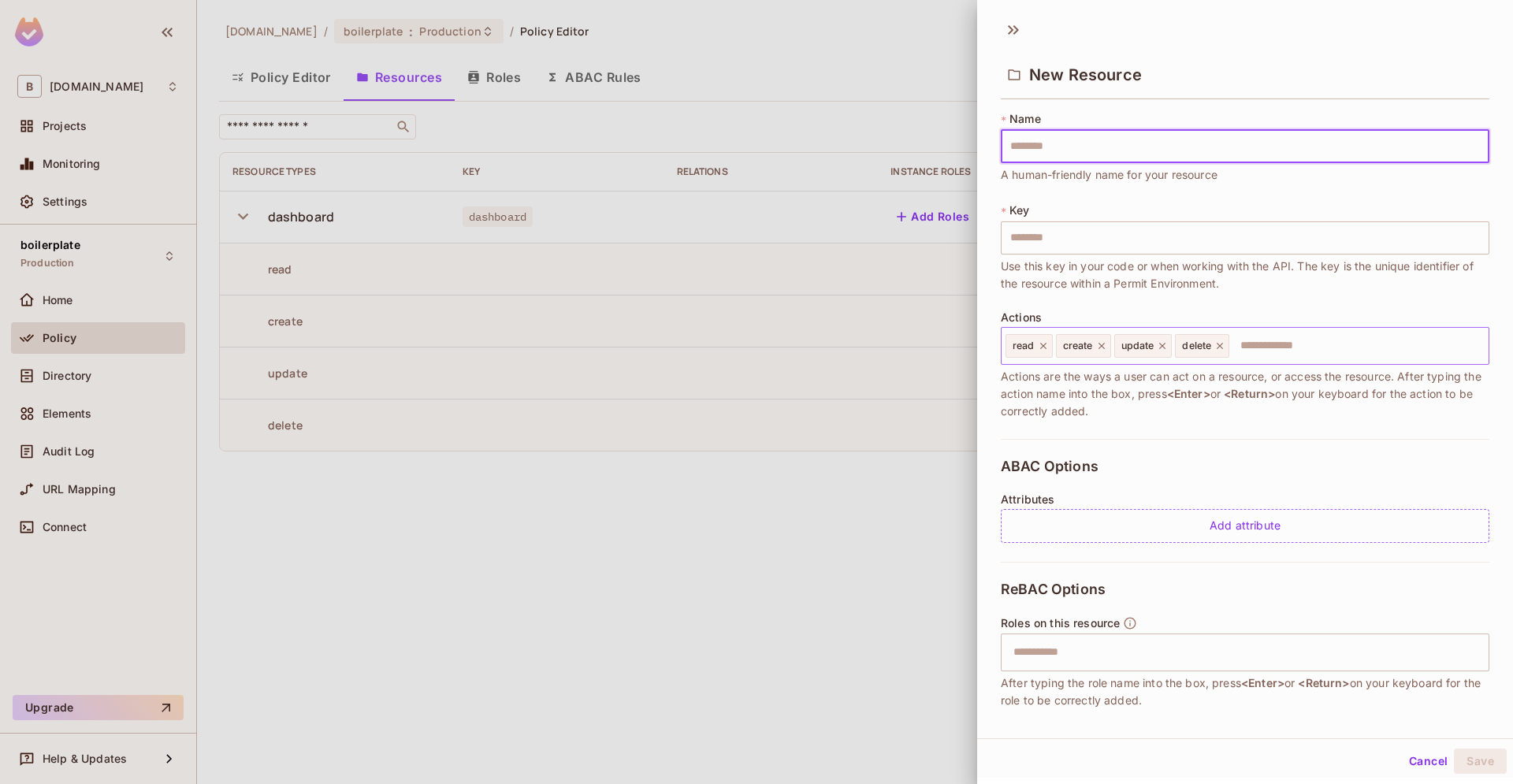
click at [1373, 344] on input "text" at bounding box center [1357, 346] width 252 height 32
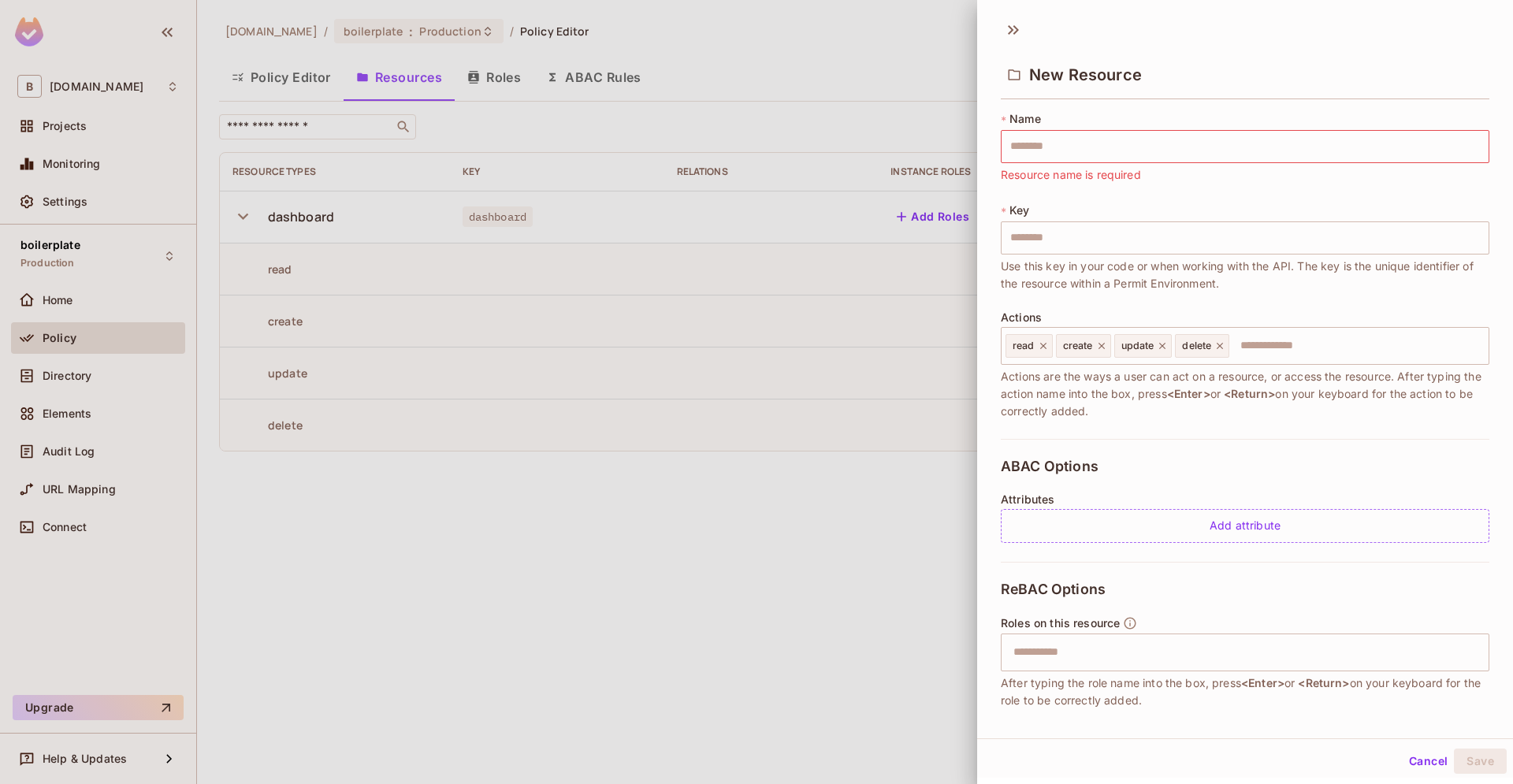
click at [772, 134] on div at bounding box center [756, 392] width 1513 height 784
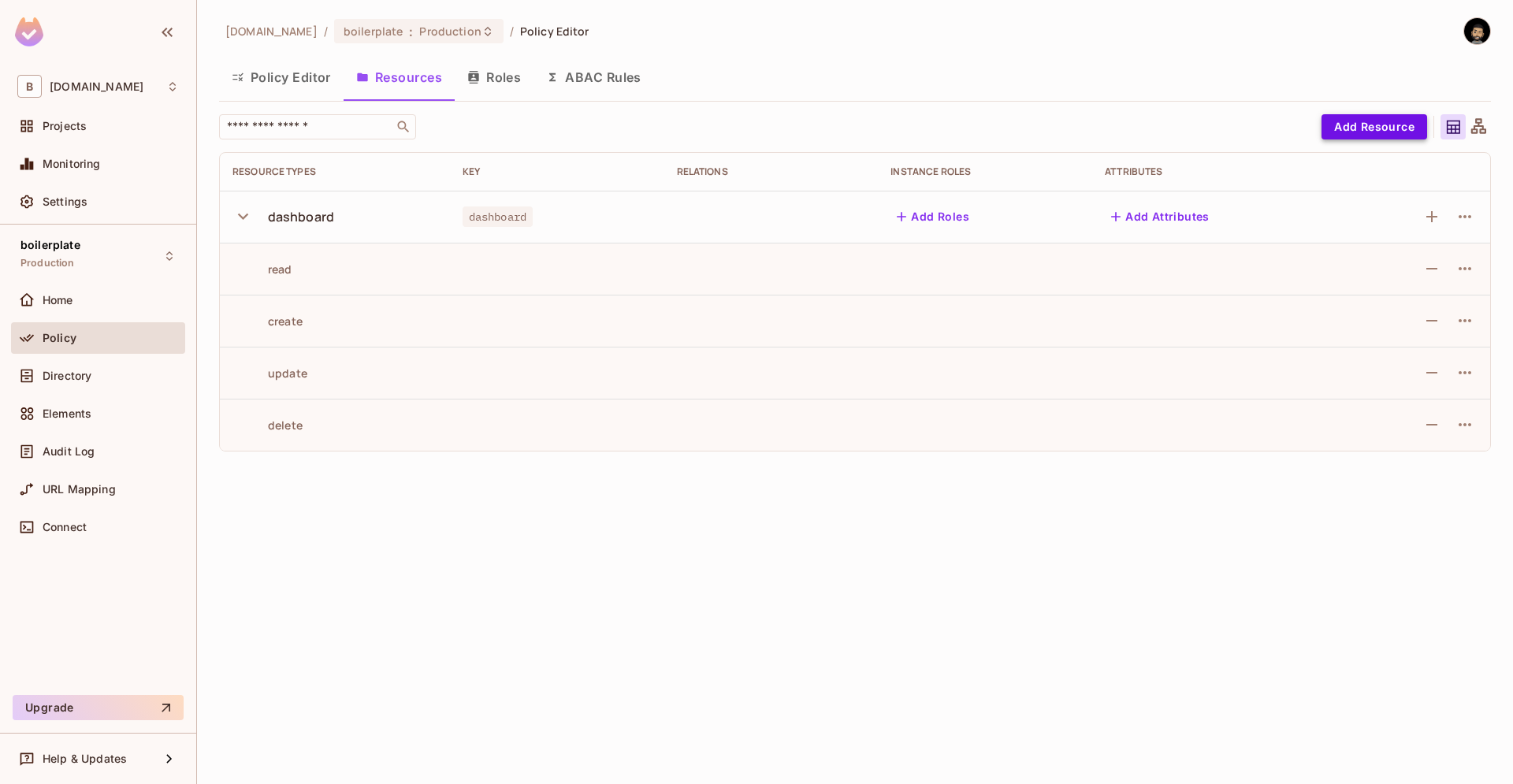
click at [1398, 122] on button "Add Resource" at bounding box center [1375, 127] width 106 height 25
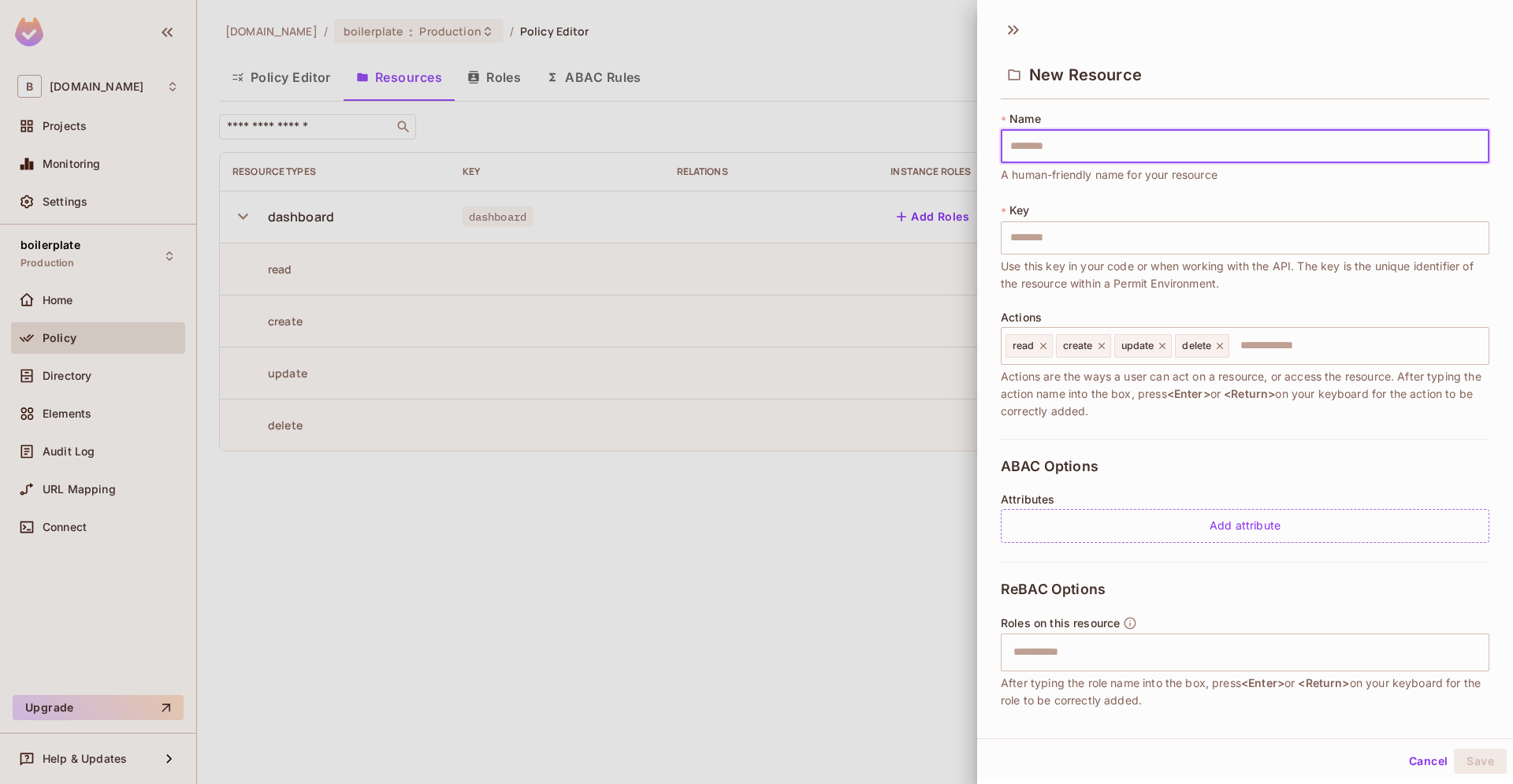
type input "*******"
click at [1141, 303] on div "* Name ******* ​ A human-friendly name for your resource * Key ******* ​ Use th…" at bounding box center [1245, 275] width 489 height 328
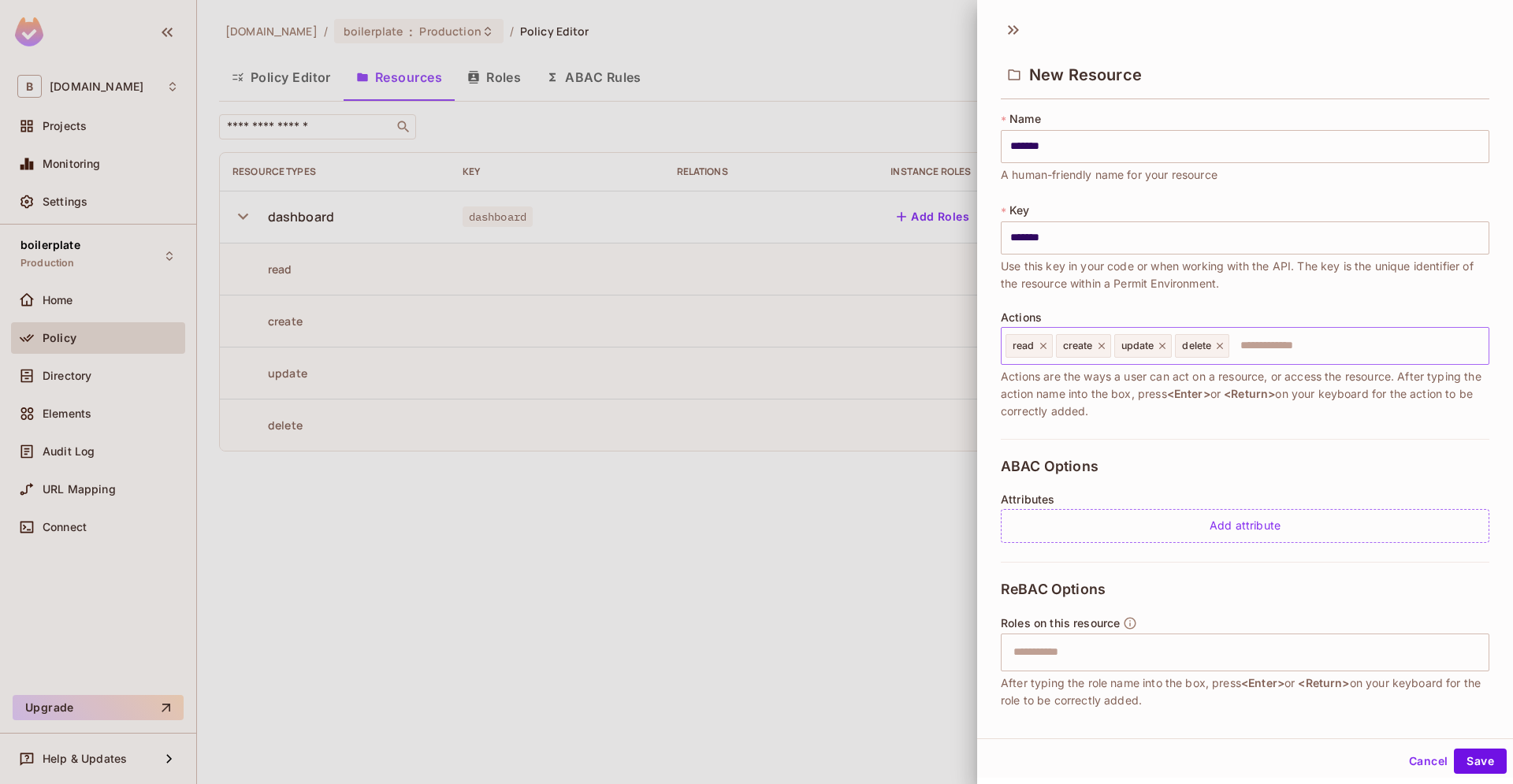
click at [1105, 344] on icon at bounding box center [1101, 345] width 11 height 11
click at [1105, 344] on icon at bounding box center [1105, 345] width 11 height 11
click at [1105, 344] on icon at bounding box center [1100, 345] width 11 height 11
click at [1484, 765] on button "Save" at bounding box center [1480, 761] width 53 height 25
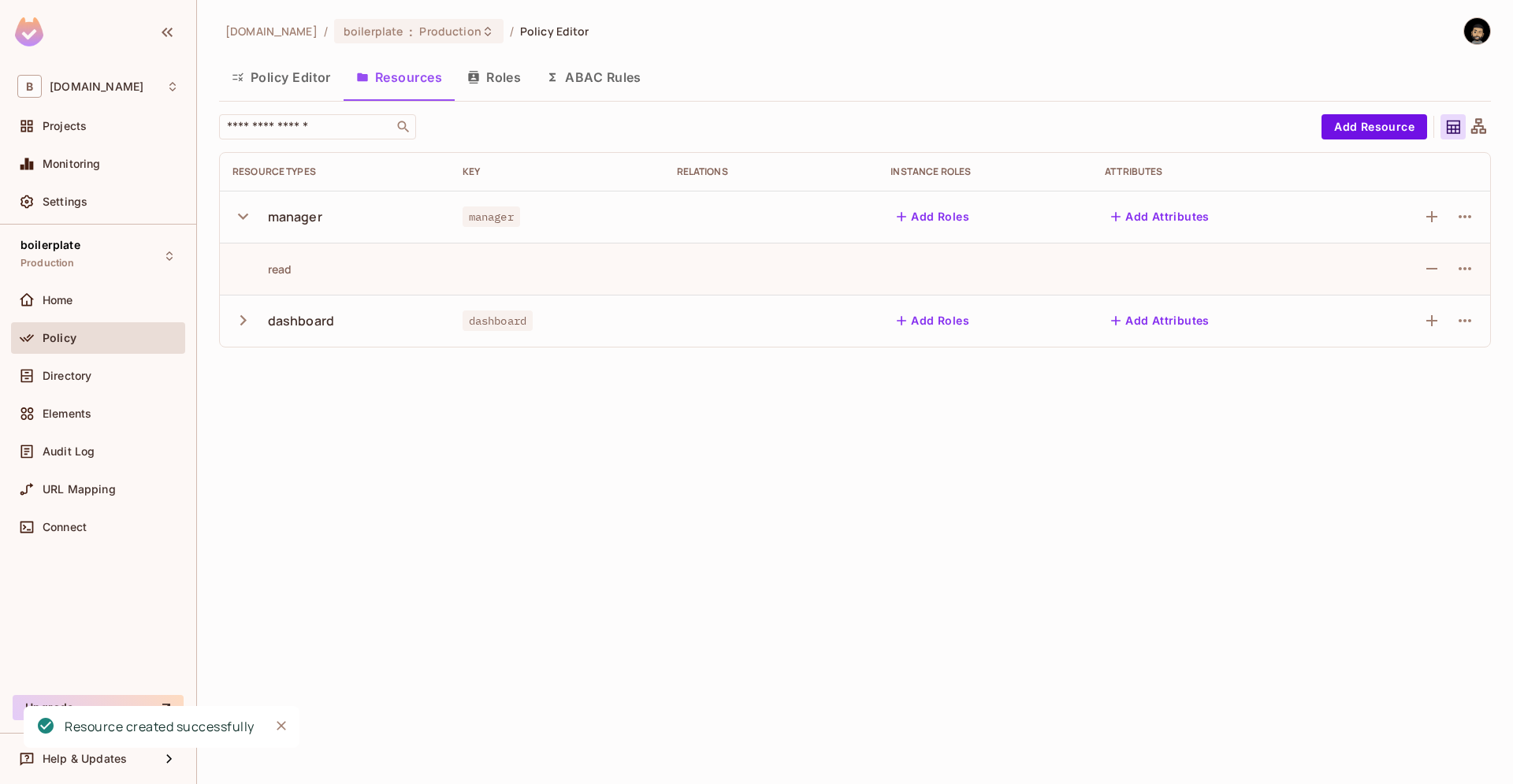
click at [343, 259] on td "read" at bounding box center [335, 268] width 230 height 52
click at [237, 210] on icon "button" at bounding box center [242, 215] width 21 height 21
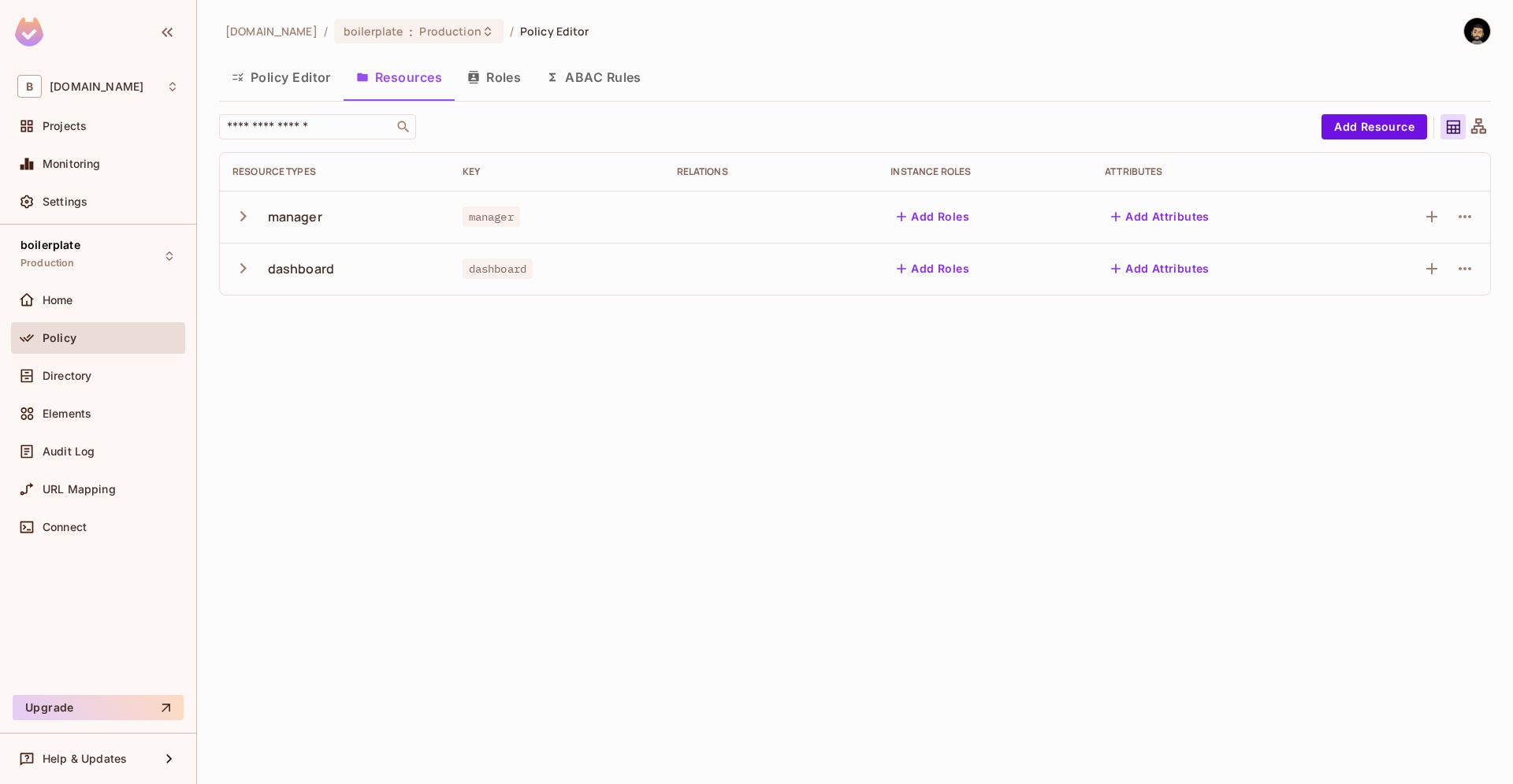
click at [237, 216] on icon "button" at bounding box center [242, 215] width 21 height 21
click at [1464, 260] on icon "button" at bounding box center [1465, 268] width 19 height 19
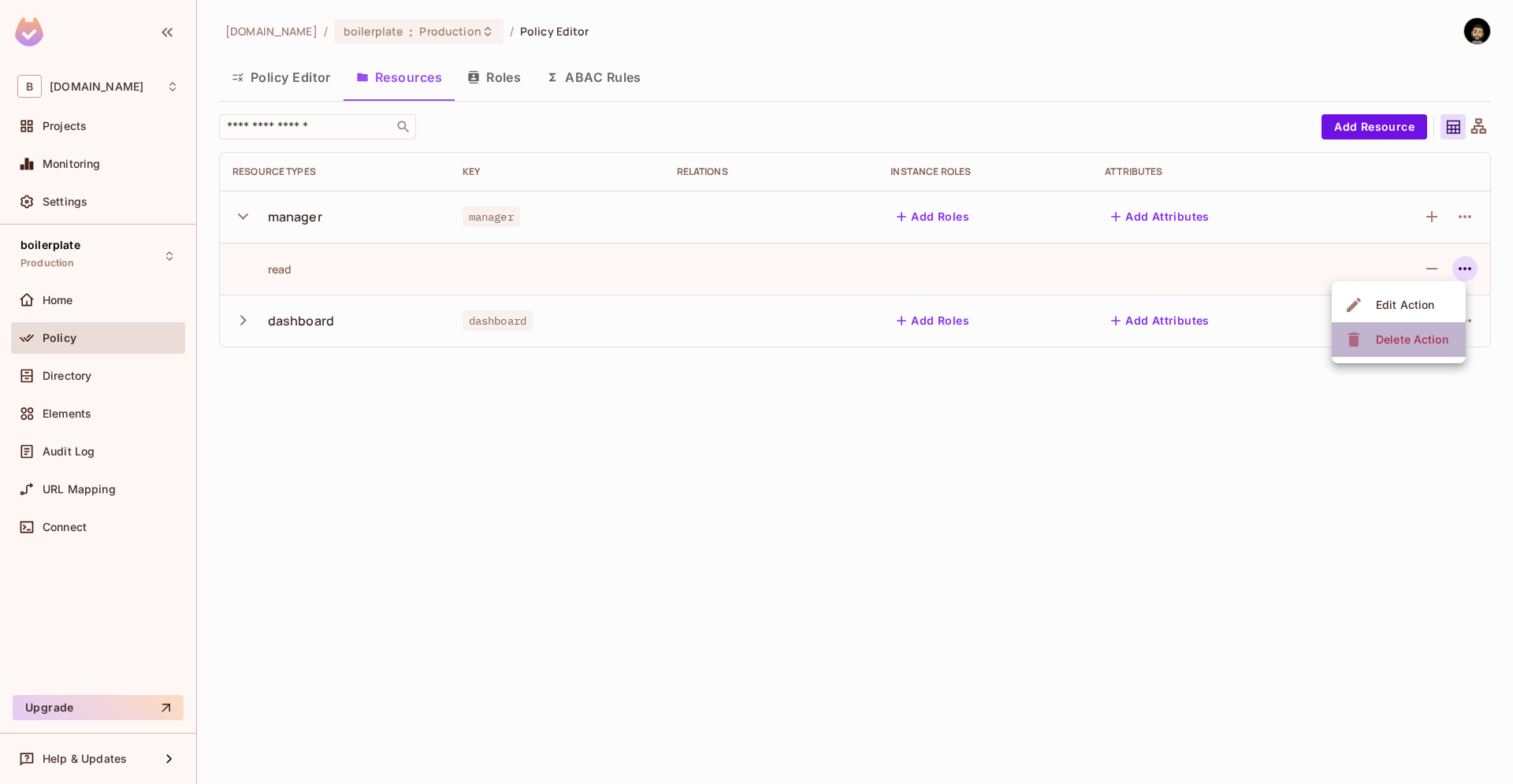
click at [1391, 351] on span "Delete Action" at bounding box center [1412, 340] width 82 height 25
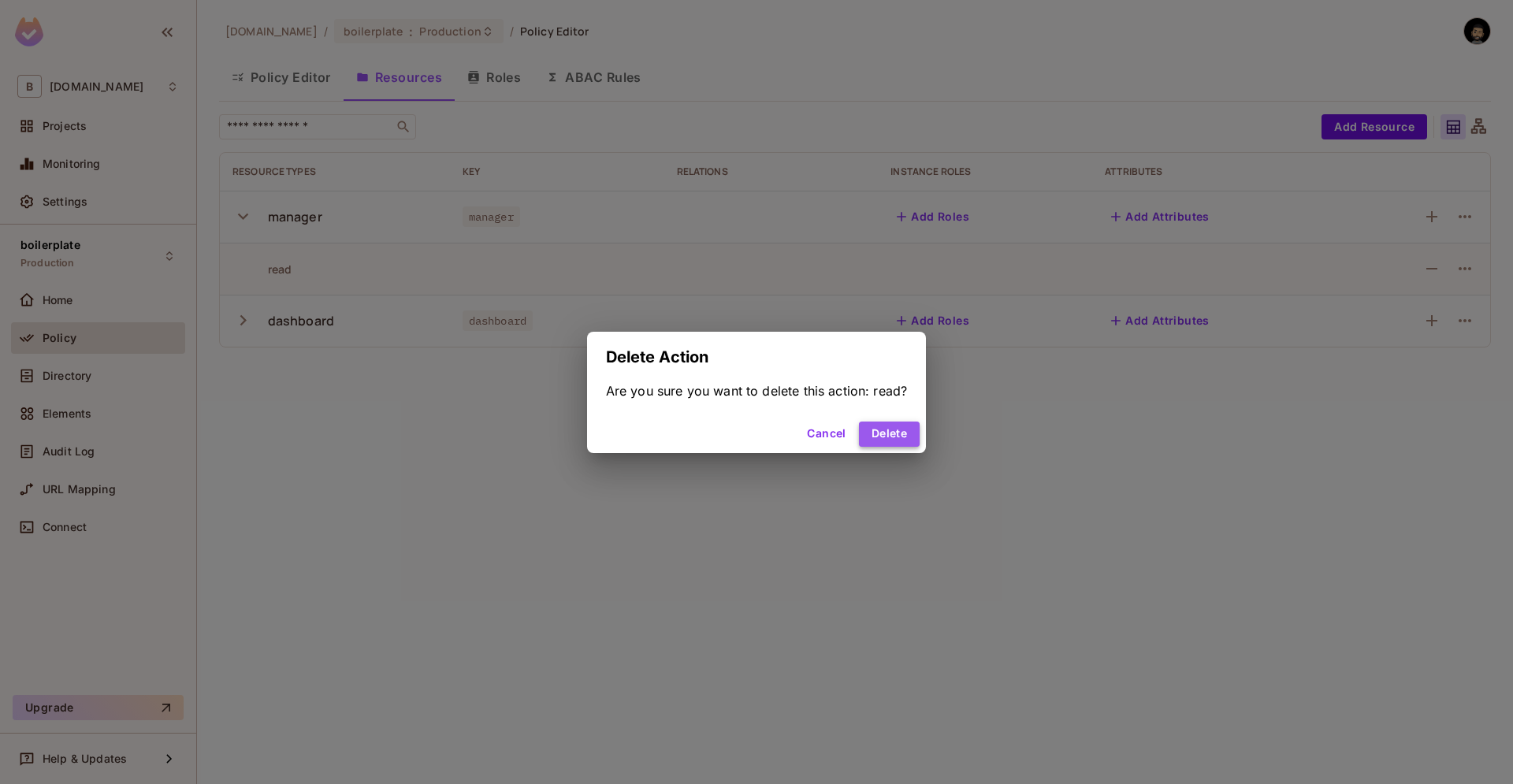
click at [875, 427] on button "Delete" at bounding box center [889, 434] width 60 height 25
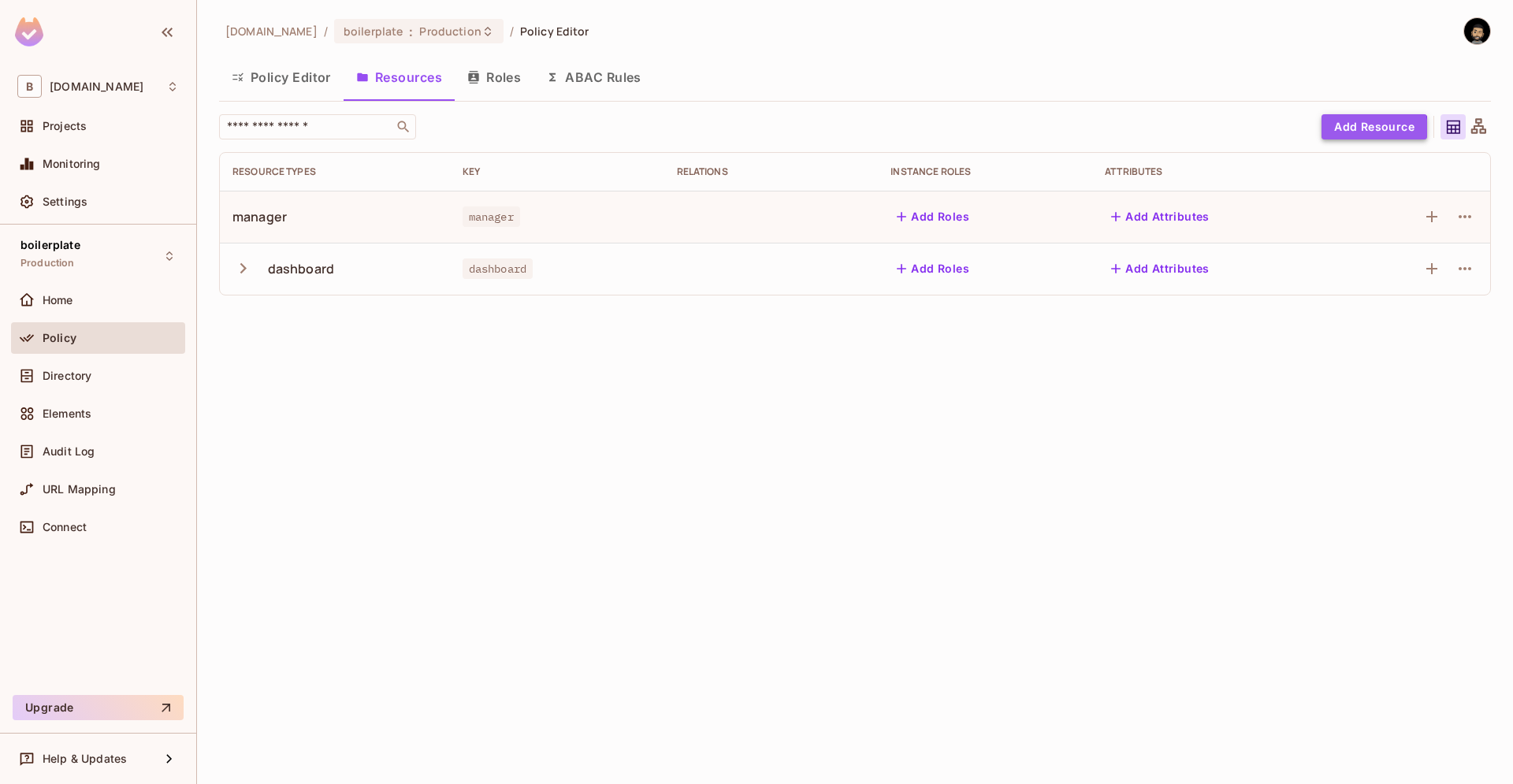
click at [1344, 132] on button "Add Resource" at bounding box center [1375, 127] width 106 height 25
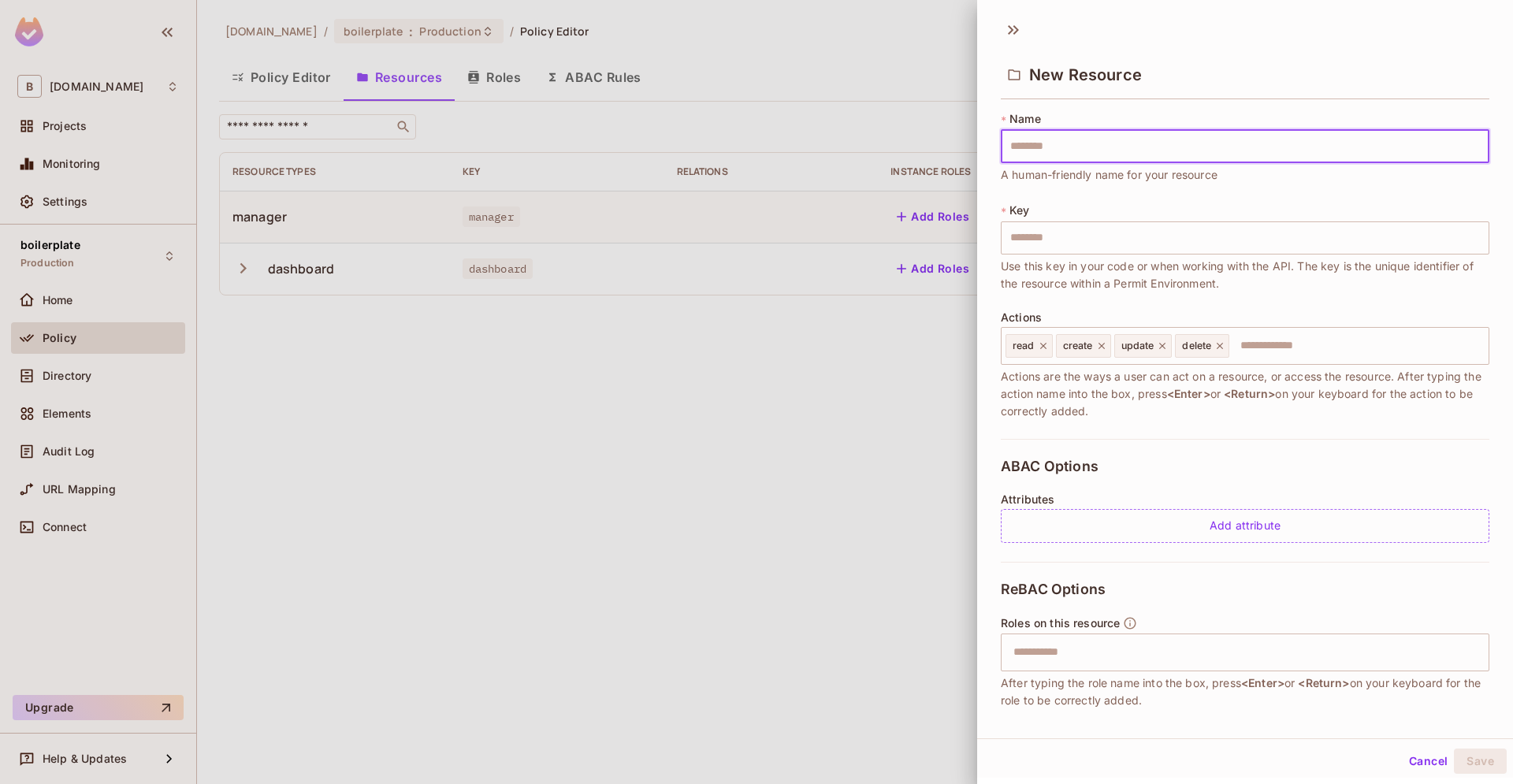
type input "*********"
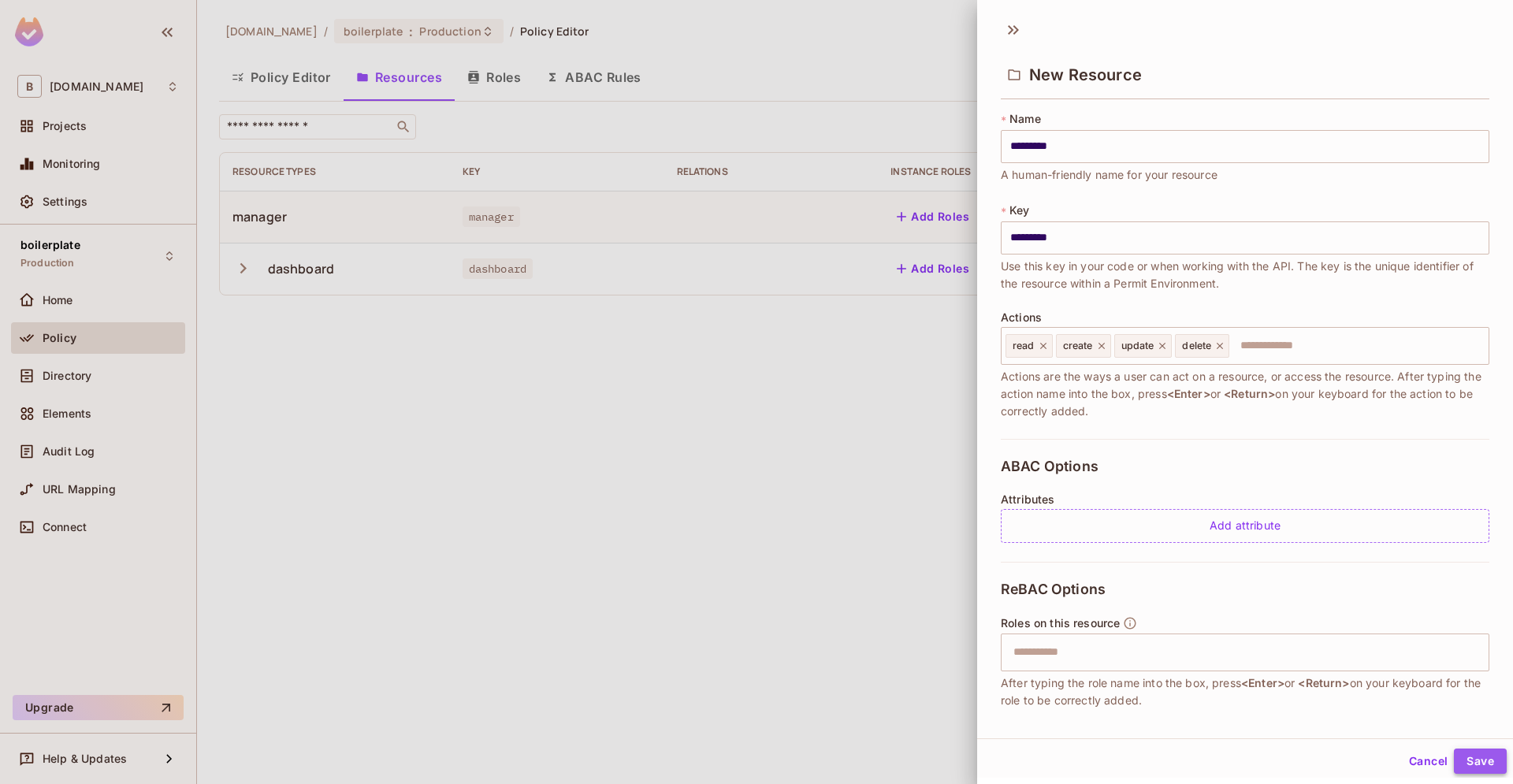
click at [1476, 766] on button "Save" at bounding box center [1480, 761] width 53 height 25
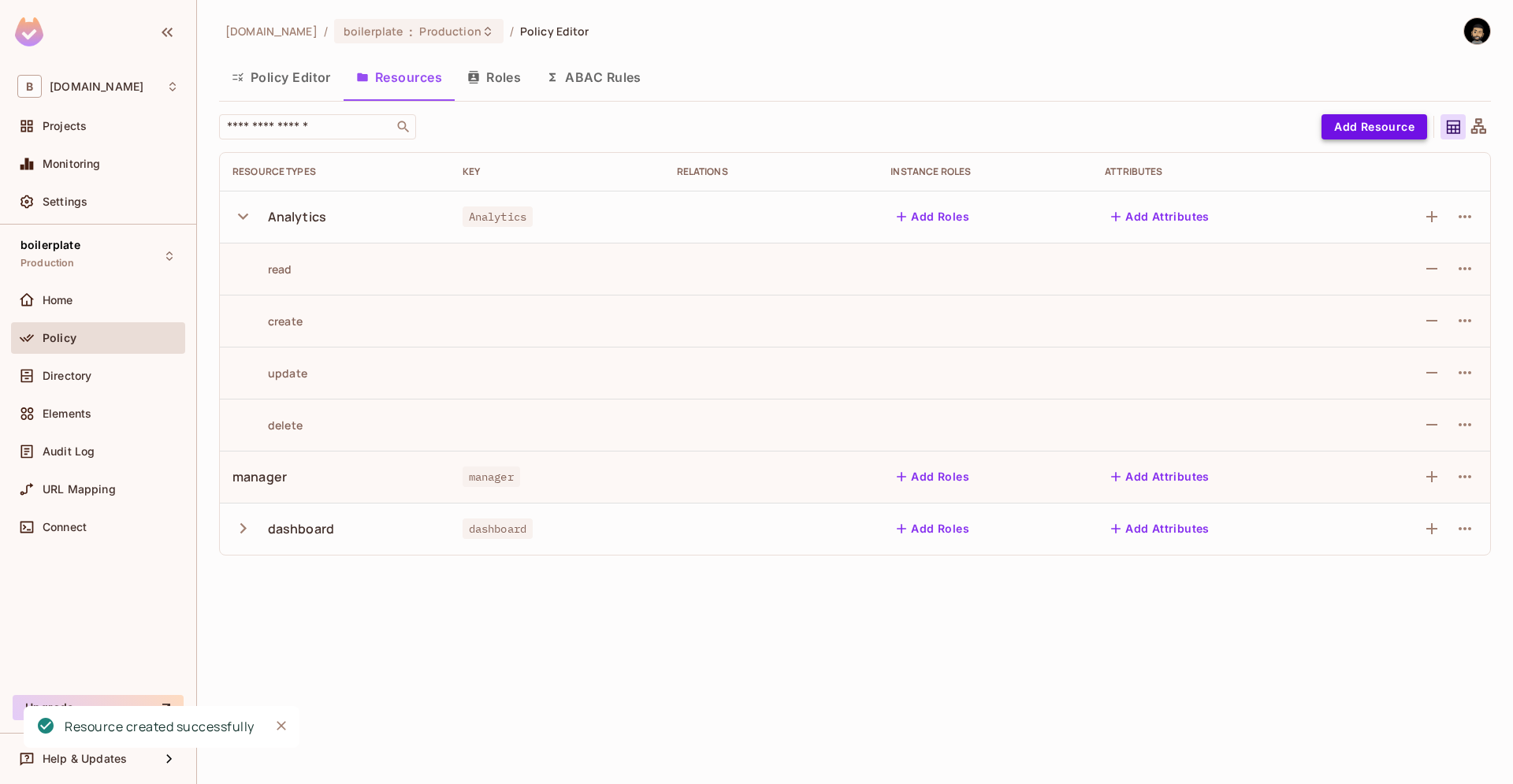
click at [1380, 122] on button "Add Resource" at bounding box center [1375, 127] width 106 height 25
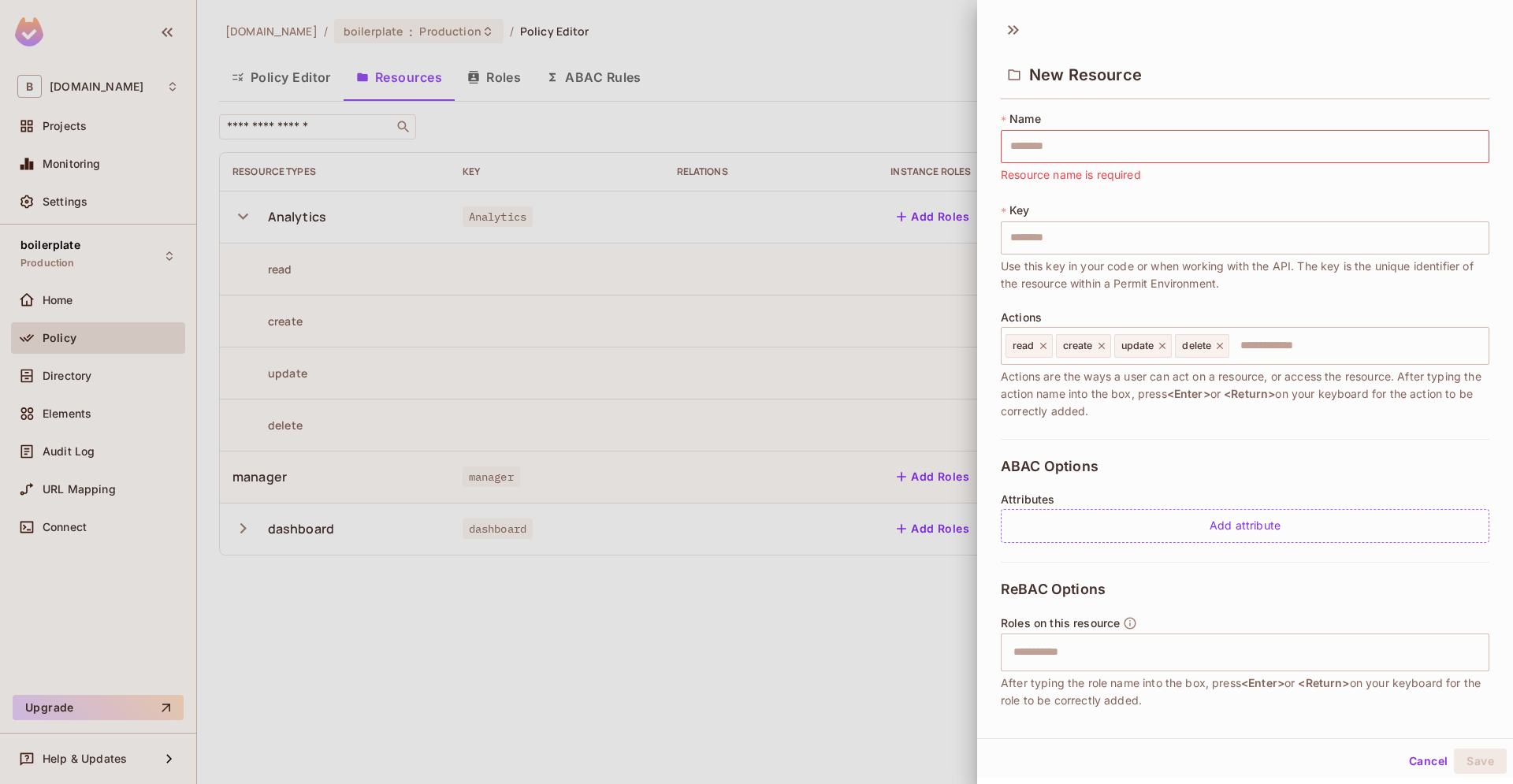
click at [1092, 174] on span "Resource name is required" at bounding box center [1071, 174] width 140 height 18
click at [1092, 155] on input "text" at bounding box center [1245, 146] width 489 height 33
paste input "********"
type input "********"
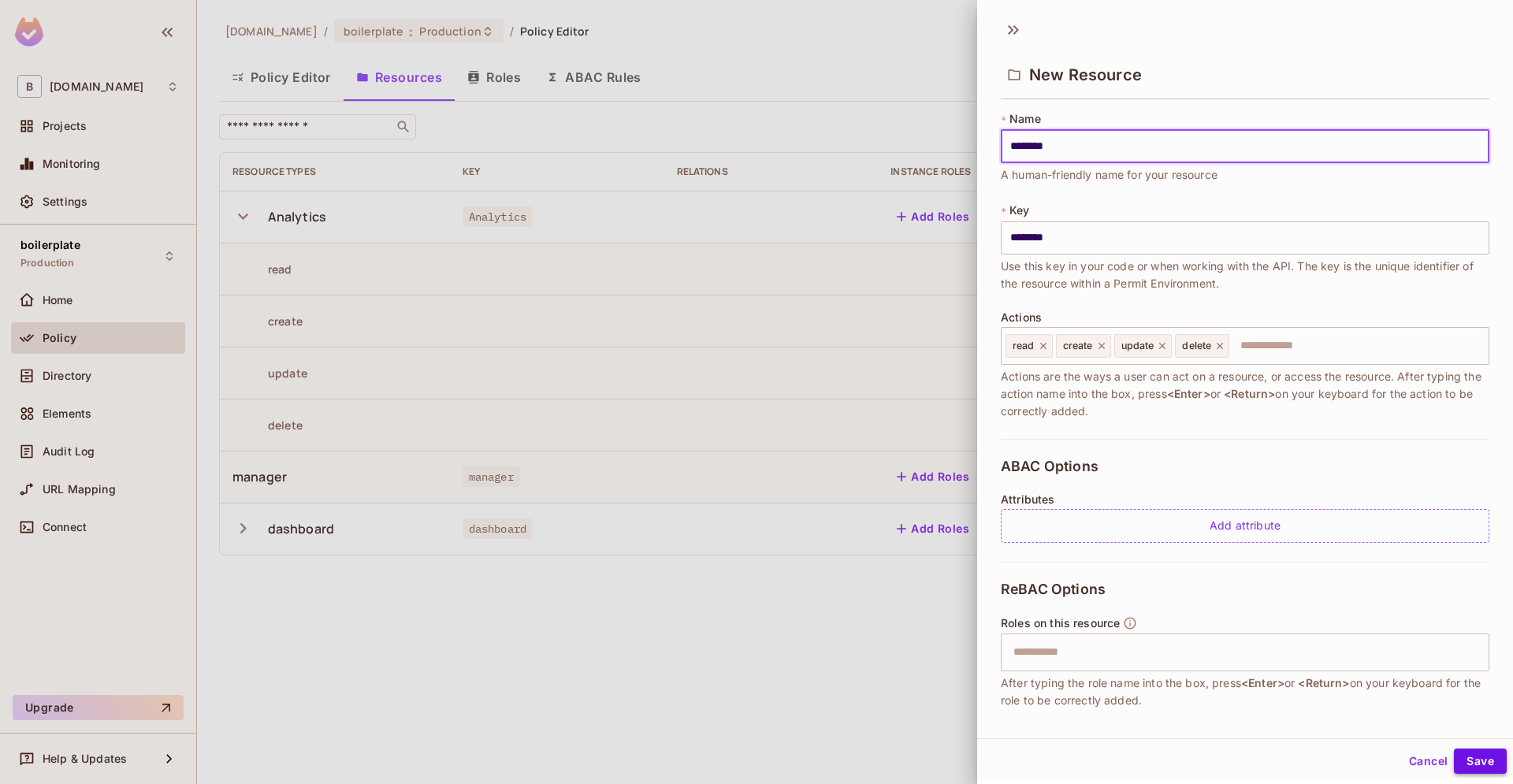
type input "********"
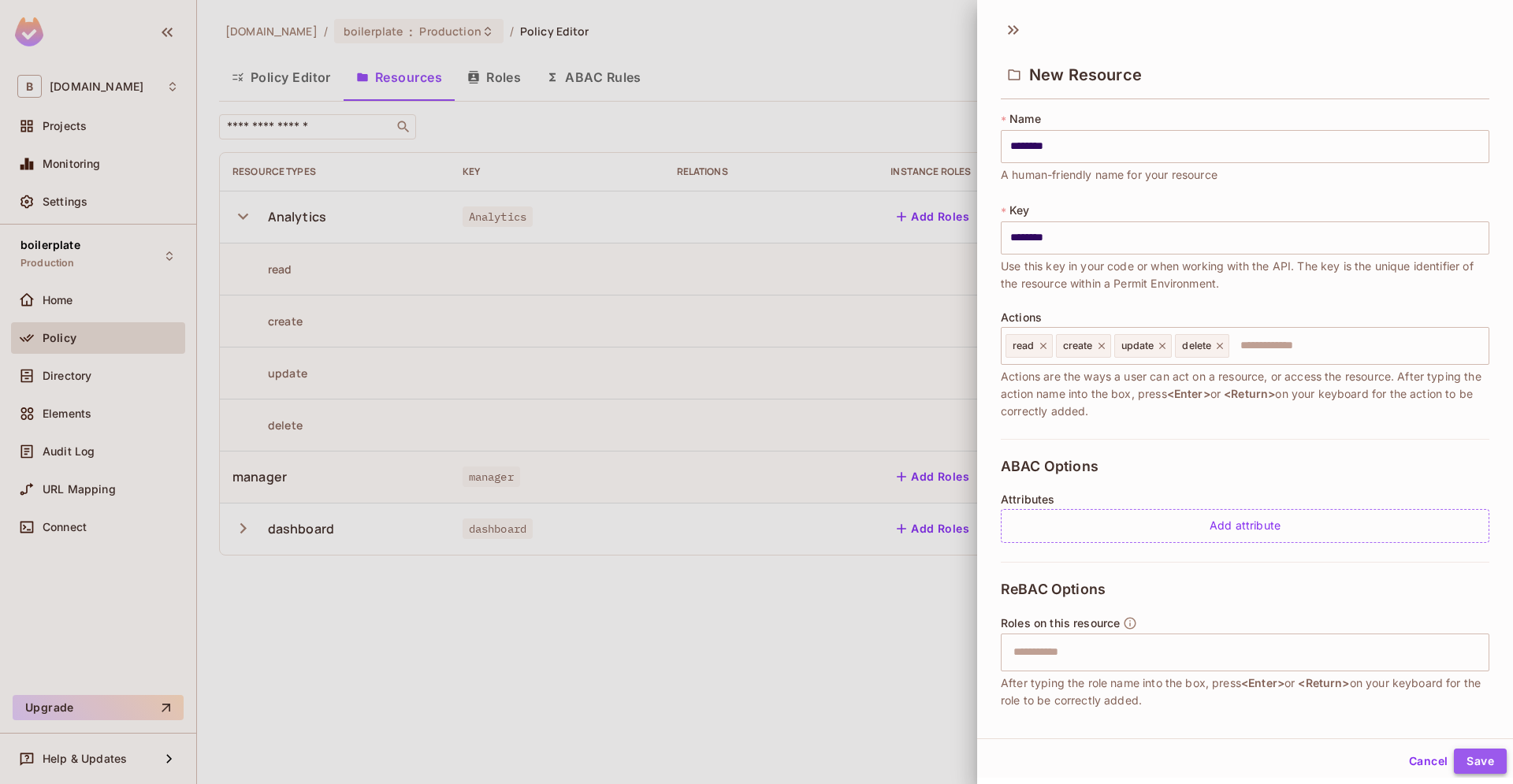
click at [1489, 759] on button "Save" at bounding box center [1480, 761] width 53 height 25
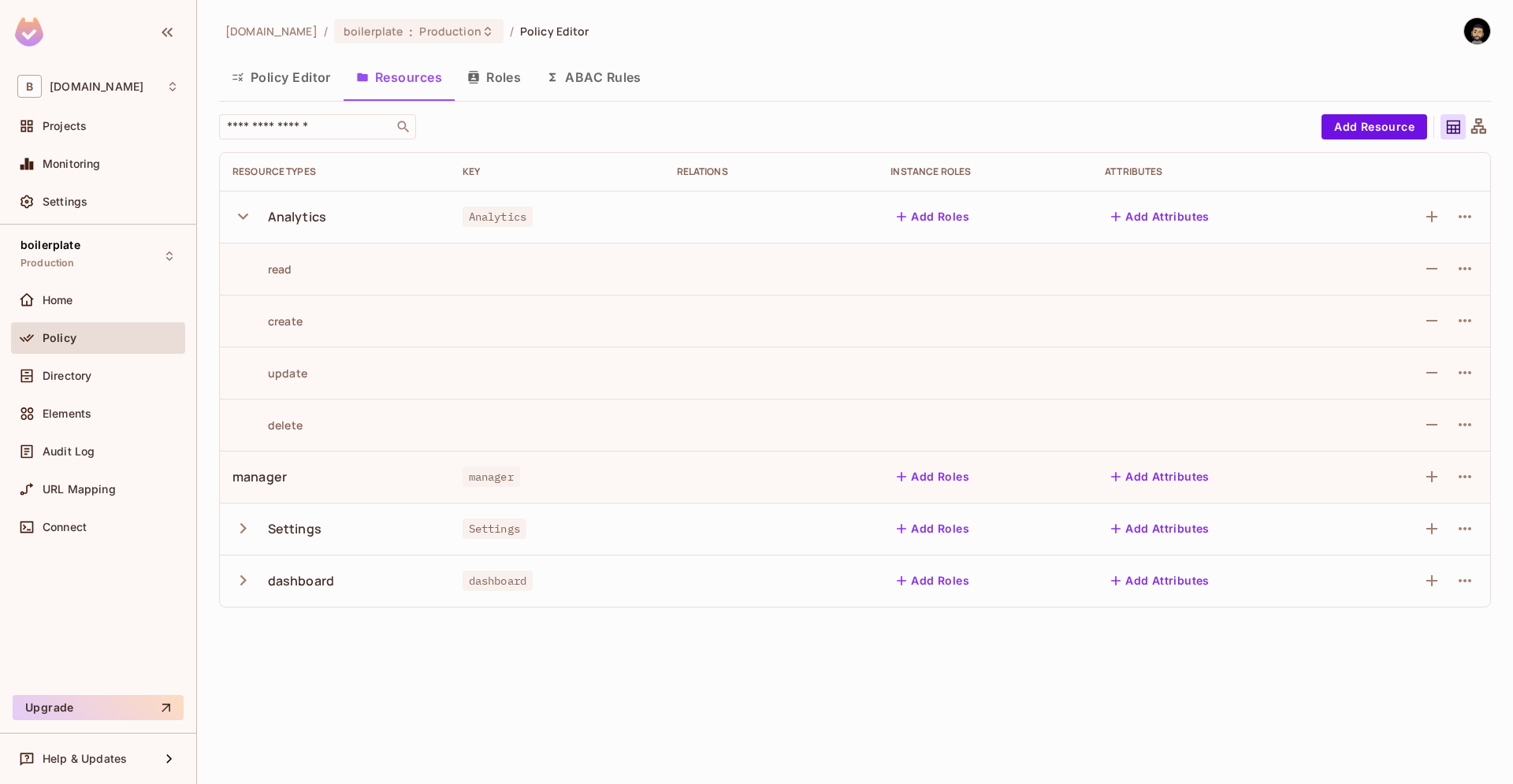
click at [237, 218] on icon "button" at bounding box center [242, 215] width 21 height 21
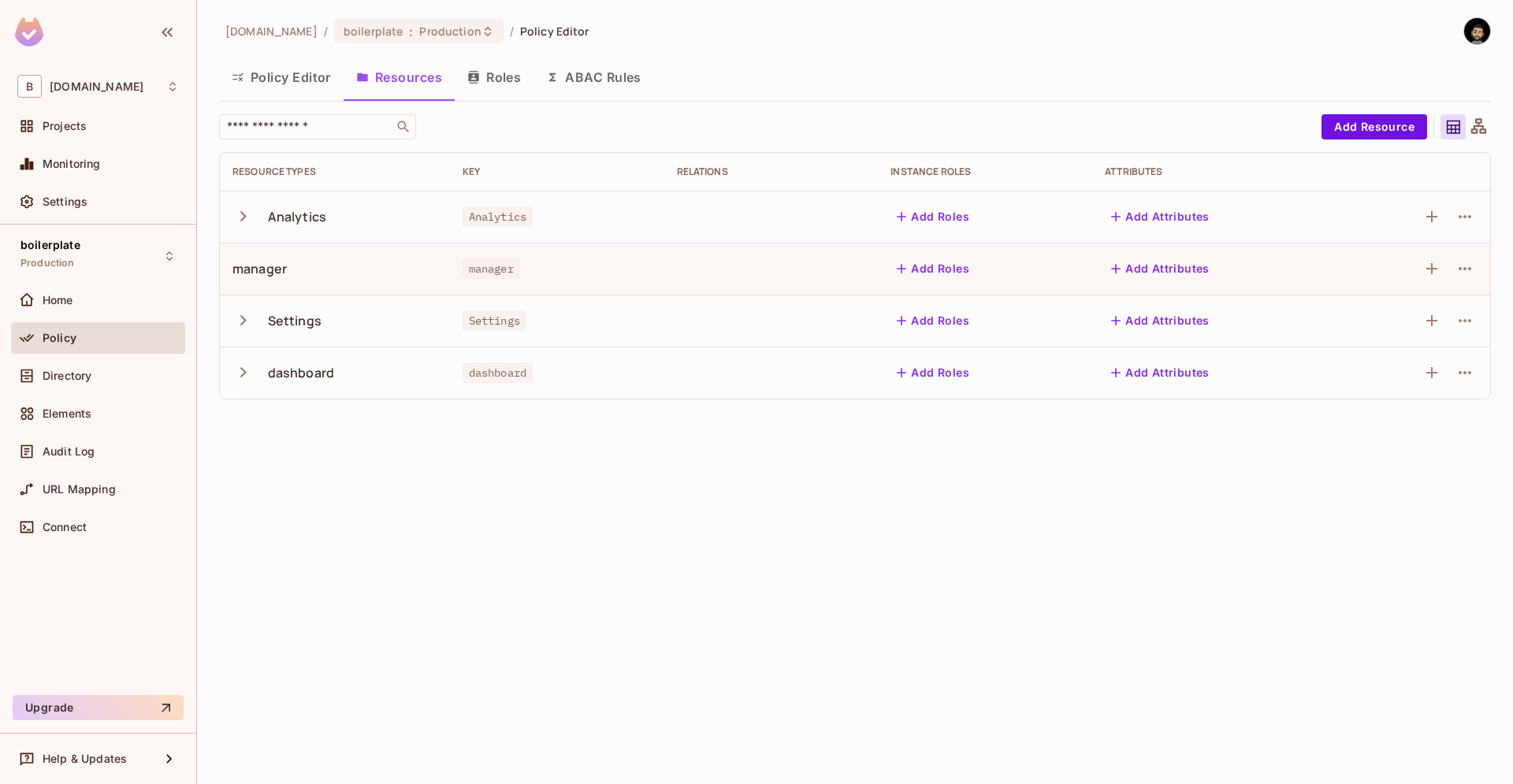
click at [493, 458] on div "beecee.fr / boilerplate : Production / Policy Editor Policy Editor Resources Ro…" at bounding box center [855, 392] width 1316 height 784
click at [110, 451] on div "Audit Log" at bounding box center [111, 451] width 137 height 13
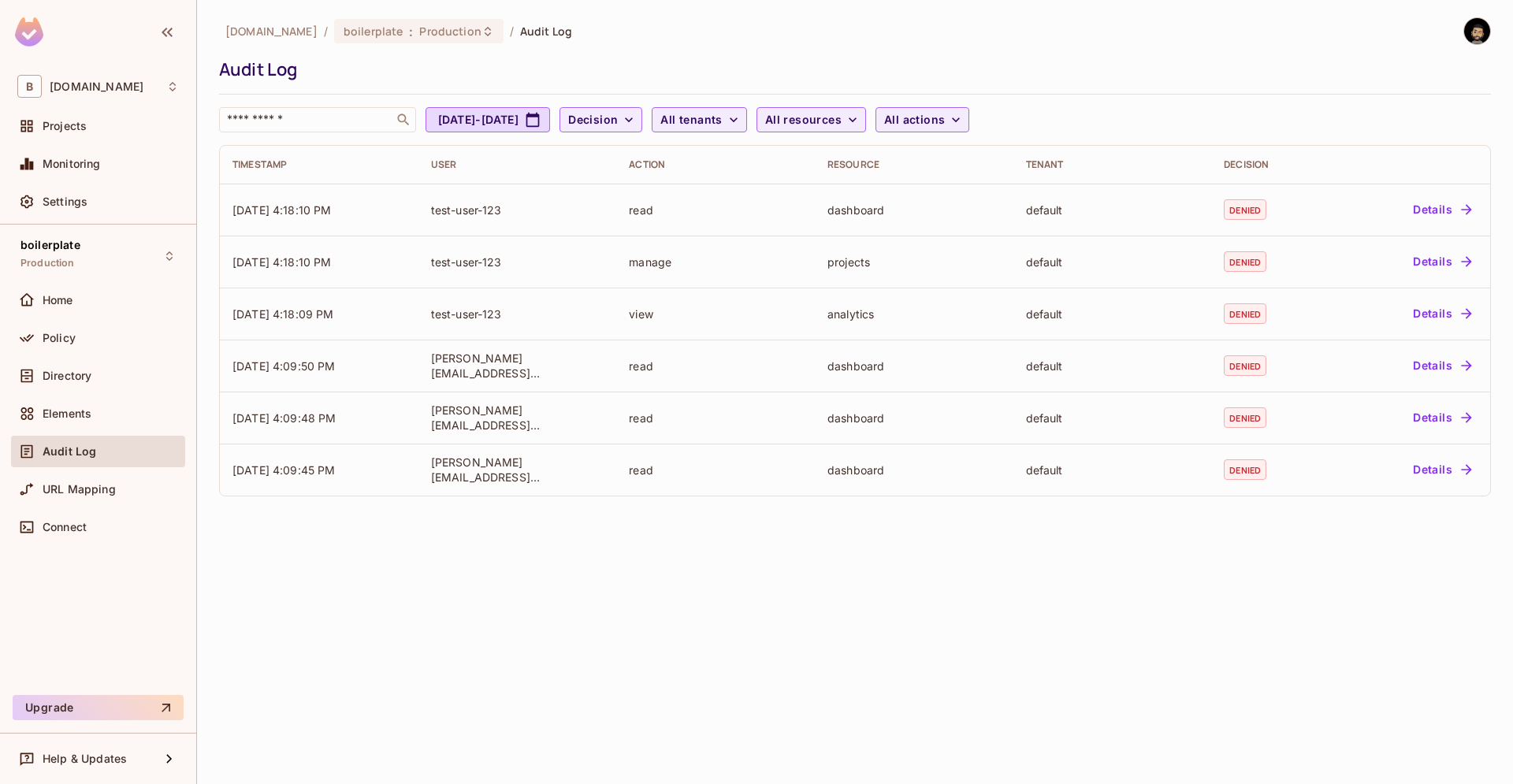
click at [502, 688] on div "beecee.fr / boilerplate : Production / Audit Log Audit Log ​ Aug 11, 2025 - Sep…" at bounding box center [855, 392] width 1316 height 784
click at [856, 29] on div "beecee.fr / boilerplate : Production / Audit Log" at bounding box center [855, 31] width 1272 height 28
click at [592, 586] on div "beecee.fr / boilerplate : Production / Audit Log Audit Log ​ Aug 11, 2025 - Sep…" at bounding box center [855, 392] width 1316 height 784
click at [596, 667] on div "beecee.fr / boilerplate : Production / Audit Log Audit Log ​ Aug 11, 2025 - Sep…" at bounding box center [855, 392] width 1316 height 784
click at [86, 423] on div "Elements" at bounding box center [98, 413] width 162 height 19
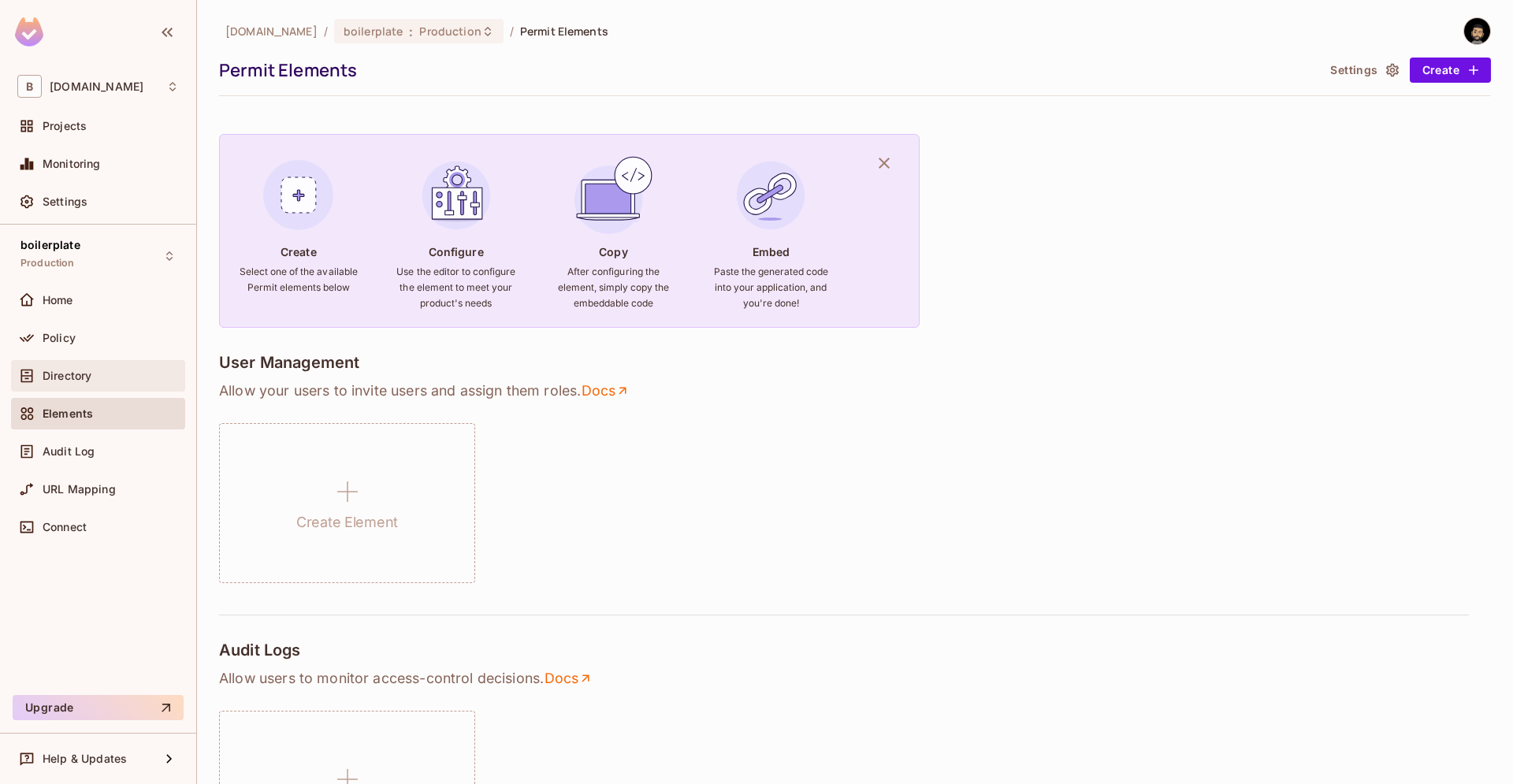
click at [106, 385] on div "Directory" at bounding box center [98, 376] width 162 height 19
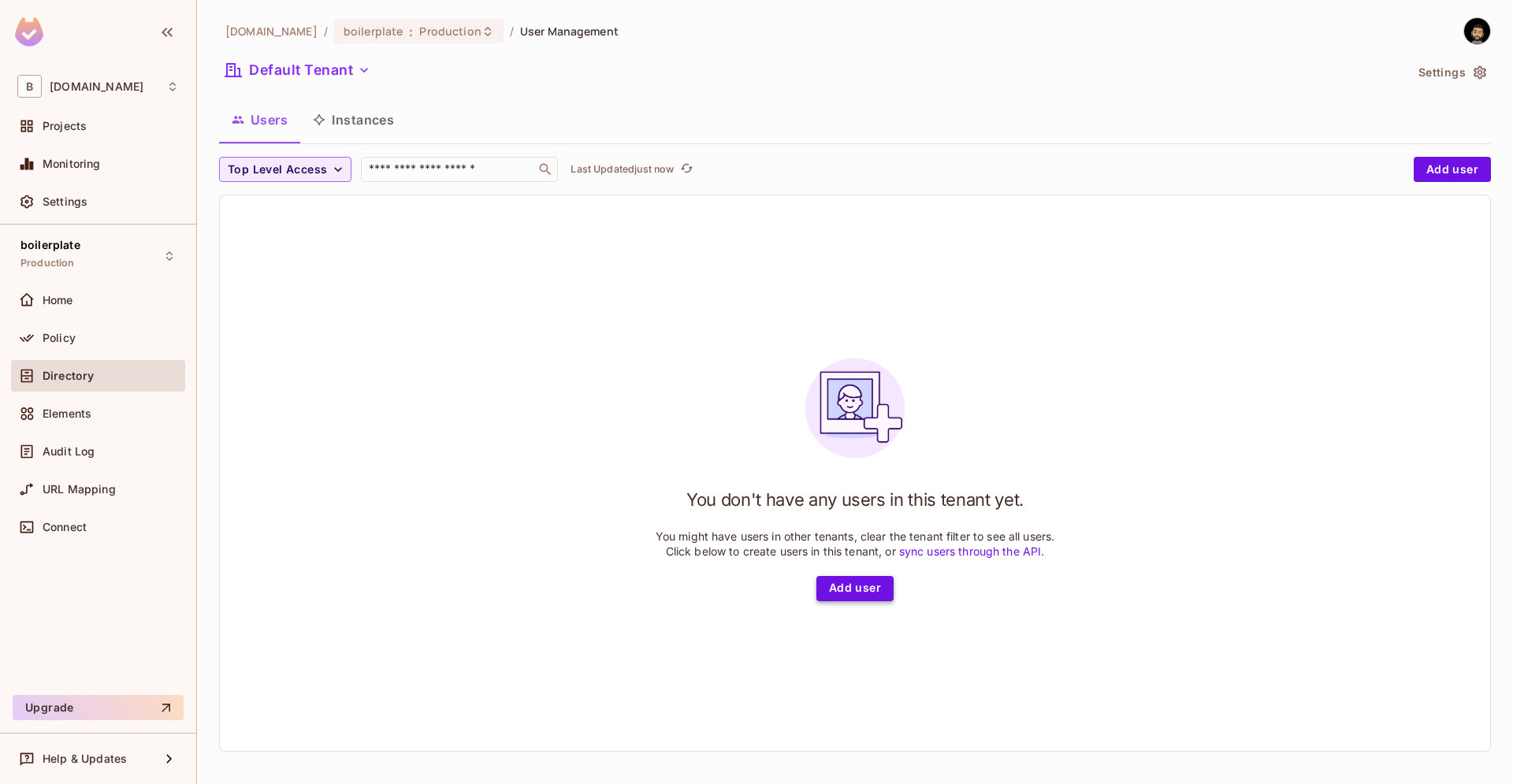
click at [835, 591] on button "Add user" at bounding box center [855, 589] width 77 height 25
click at [953, 550] on link "sync users through the API." at bounding box center [972, 551] width 146 height 13
click at [1458, 174] on button "Add user" at bounding box center [1453, 169] width 77 height 25
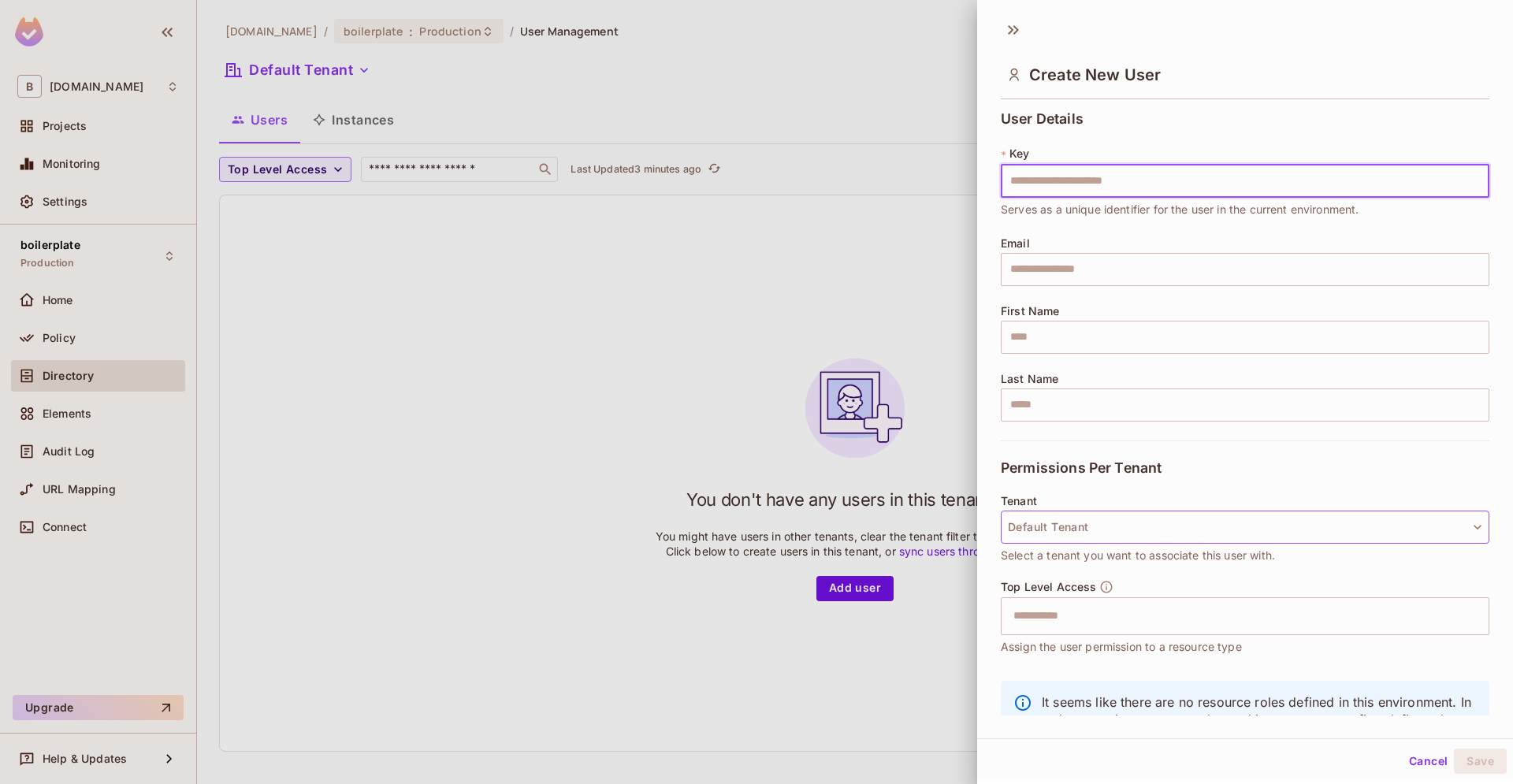
scroll to position [68, 0]
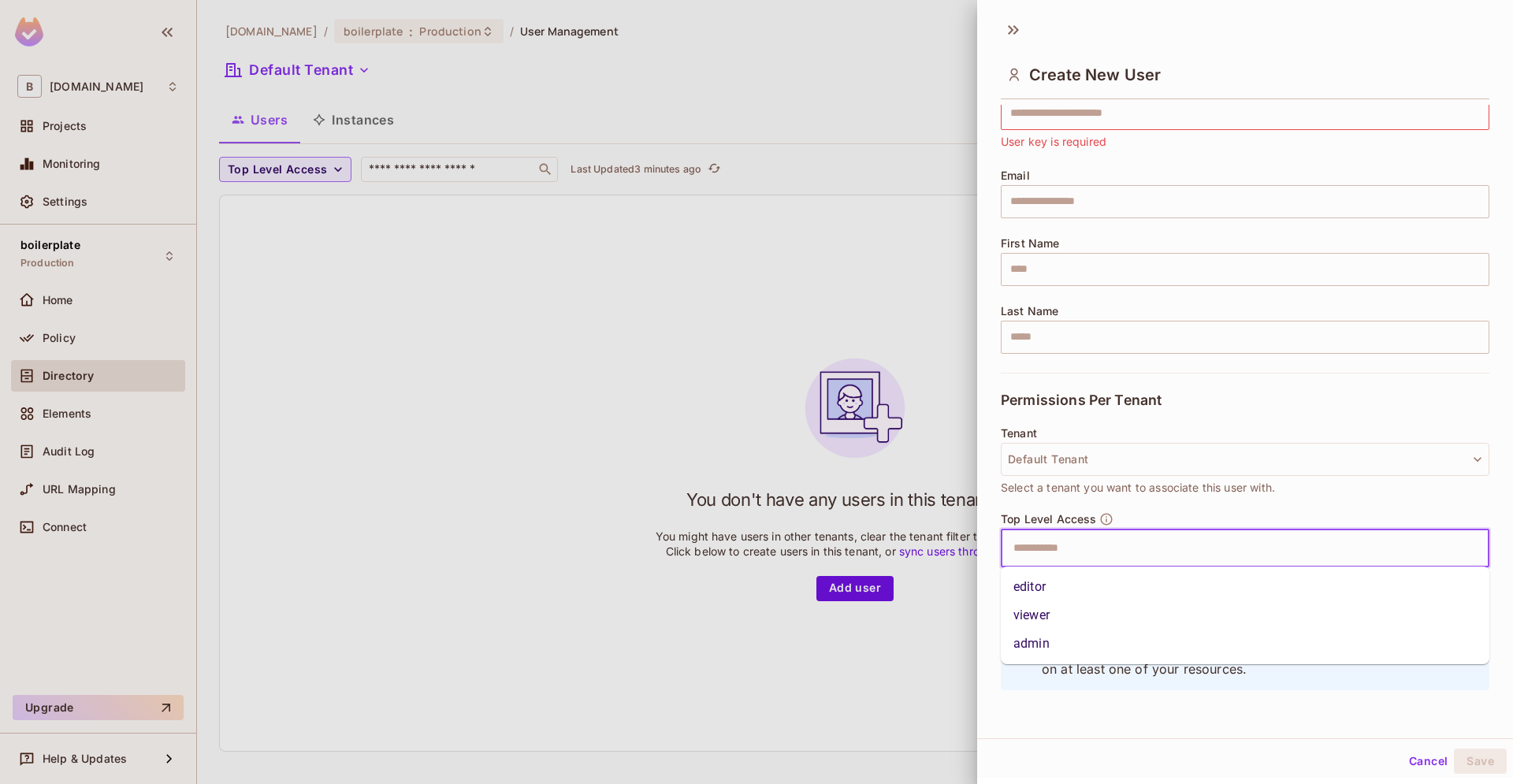
click at [1108, 548] on input "text" at bounding box center [1231, 548] width 455 height 32
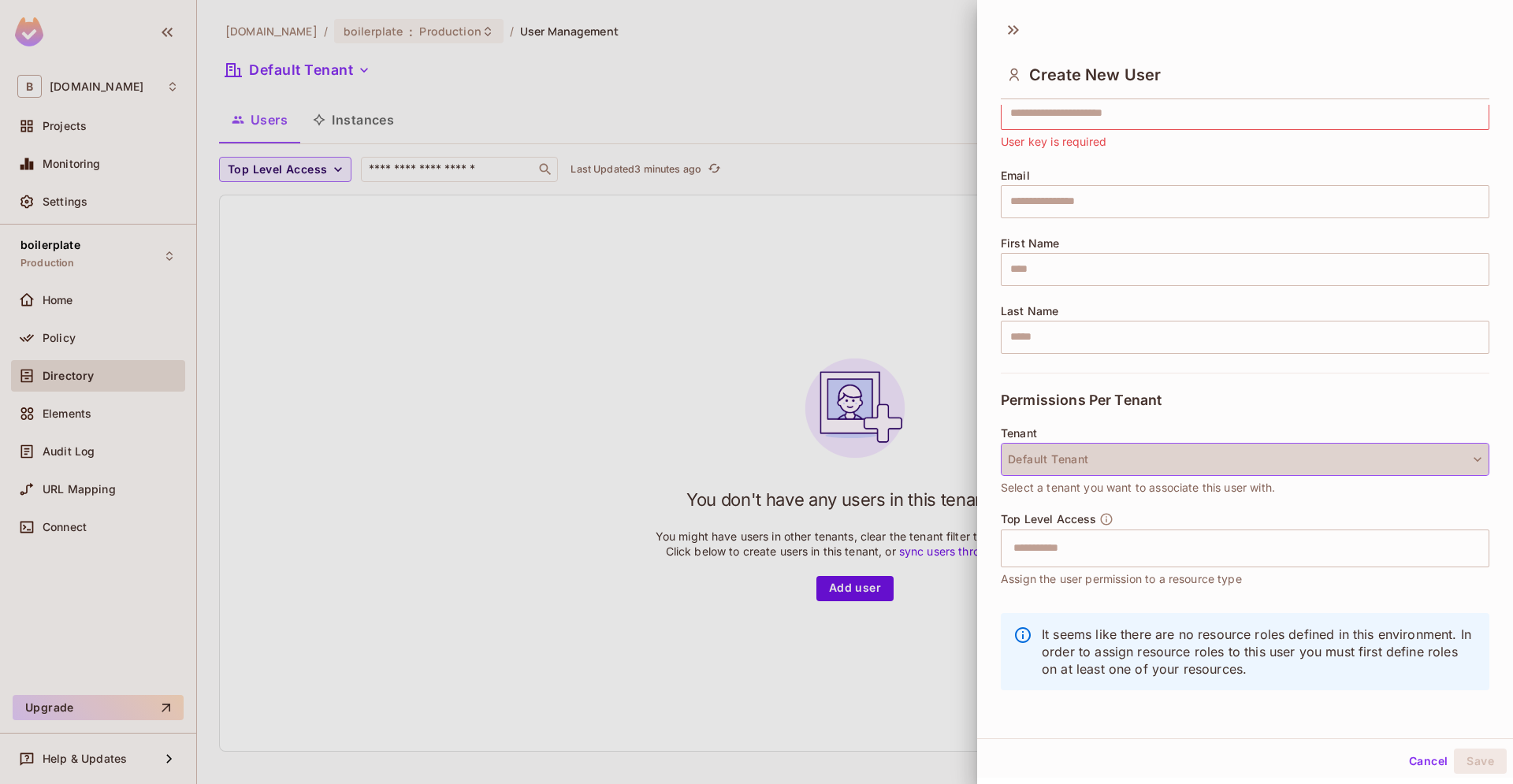
click at [1100, 465] on button "Default Tenant" at bounding box center [1245, 459] width 489 height 33
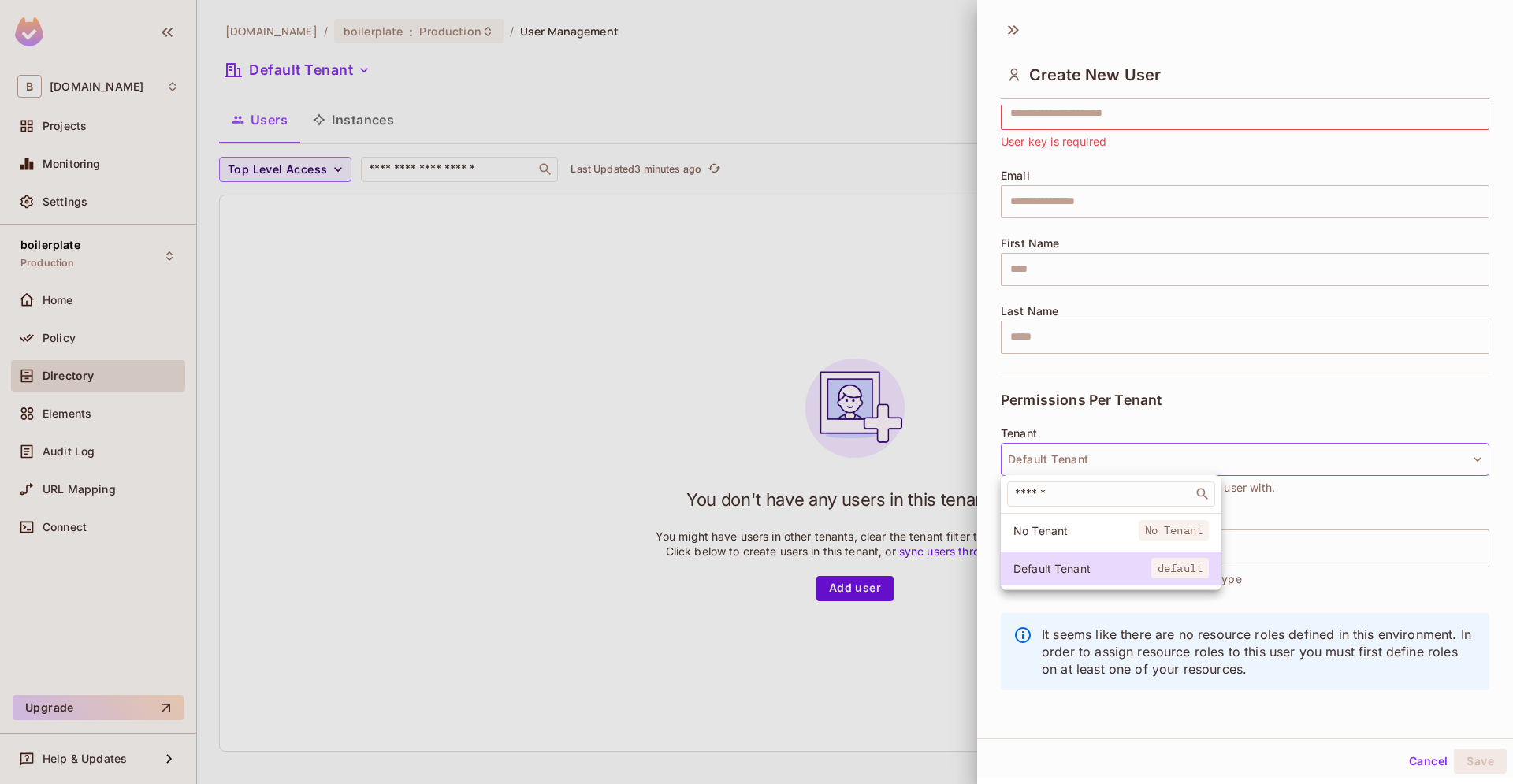
click at [1100, 465] on div at bounding box center [756, 392] width 1513 height 784
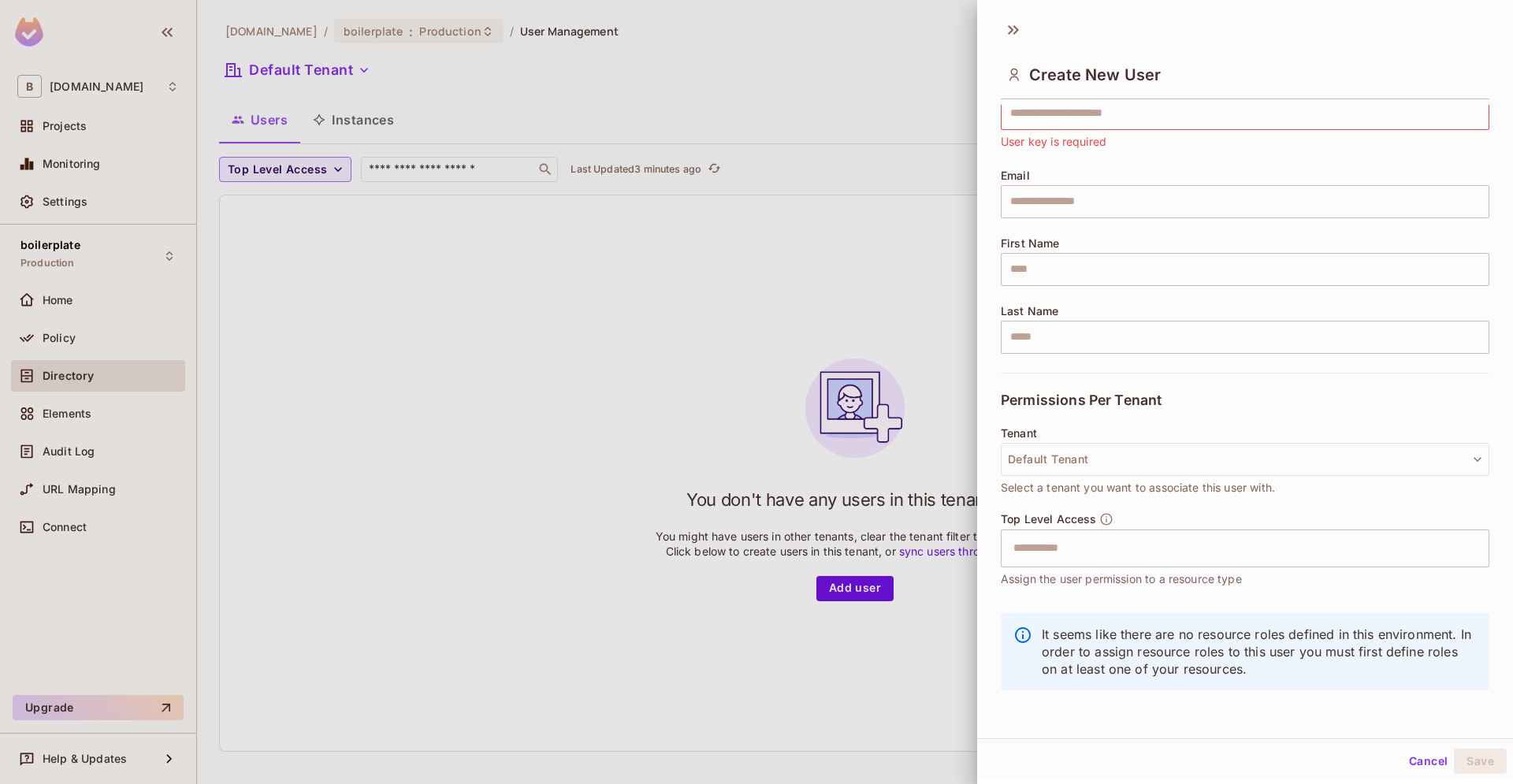
click at [679, 350] on div at bounding box center [756, 392] width 1513 height 784
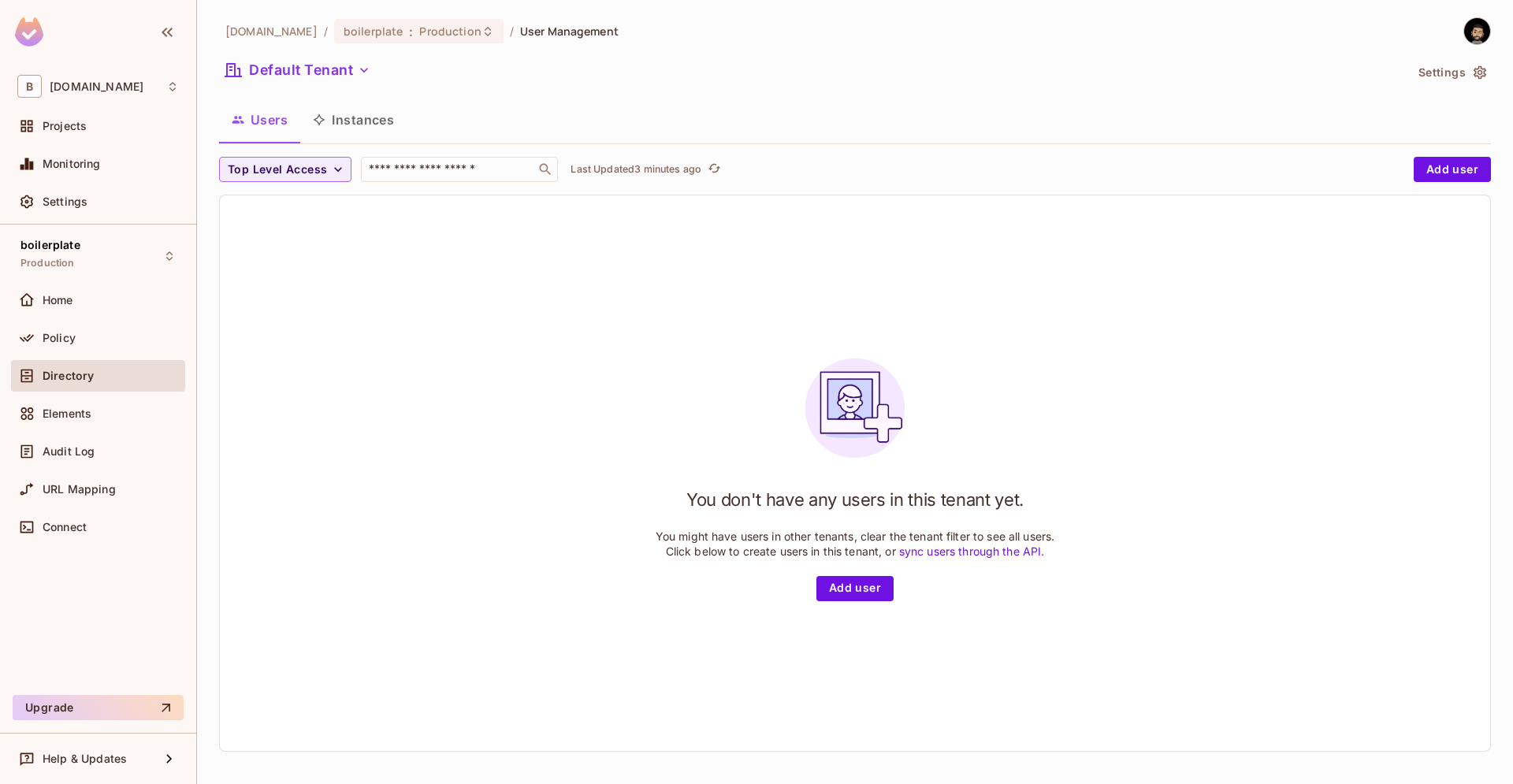
click at [693, 322] on div "You don't have any users in this tenant yet. You might have users in other tena…" at bounding box center [855, 473] width 1271 height 556
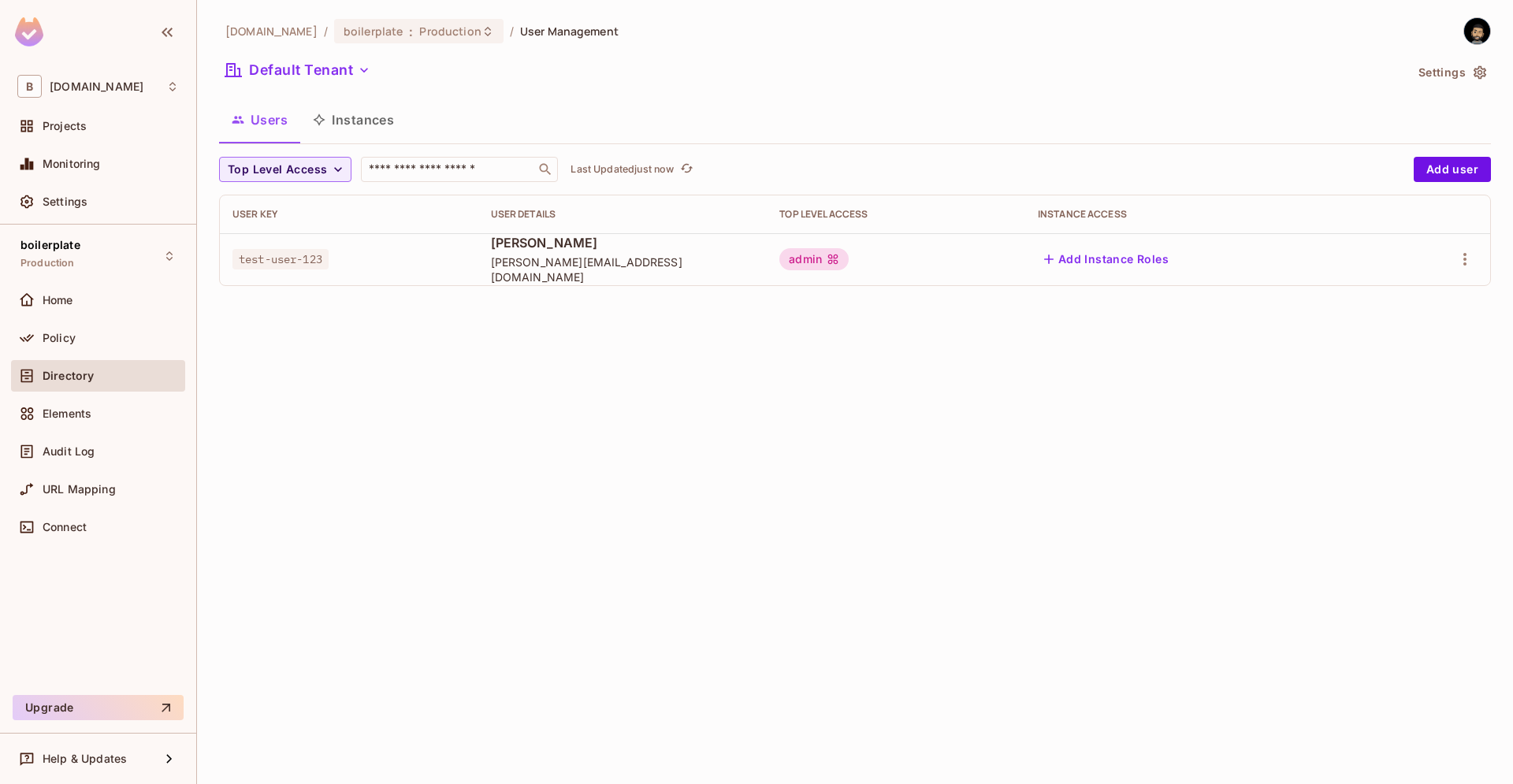
click at [437, 251] on td "test-user-123" at bounding box center [349, 259] width 258 height 52
click at [326, 491] on div "[DOMAIN_NAME] / boilerplate : Production / User Management Default Tenant Setti…" at bounding box center [855, 392] width 1316 height 784
click at [99, 287] on div "Home" at bounding box center [98, 300] width 174 height 32
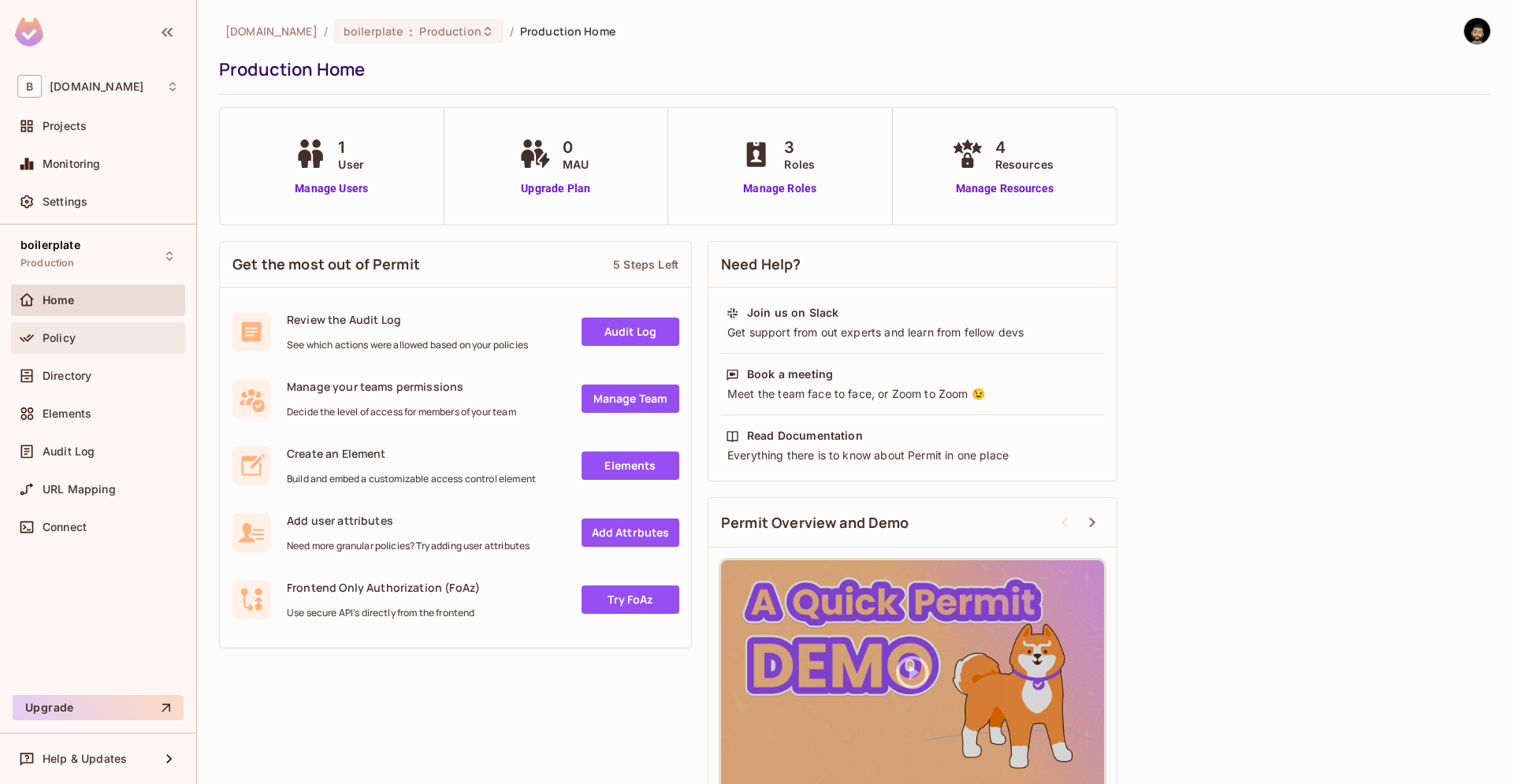
click at [91, 344] on div "Policy" at bounding box center [111, 338] width 137 height 13
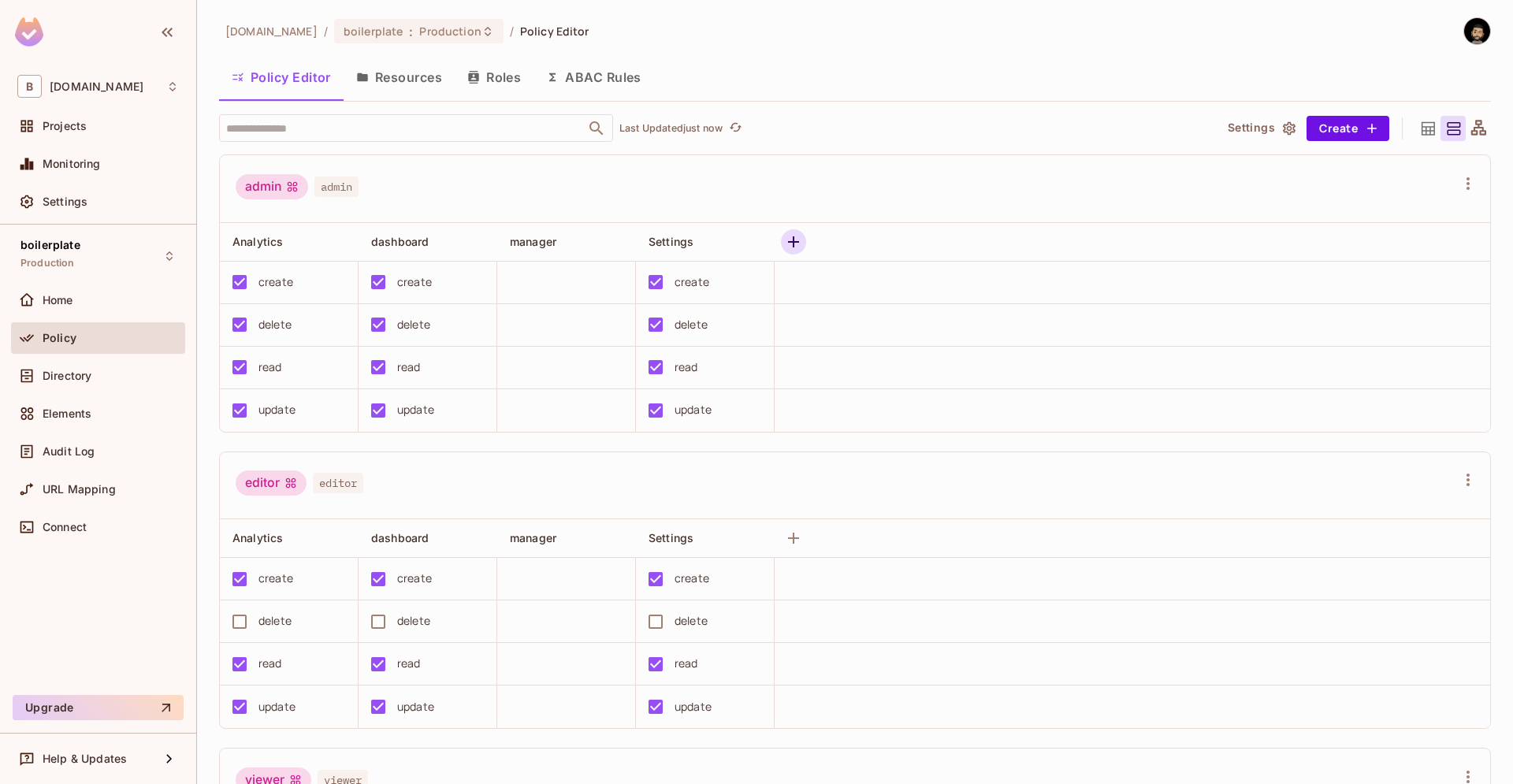
click at [789, 241] on icon "button" at bounding box center [793, 241] width 19 height 19
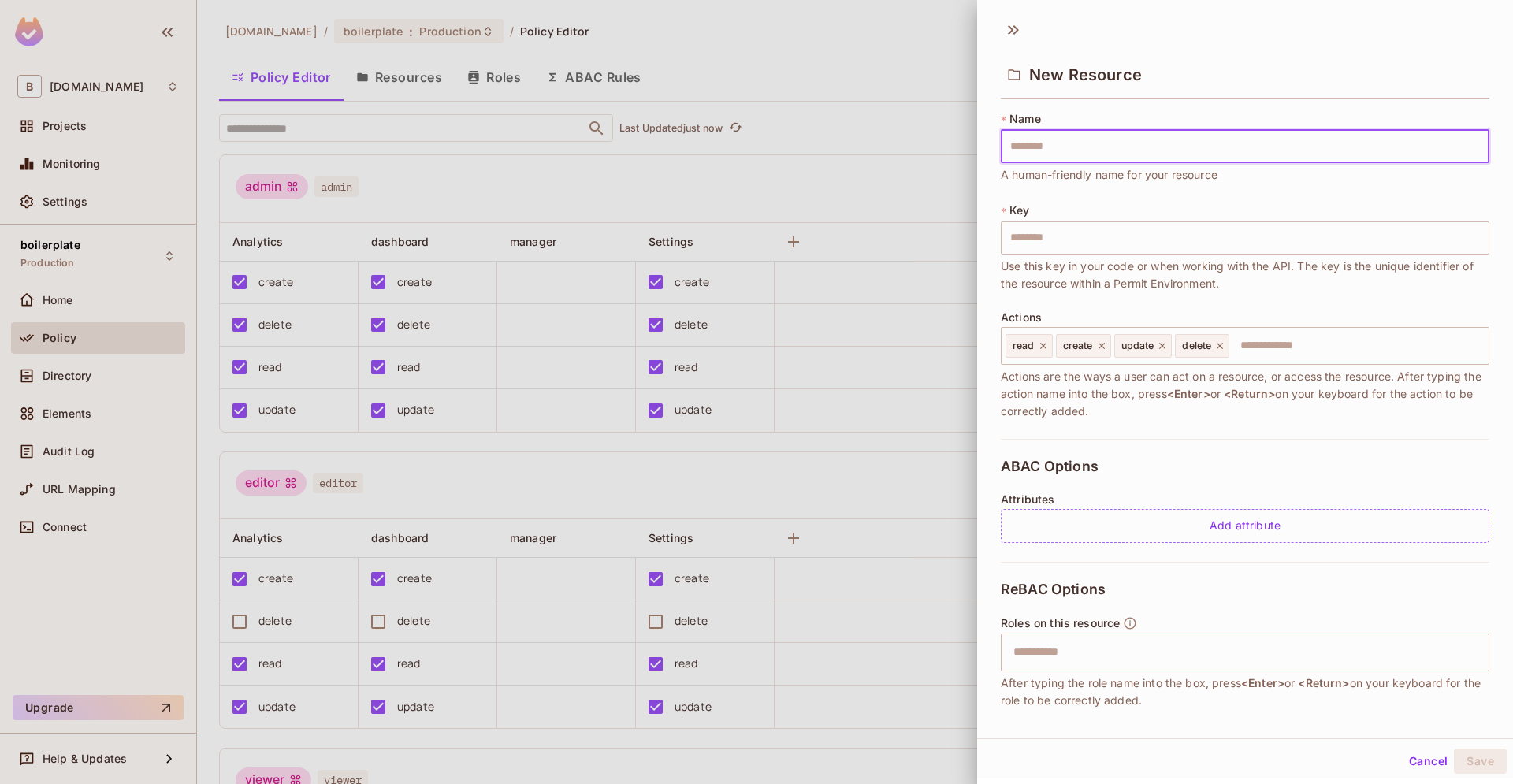
type input "********"
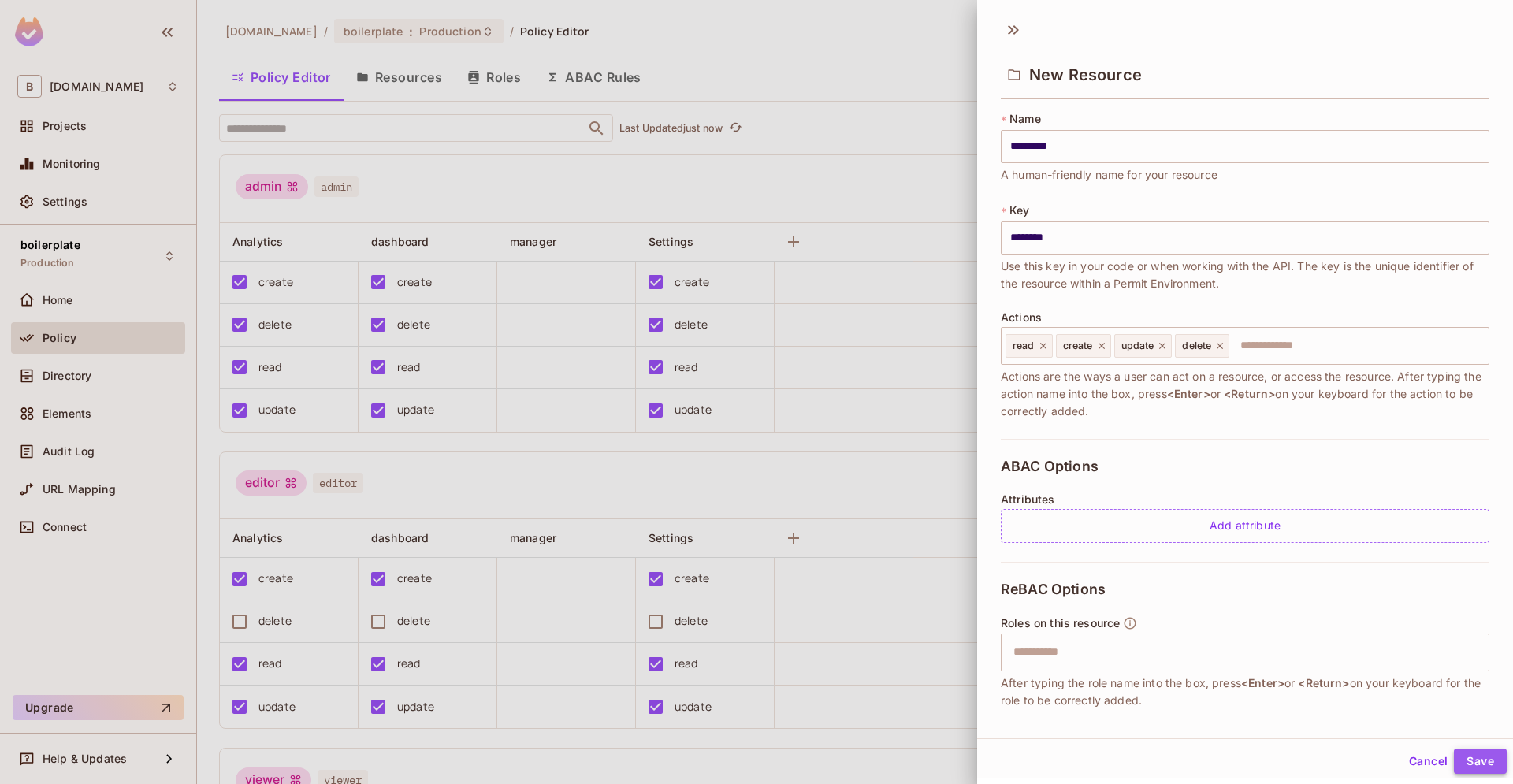
click at [1481, 773] on button "Save" at bounding box center [1480, 761] width 53 height 25
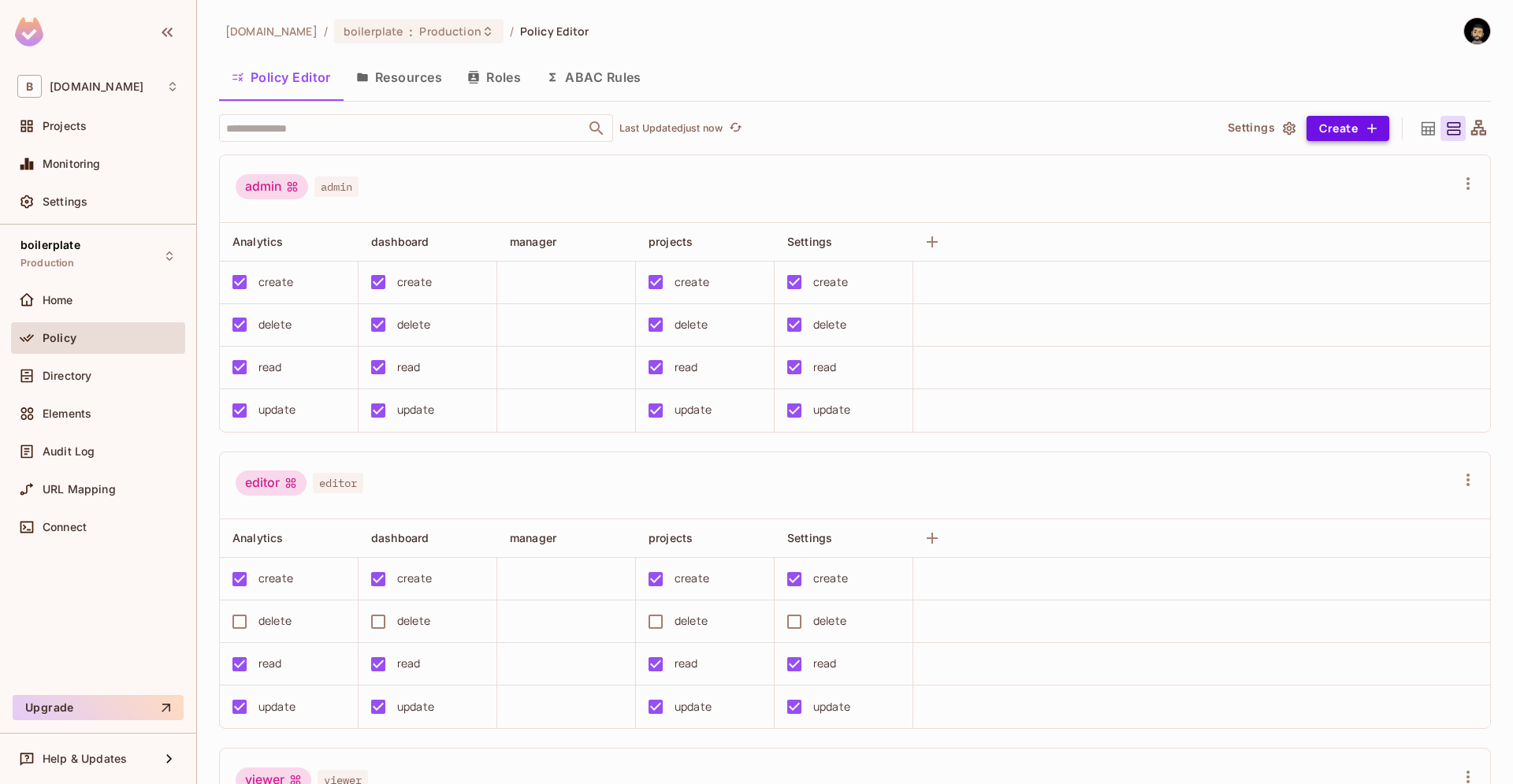
click at [1341, 135] on button "Create" at bounding box center [1348, 128] width 83 height 25
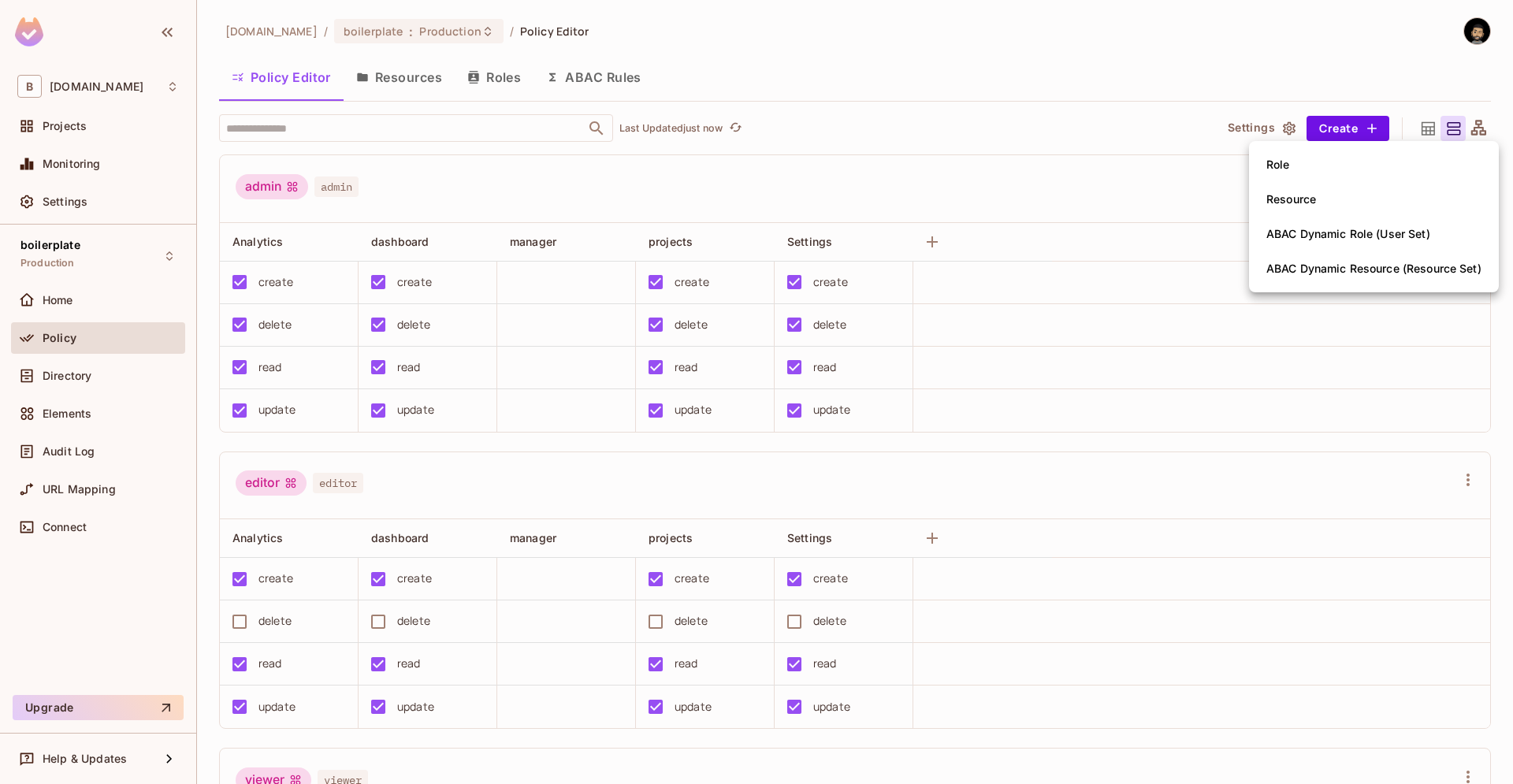
click at [1013, 166] on div at bounding box center [756, 392] width 1513 height 784
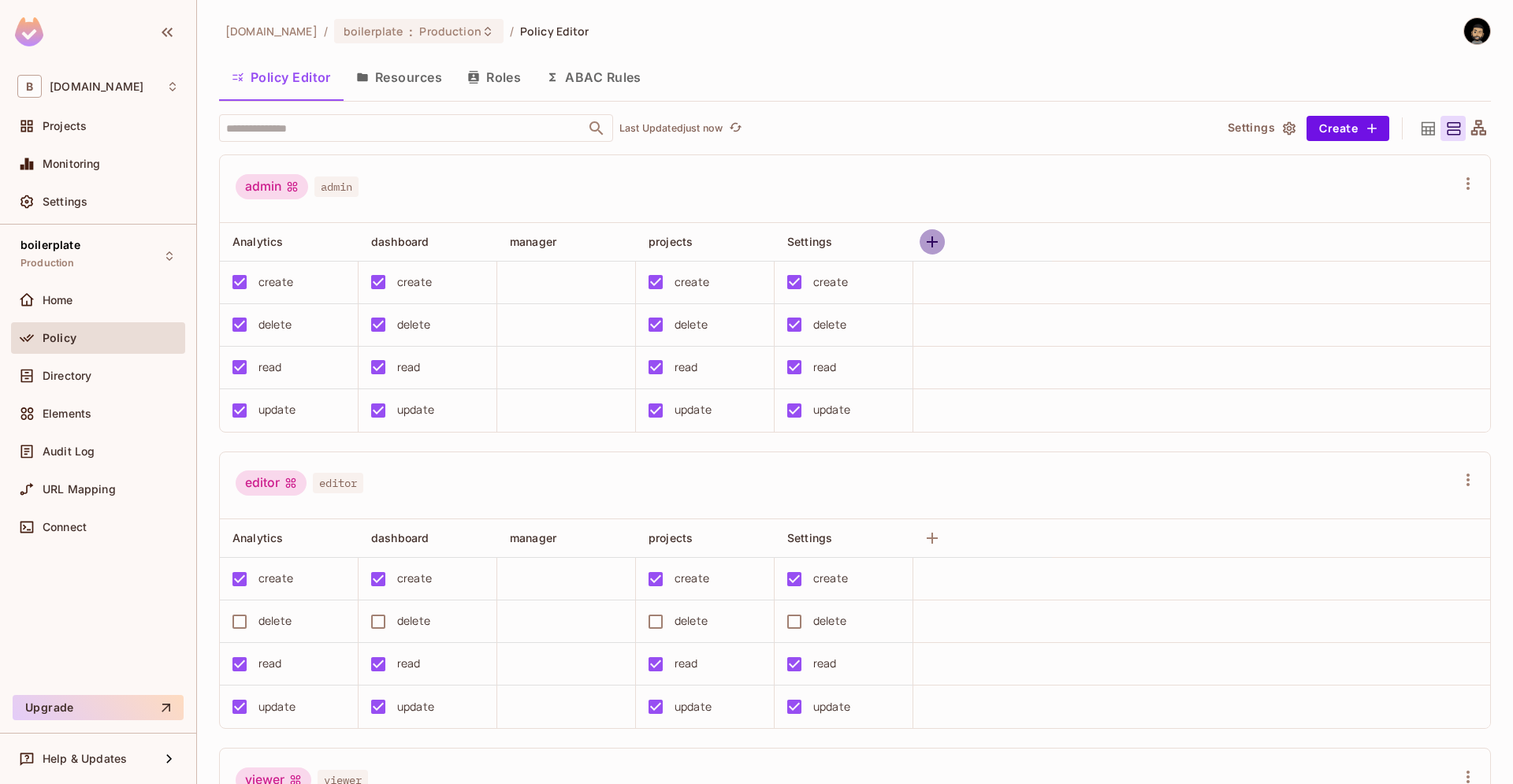
click at [926, 252] on button "button" at bounding box center [933, 241] width 25 height 25
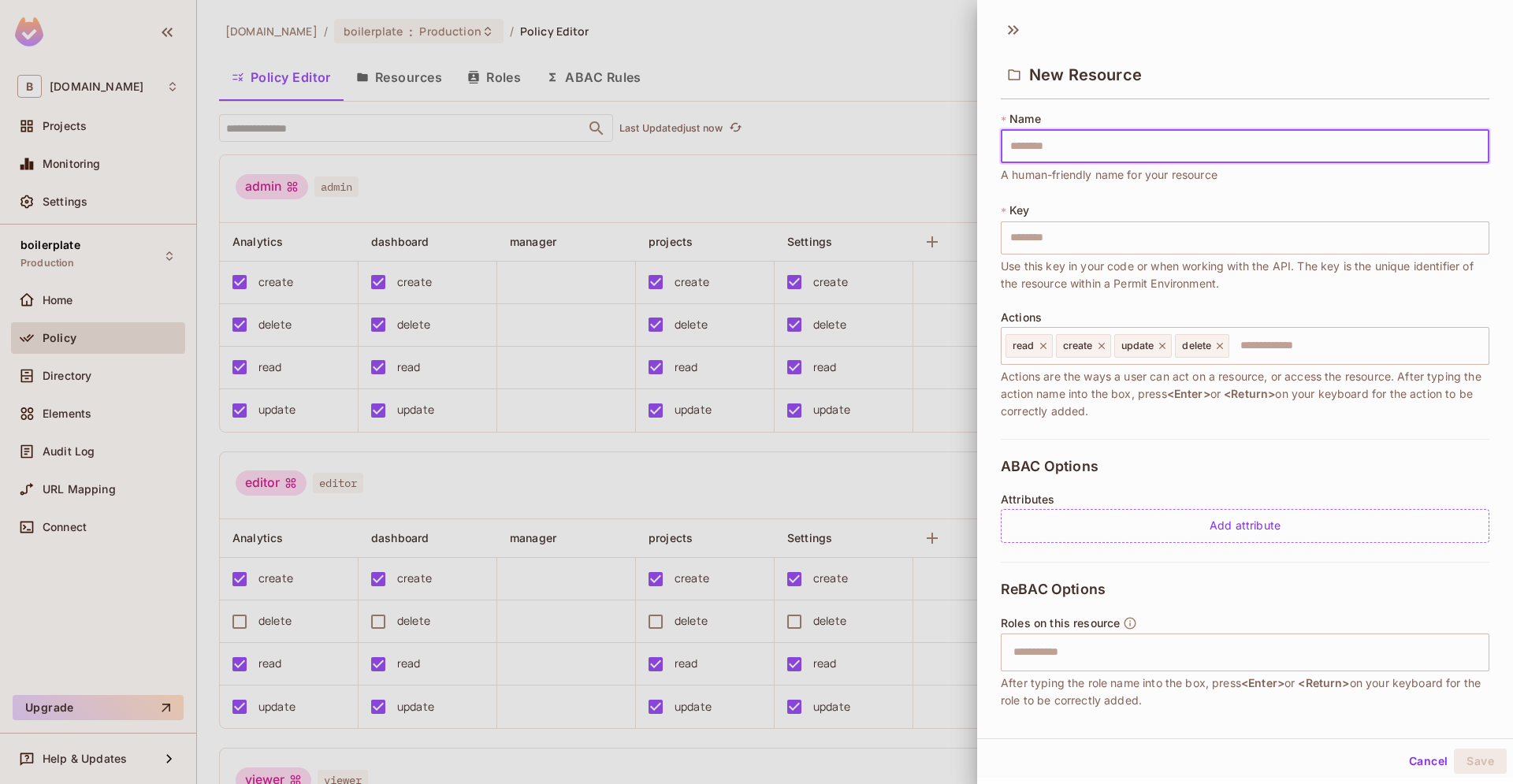
type input "********"
click at [1469, 760] on button "Save" at bounding box center [1480, 761] width 53 height 25
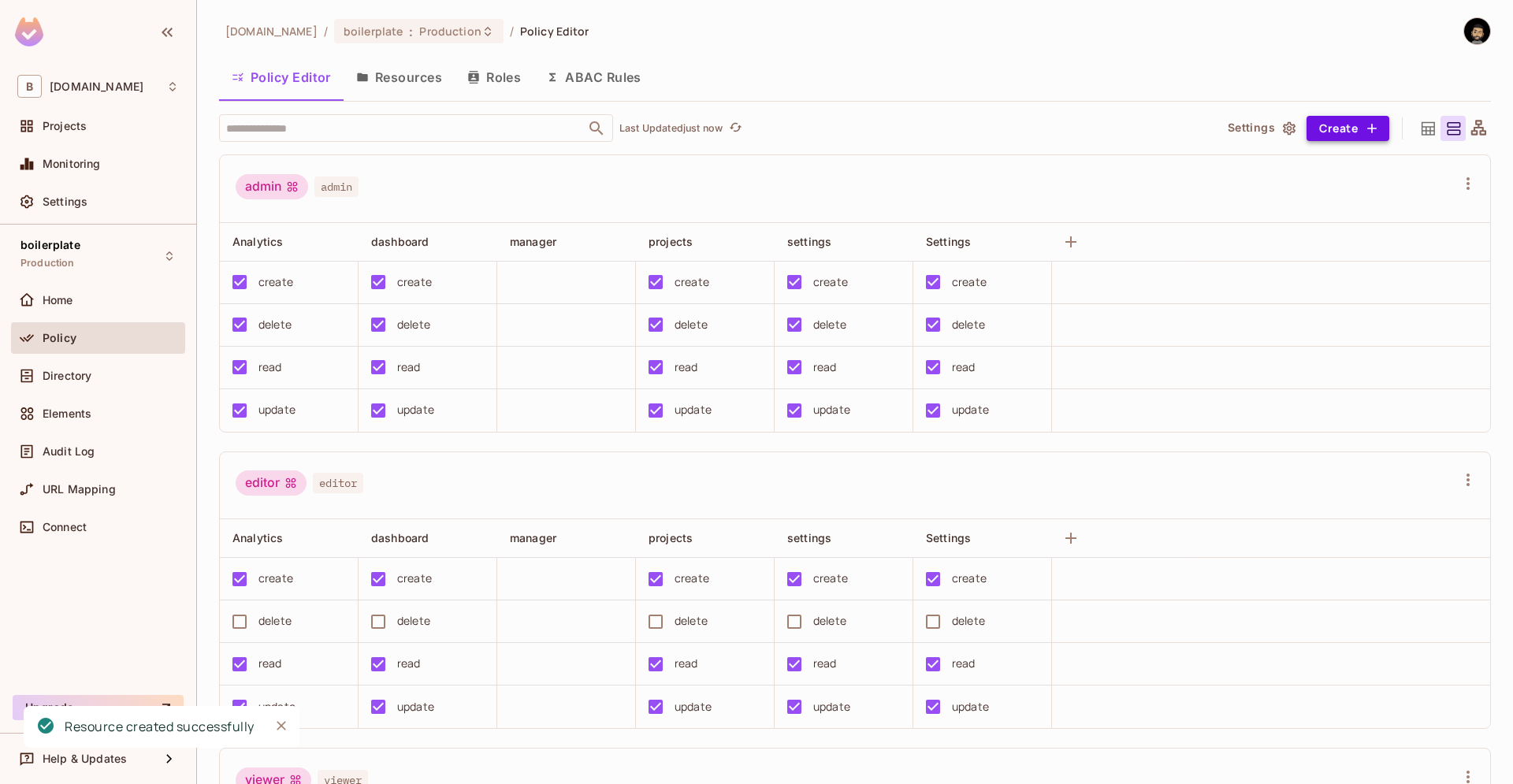
click at [1332, 138] on button "Create" at bounding box center [1348, 128] width 83 height 25
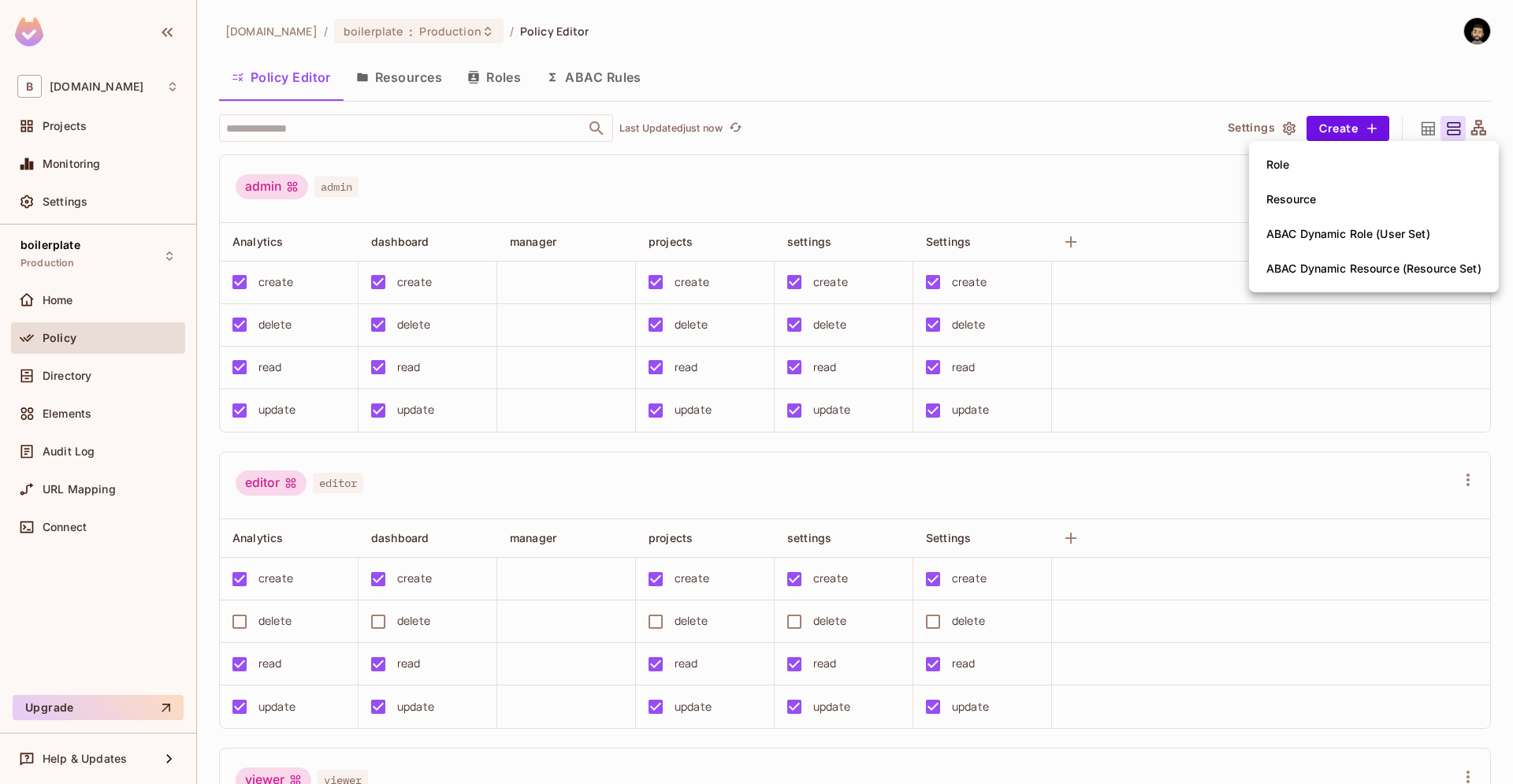
click at [1167, 144] on div at bounding box center [756, 392] width 1513 height 784
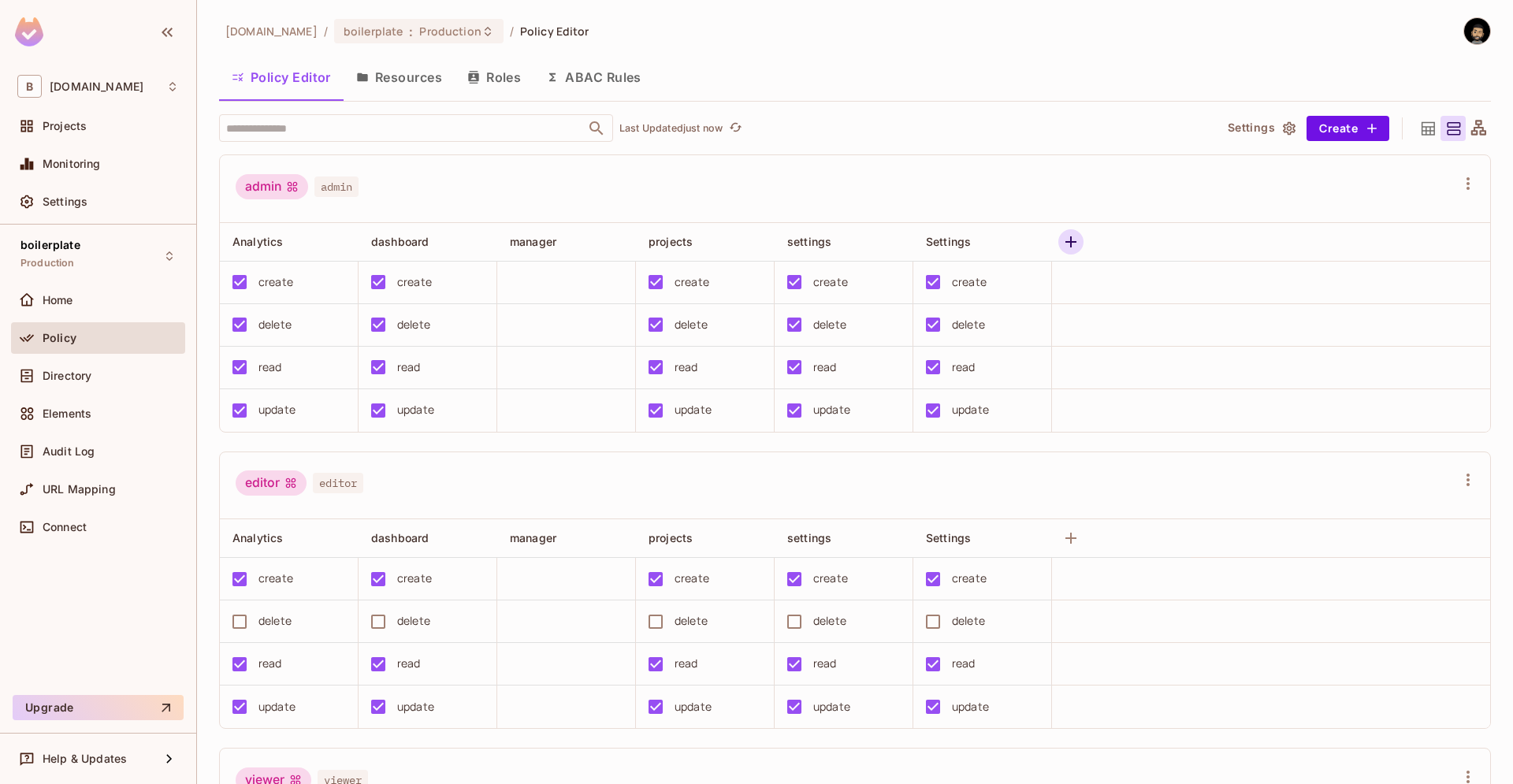
click at [1073, 241] on icon "button" at bounding box center [1071, 241] width 11 height 11
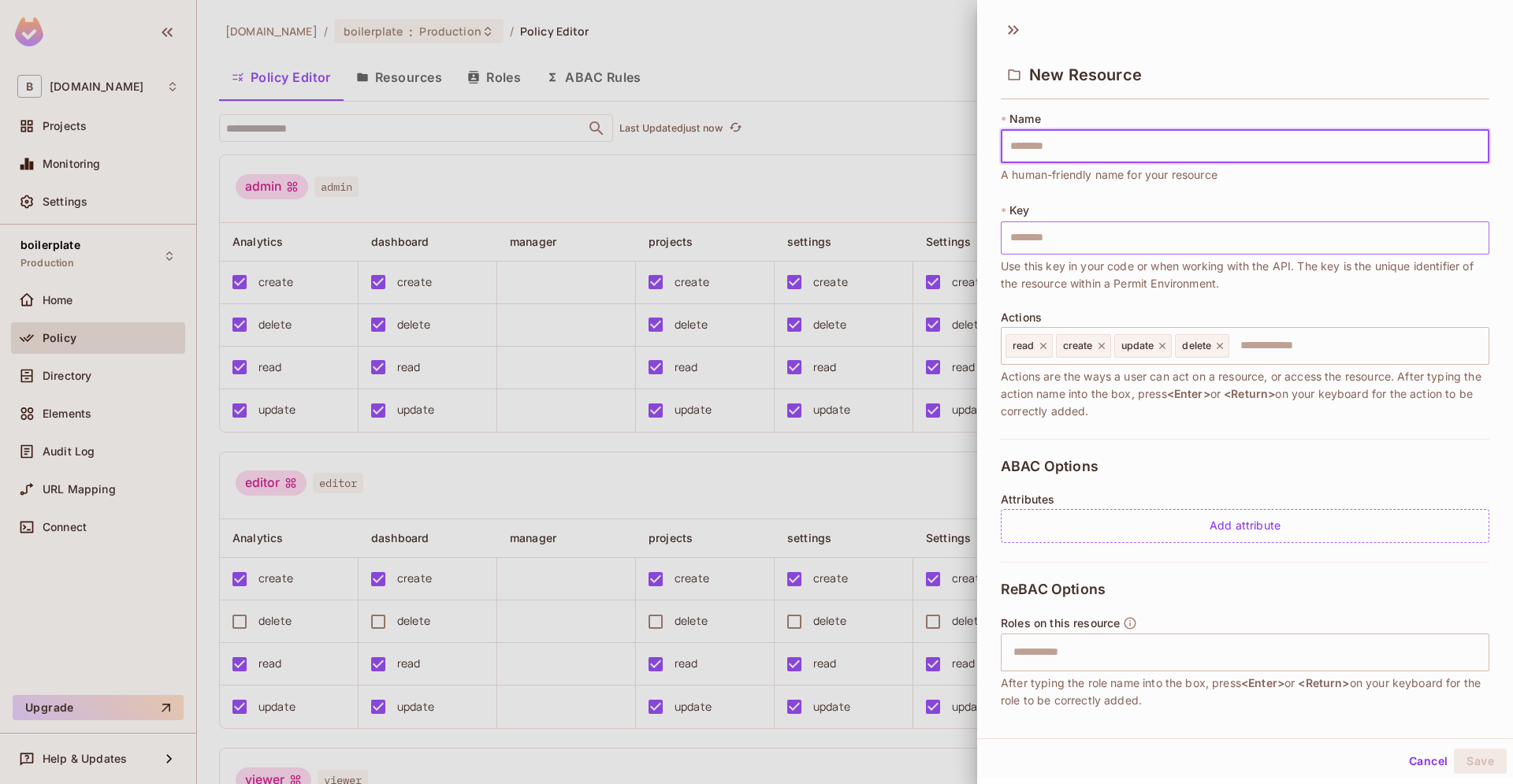
type input "*****"
click at [1472, 770] on button "Save" at bounding box center [1480, 761] width 53 height 25
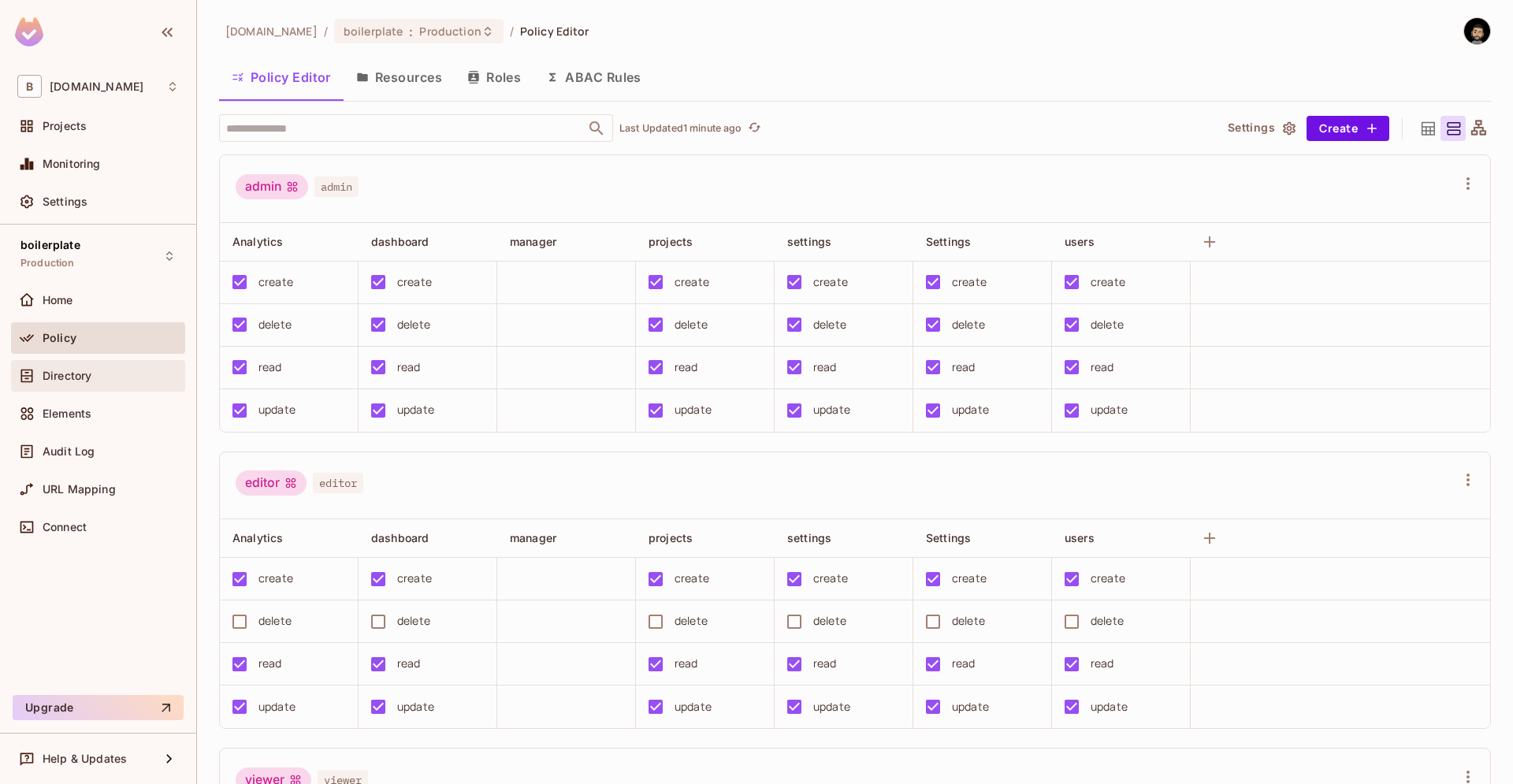
click at [81, 377] on span "Directory" at bounding box center [67, 376] width 49 height 13
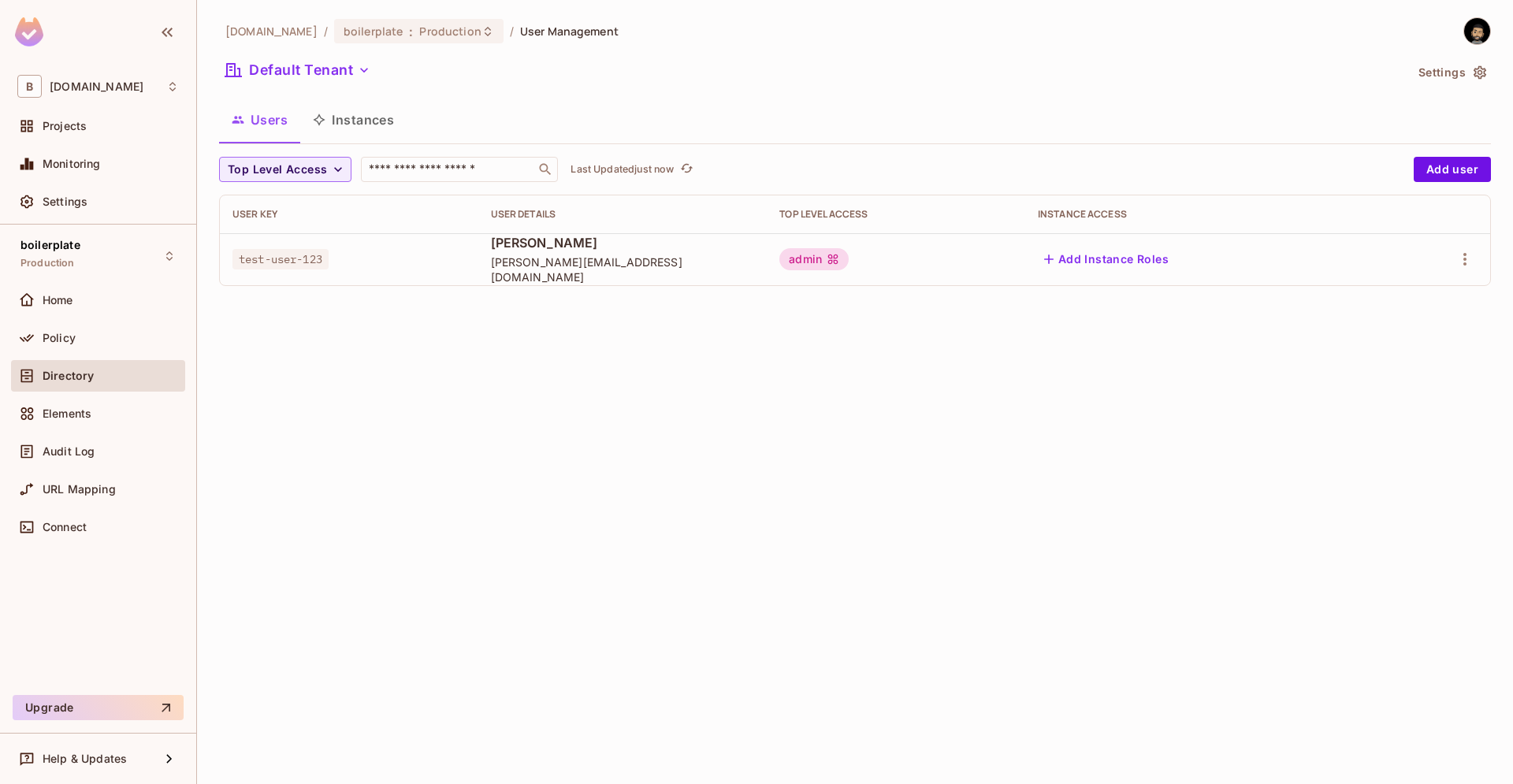
click at [812, 256] on div "admin" at bounding box center [814, 259] width 70 height 22
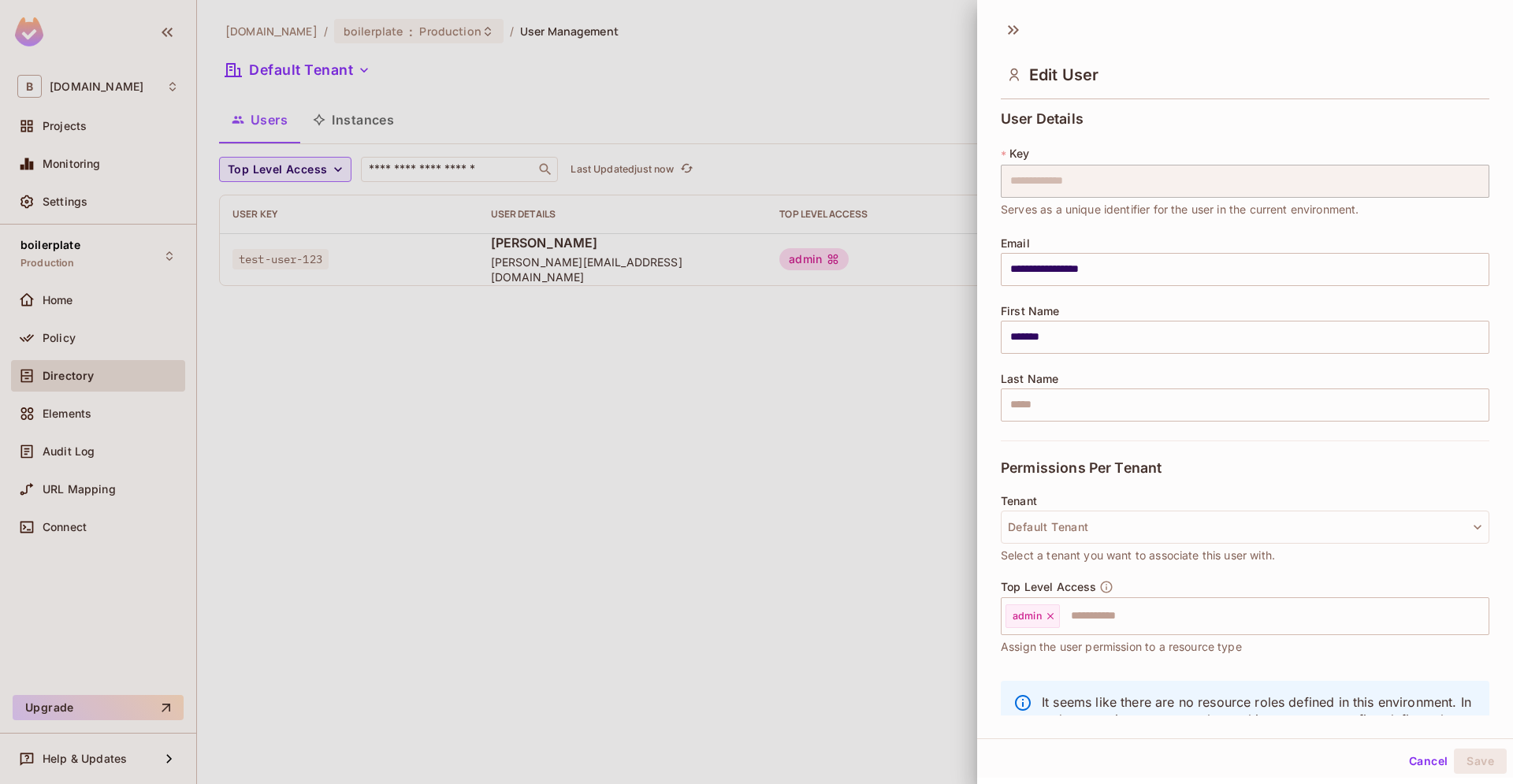
click at [831, 492] on div at bounding box center [756, 392] width 1513 height 784
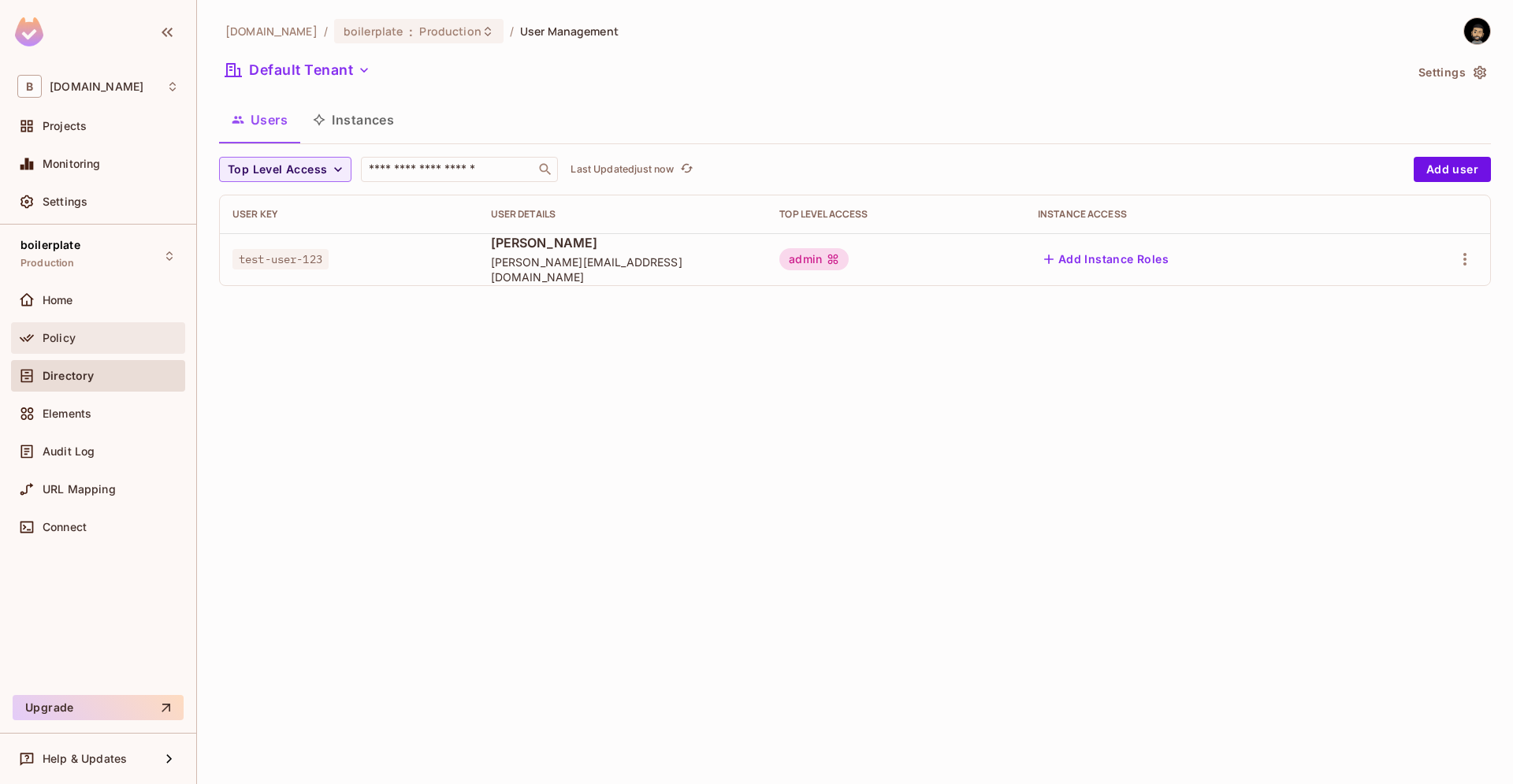
click at [140, 331] on div "Policy" at bounding box center [98, 338] width 162 height 19
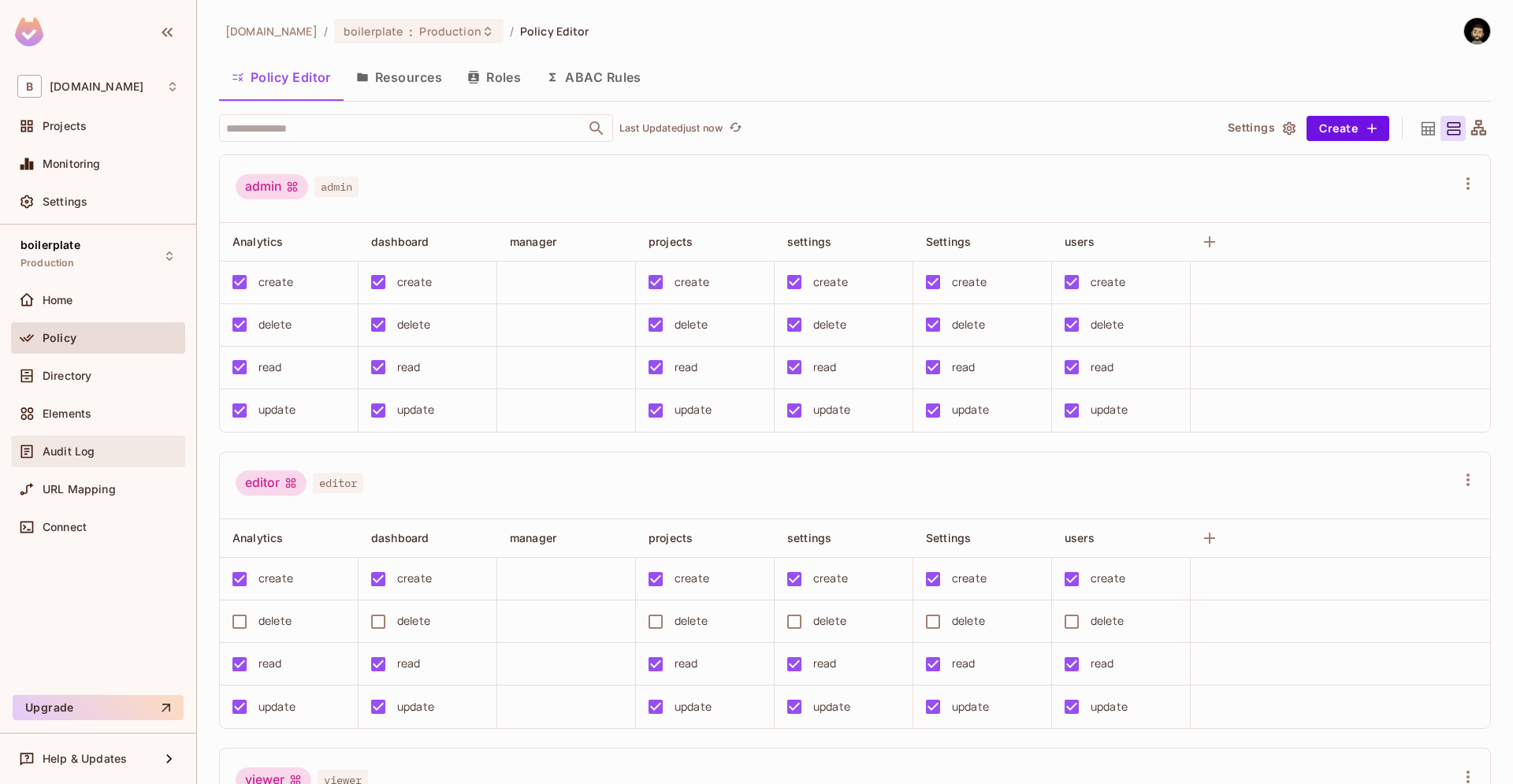
click at [75, 458] on span "Audit Log" at bounding box center [69, 451] width 52 height 13
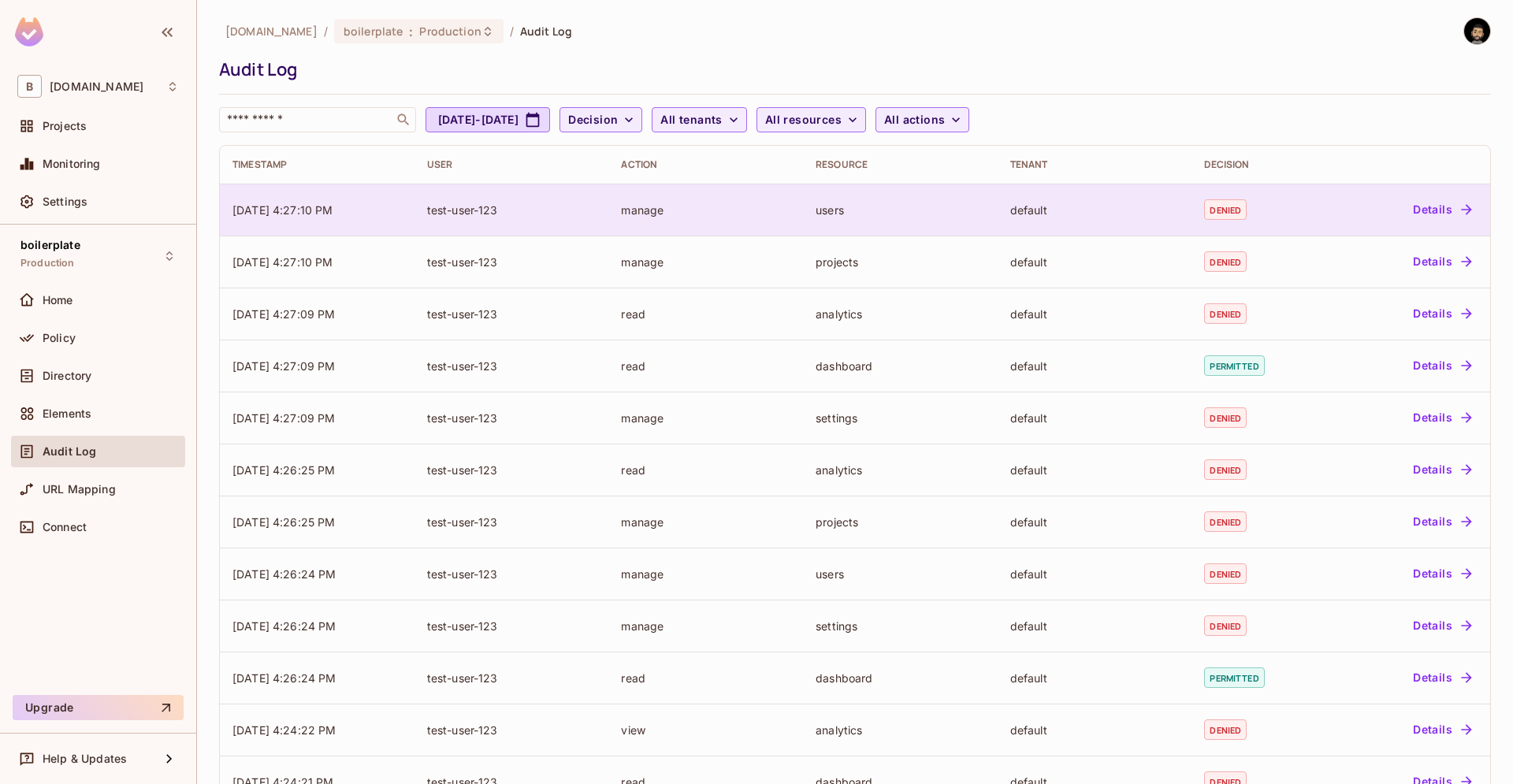
click at [1427, 212] on button "Details" at bounding box center [1443, 210] width 71 height 25
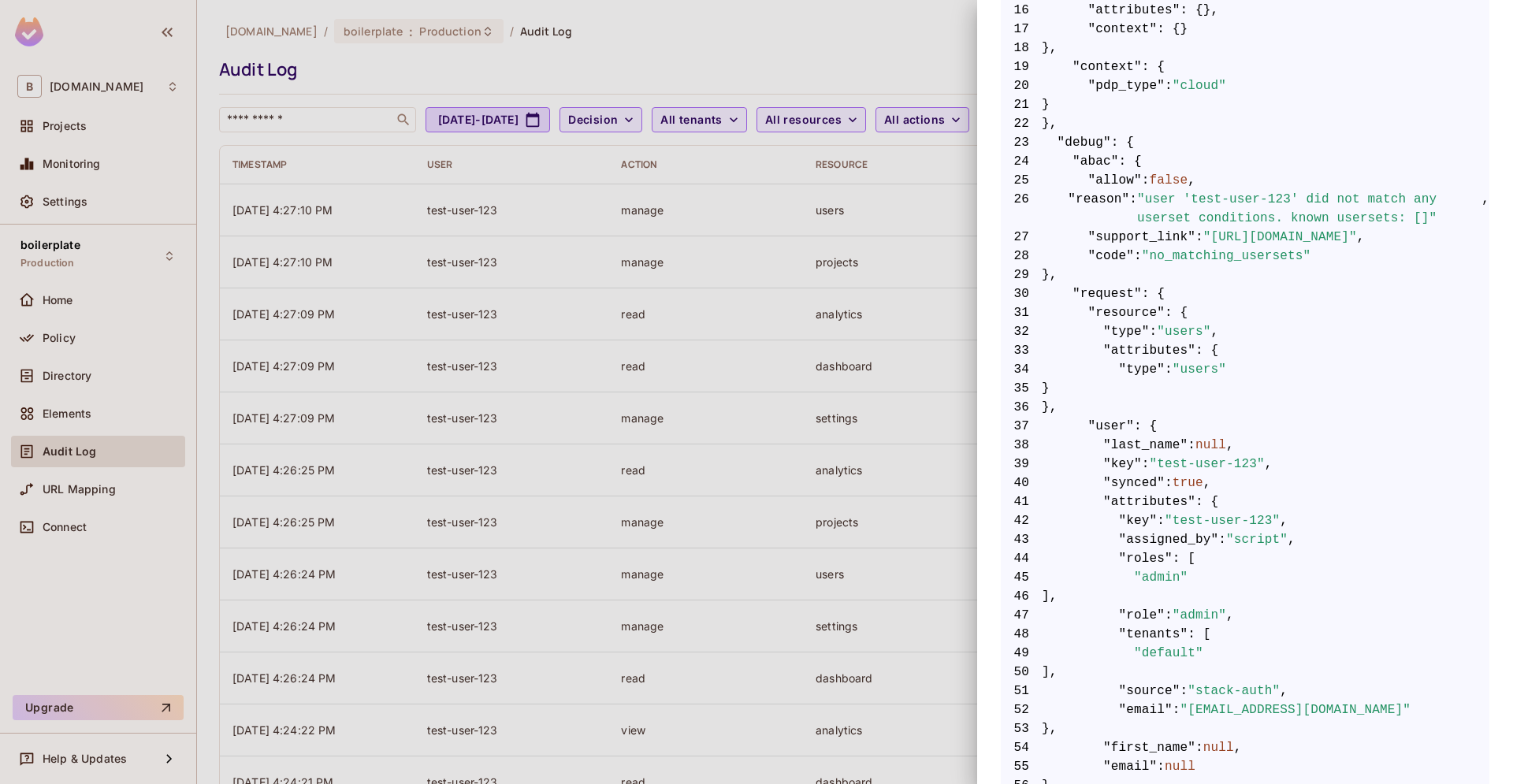
scroll to position [518, 0]
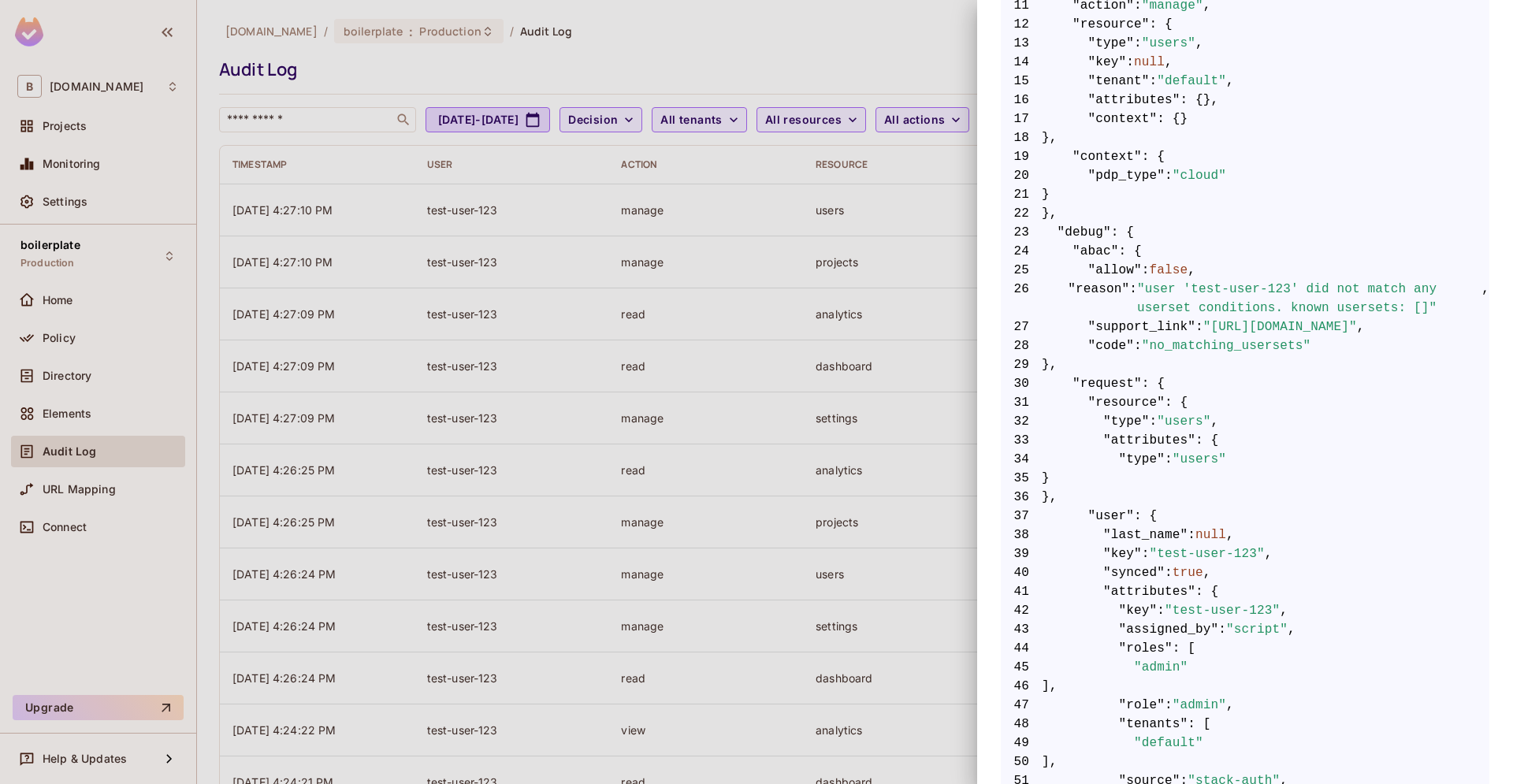
click at [778, 298] on div at bounding box center [756, 392] width 1513 height 784
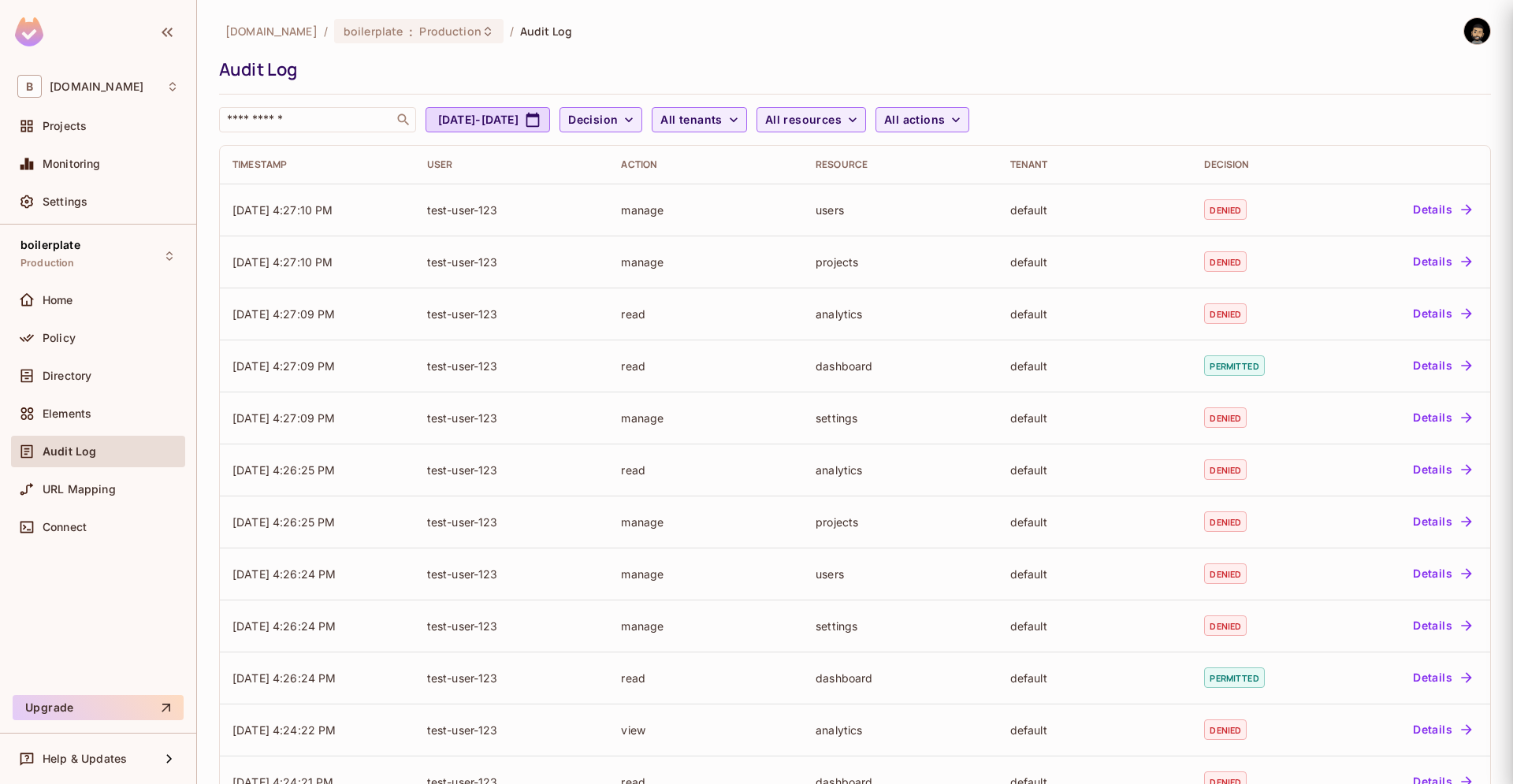
scroll to position [0, 0]
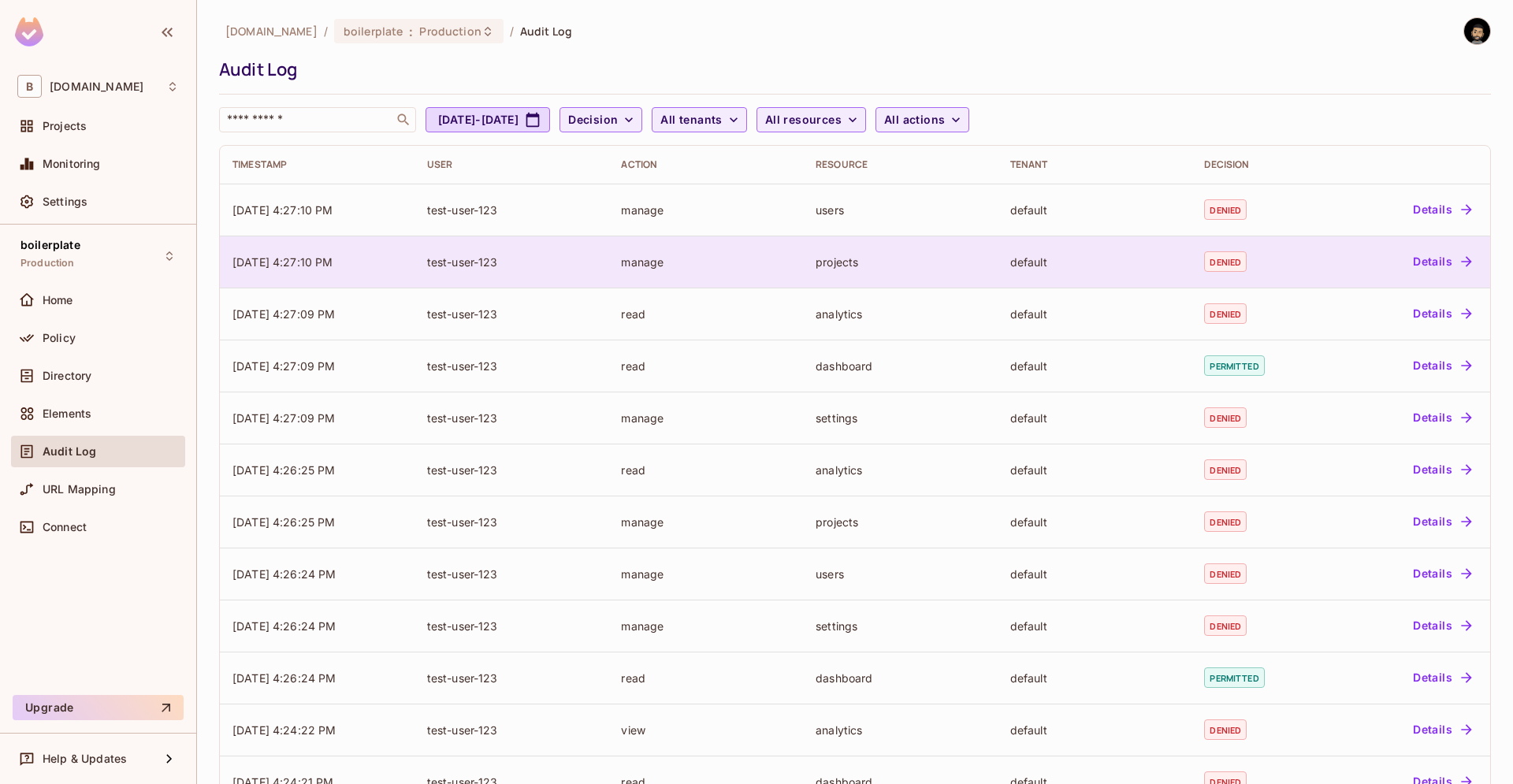
click at [1063, 273] on td "default" at bounding box center [1095, 262] width 195 height 52
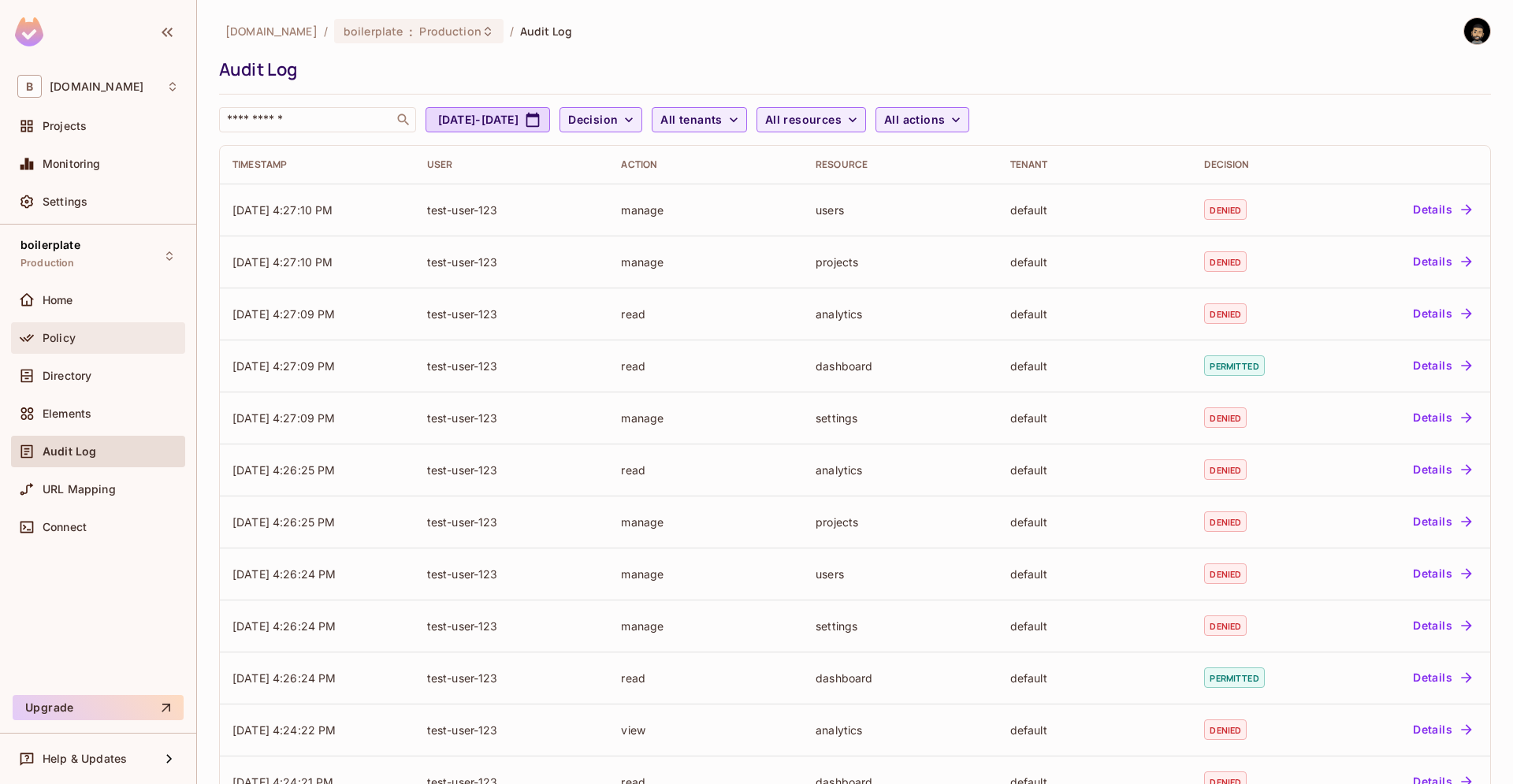
click at [67, 334] on span "Policy" at bounding box center [59, 338] width 33 height 13
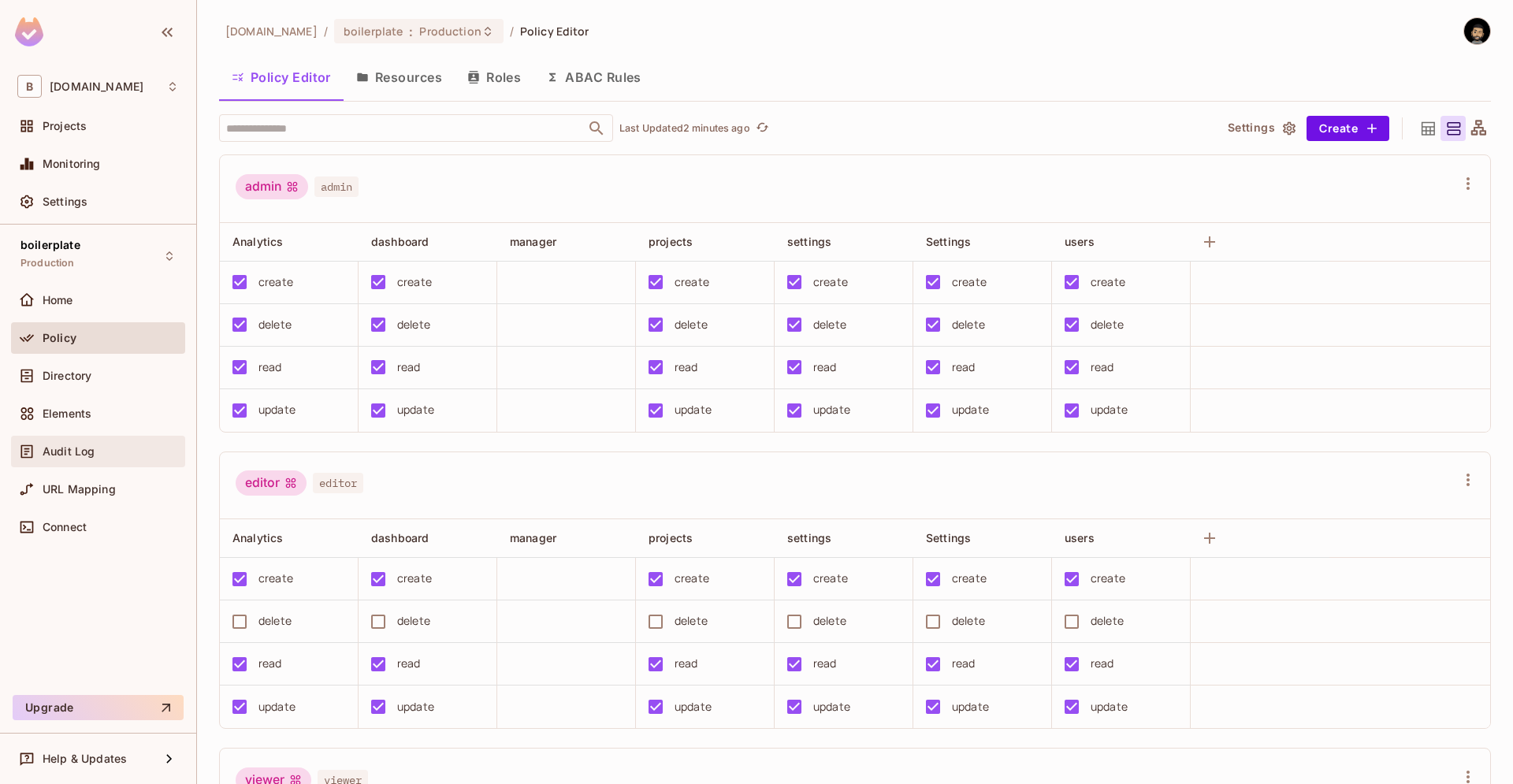
click at [69, 451] on span "Audit Log" at bounding box center [69, 451] width 52 height 13
